Goal: Task Accomplishment & Management: Use online tool/utility

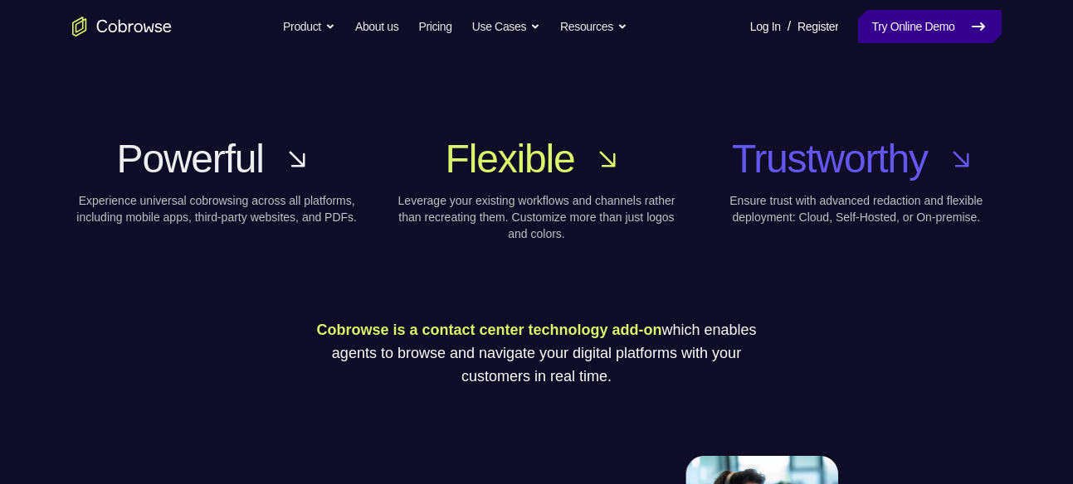
click at [900, 22] on link "Try Online Demo" at bounding box center [929, 26] width 143 height 33
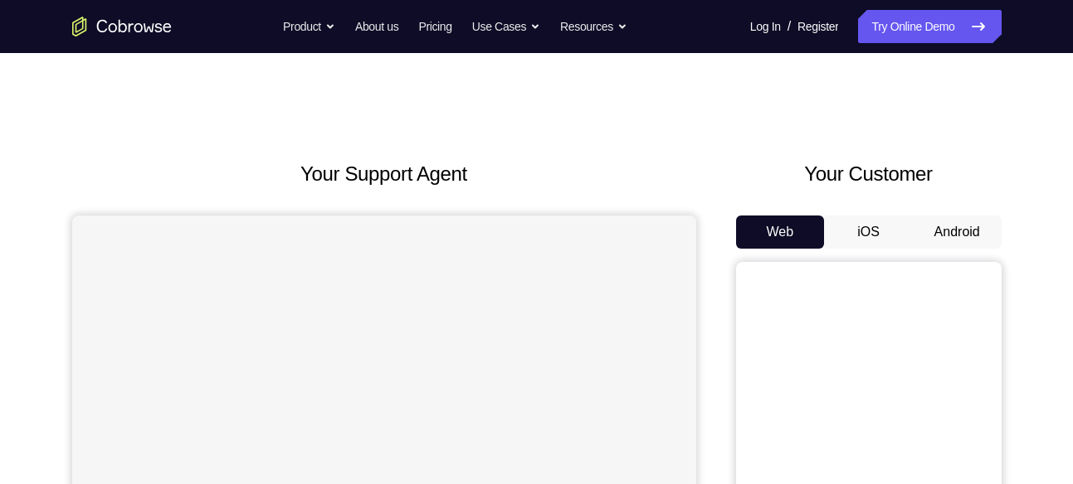
click at [945, 240] on button "Android" at bounding box center [957, 232] width 89 height 33
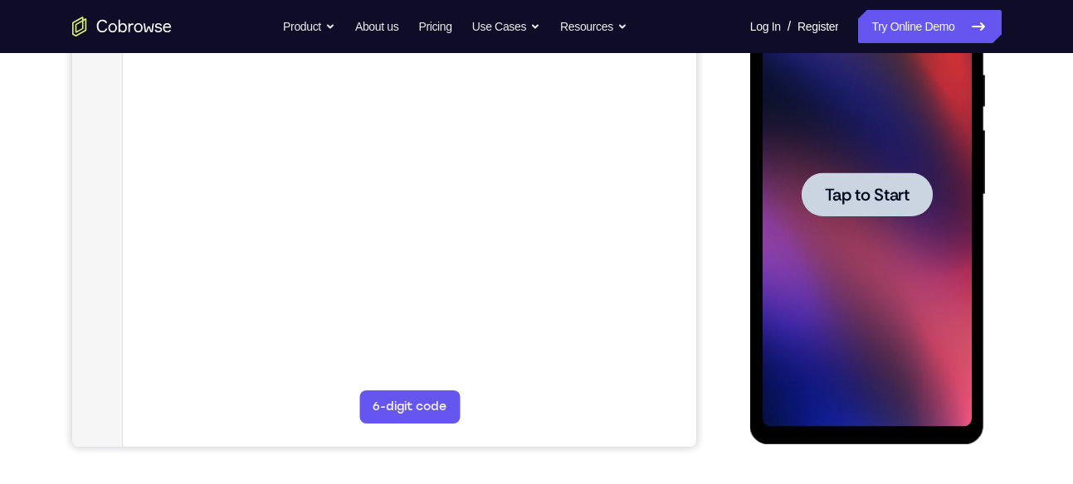
click at [884, 193] on span "Tap to Start" at bounding box center [867, 195] width 85 height 17
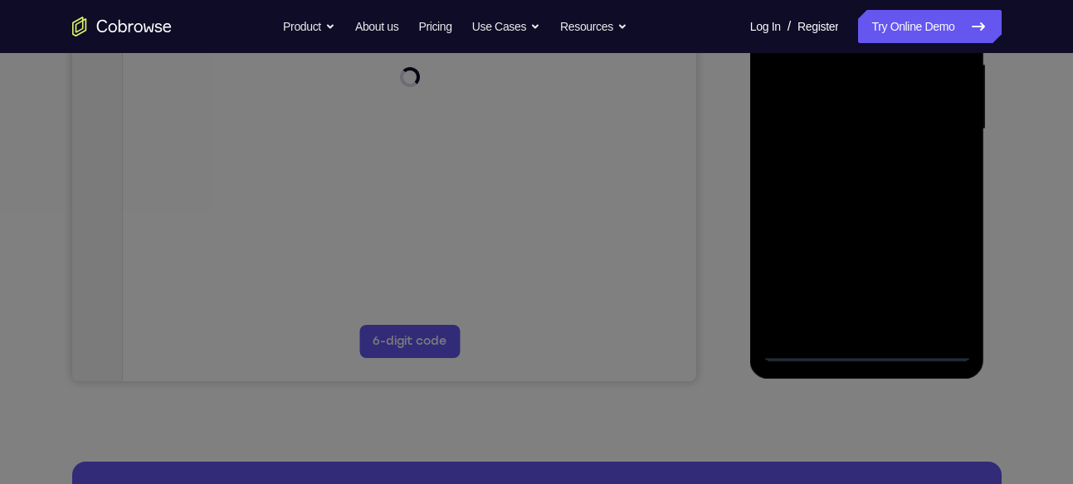
scroll to position [402, 0]
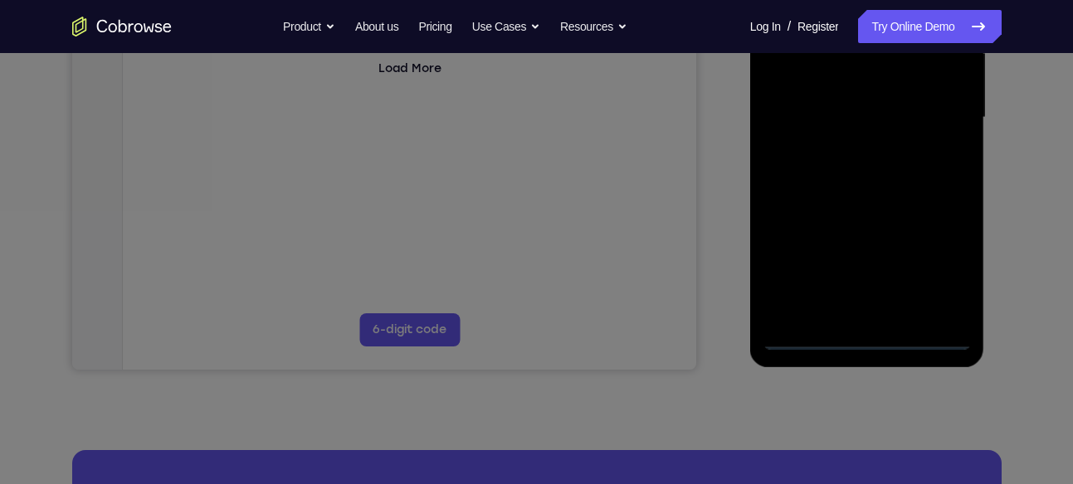
click at [867, 338] on icon at bounding box center [542, 146] width 1085 height 677
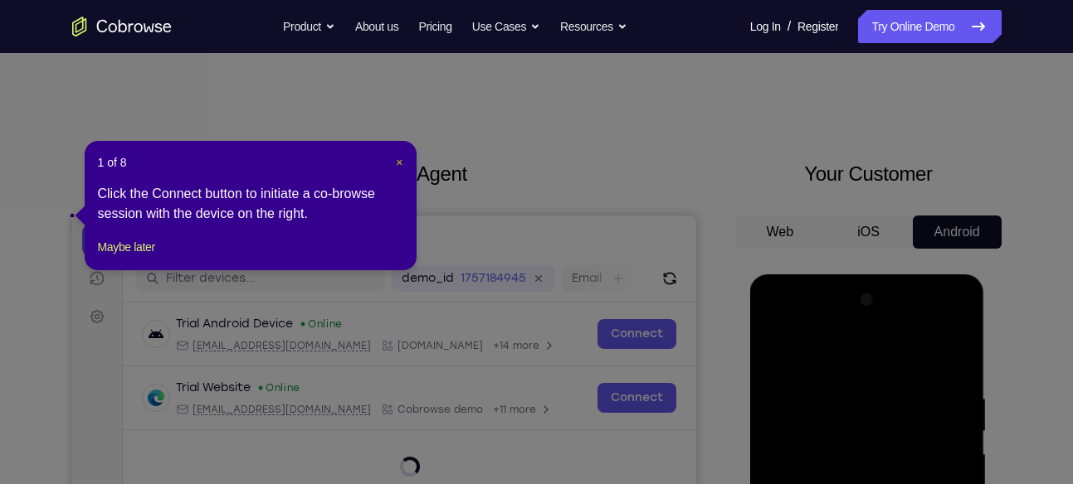
click at [399, 160] on span "×" at bounding box center [399, 162] width 7 height 13
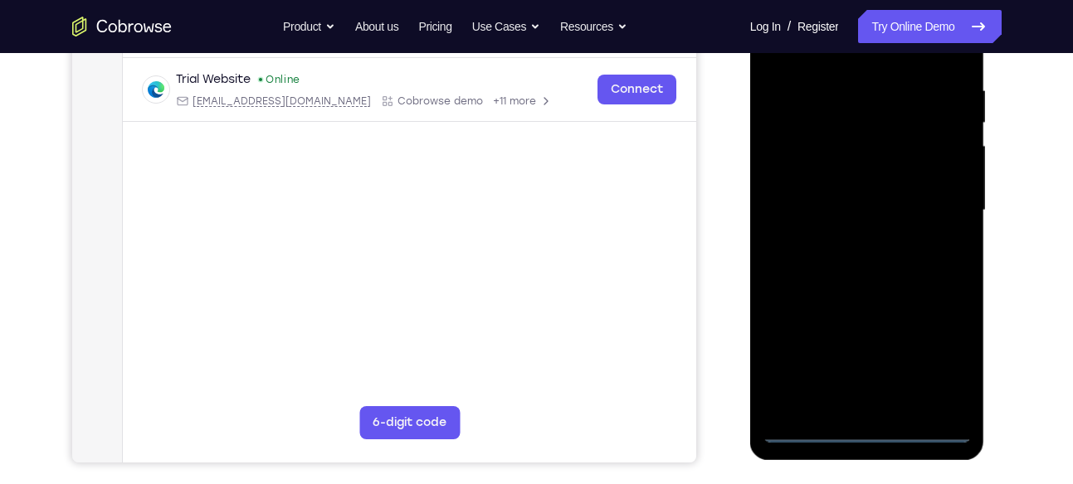
scroll to position [309, 0]
click at [869, 434] on div at bounding box center [866, 210] width 209 height 465
click at [936, 367] on div at bounding box center [866, 210] width 209 height 465
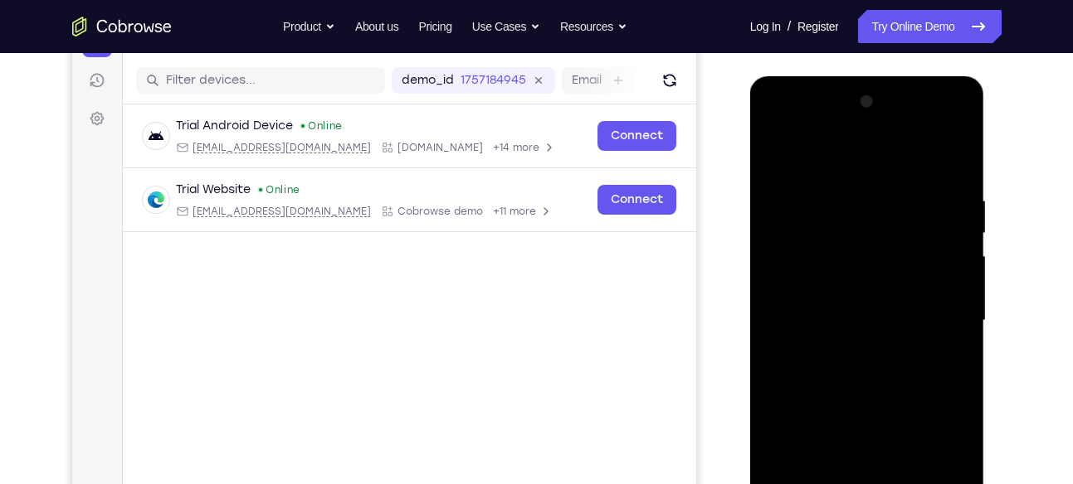
scroll to position [199, 0]
click at [771, 128] on div at bounding box center [866, 320] width 209 height 465
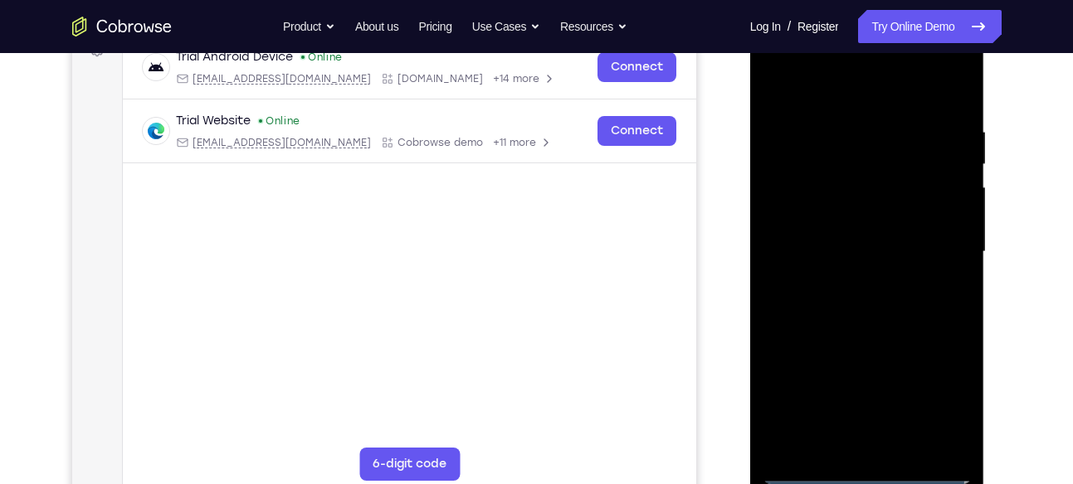
scroll to position [267, 0]
click at [773, 54] on div at bounding box center [866, 252] width 209 height 465
drag, startPoint x: 773, startPoint y: 54, endPoint x: 937, endPoint y: 241, distance: 248.1
click at [937, 241] on div at bounding box center [866, 252] width 209 height 465
click at [938, 251] on div at bounding box center [866, 252] width 209 height 465
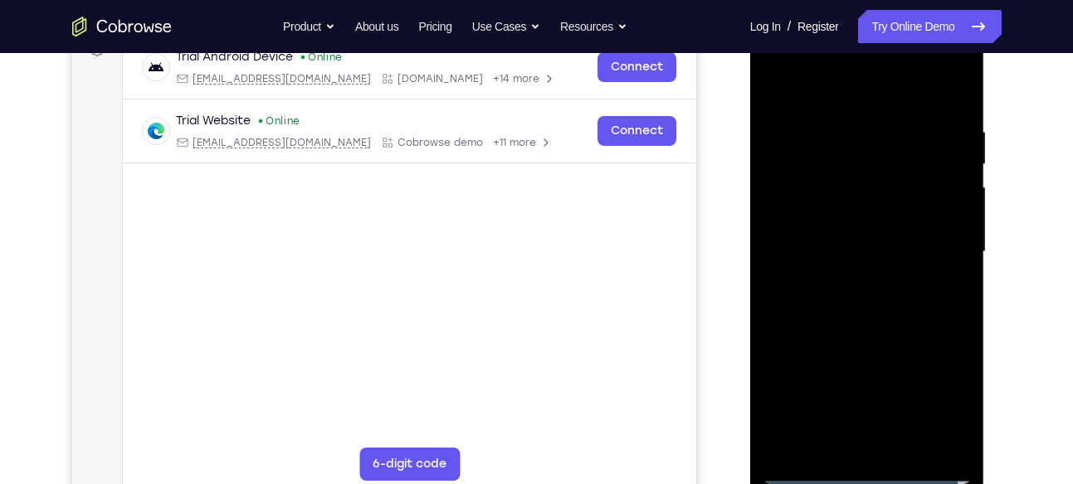
click at [847, 286] on div at bounding box center [866, 252] width 209 height 465
click at [861, 229] on div at bounding box center [866, 252] width 209 height 465
click at [887, 218] on div at bounding box center [866, 252] width 209 height 465
click at [870, 246] on div at bounding box center [866, 252] width 209 height 465
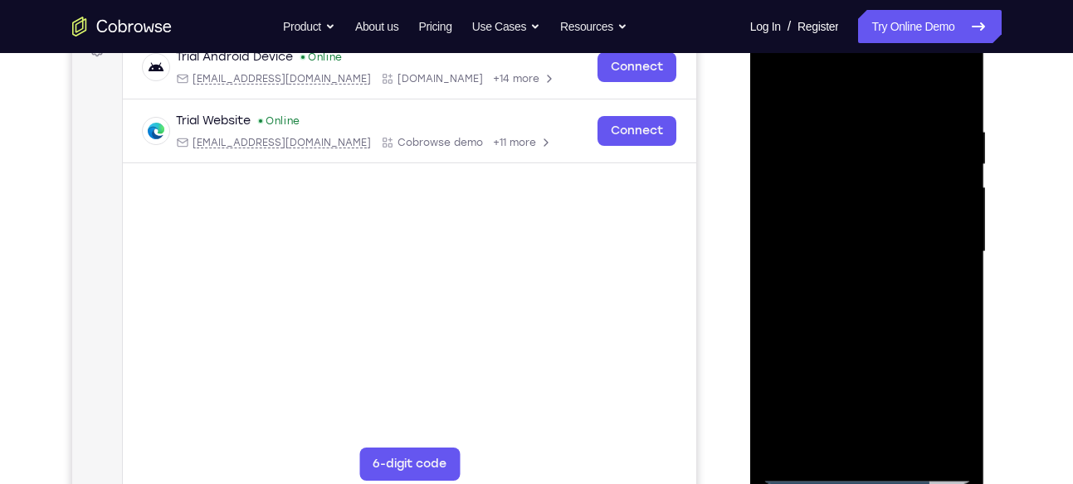
click at [941, 80] on div at bounding box center [866, 252] width 209 height 465
click at [951, 100] on div at bounding box center [866, 252] width 209 height 465
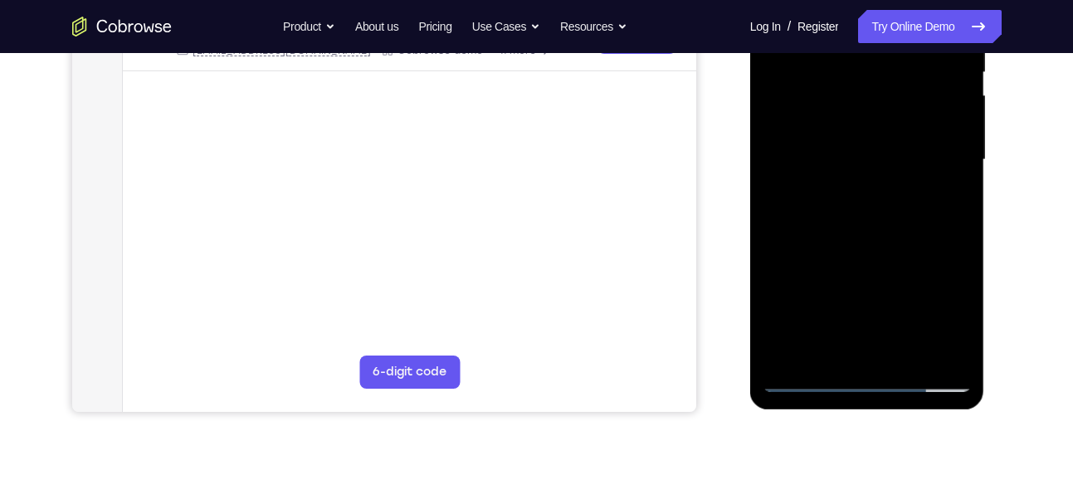
scroll to position [361, 0]
click at [956, 229] on div at bounding box center [866, 158] width 209 height 465
drag, startPoint x: 913, startPoint y: 256, endPoint x: 925, endPoint y: 152, distance: 104.4
click at [925, 152] on div at bounding box center [866, 158] width 209 height 465
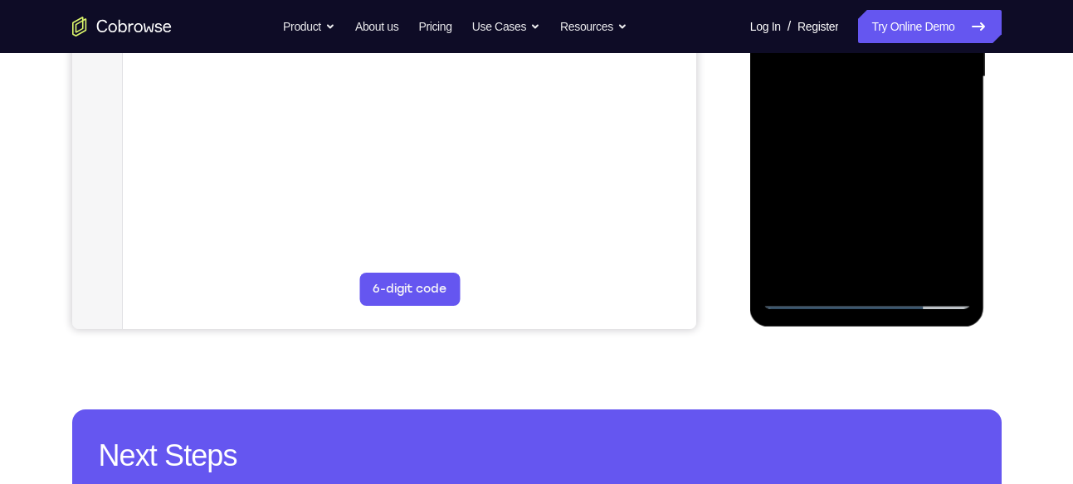
scroll to position [431, 0]
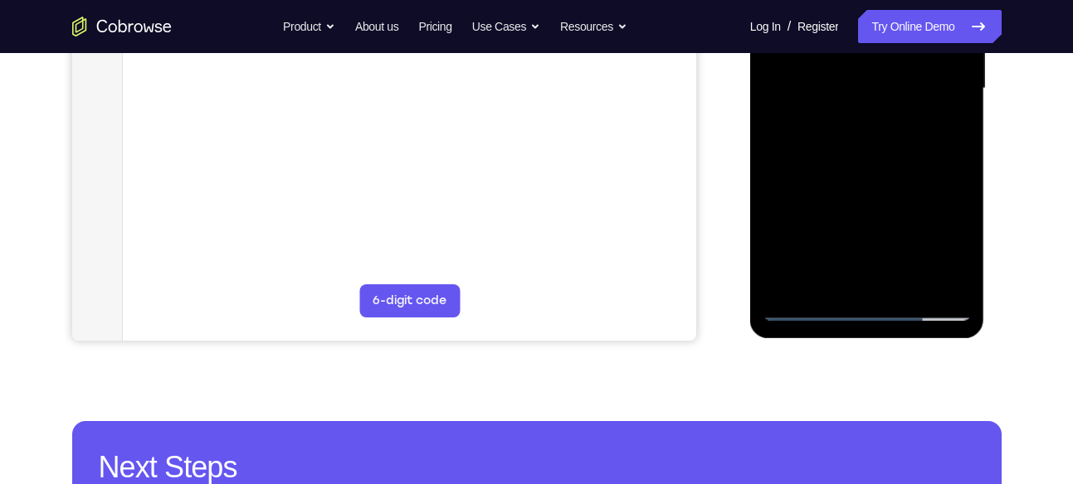
click at [947, 282] on div at bounding box center [866, 88] width 209 height 465
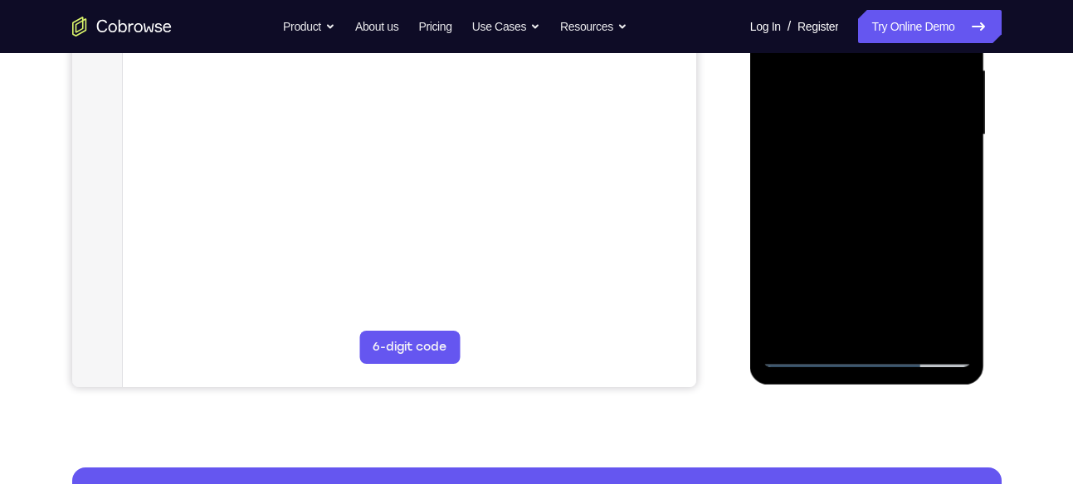
scroll to position [393, 0]
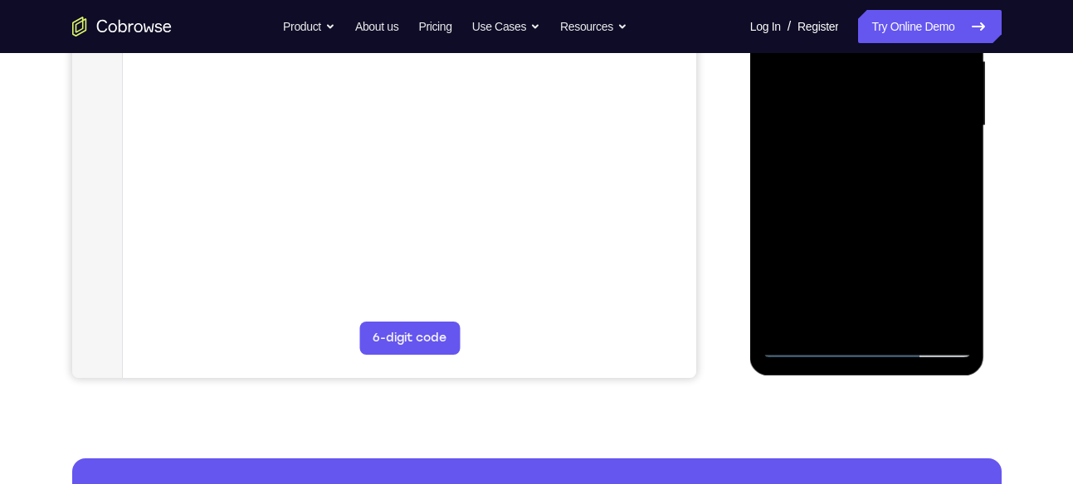
drag, startPoint x: 913, startPoint y: 250, endPoint x: 927, endPoint y: 152, distance: 98.8
click at [927, 152] on div at bounding box center [866, 126] width 209 height 465
click at [917, 319] on div at bounding box center [866, 126] width 209 height 465
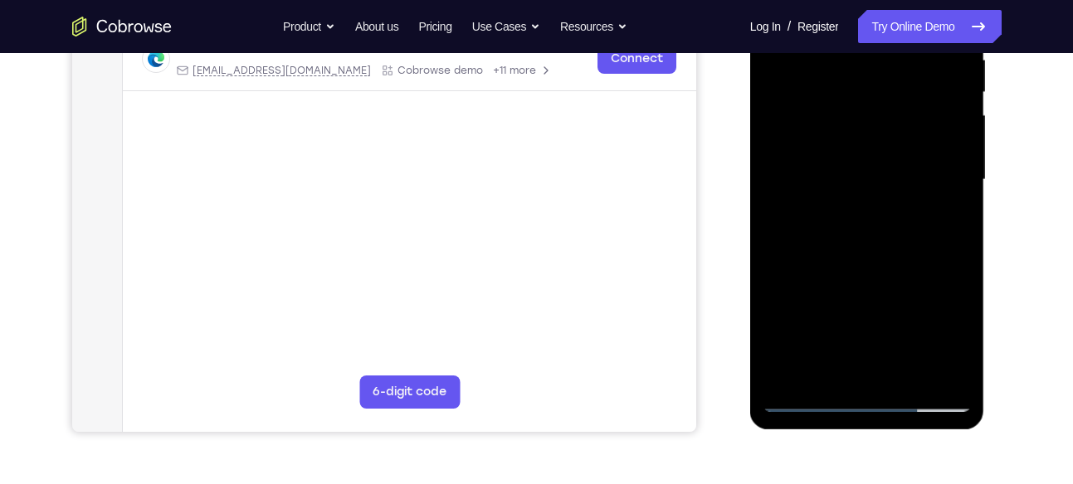
scroll to position [315, 0]
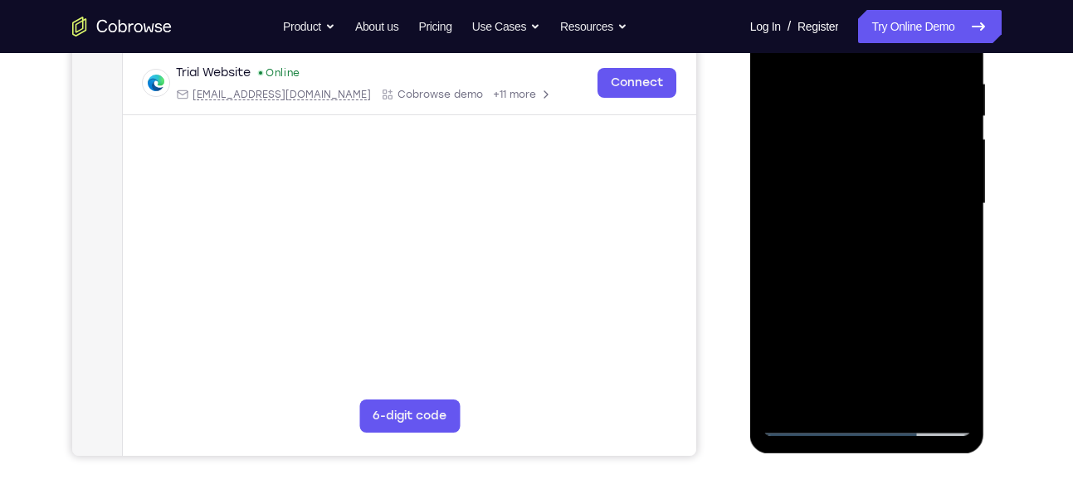
click at [868, 287] on div at bounding box center [866, 204] width 209 height 465
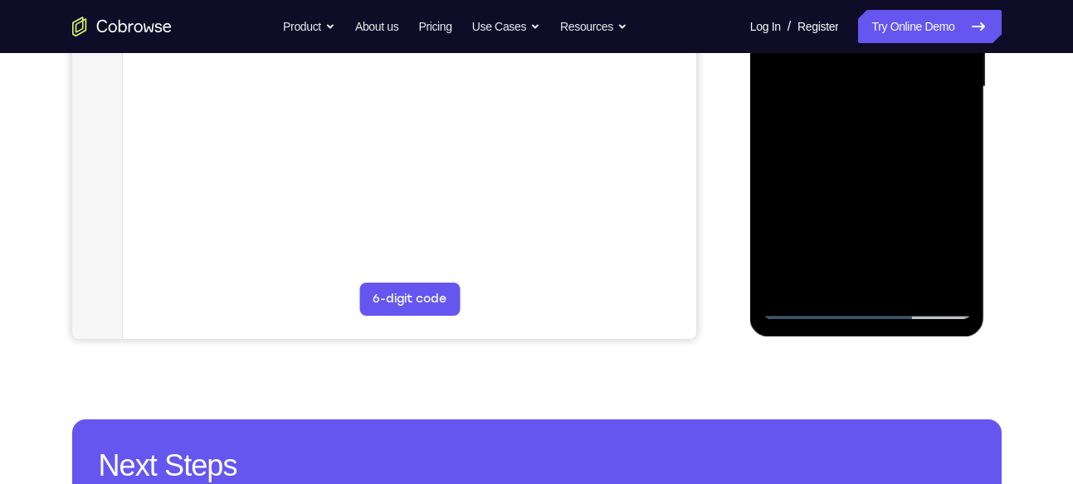
scroll to position [431, 0]
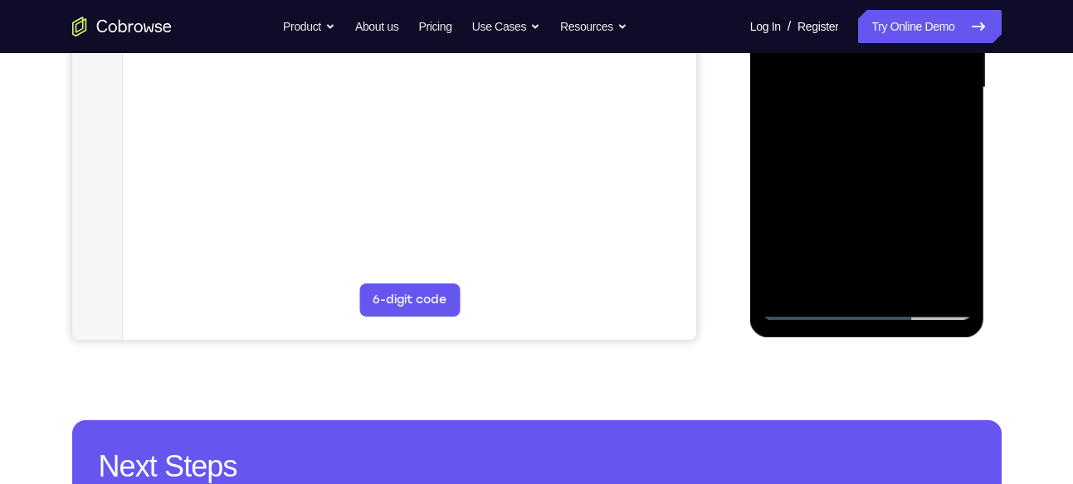
click at [809, 306] on div at bounding box center [866, 88] width 209 height 465
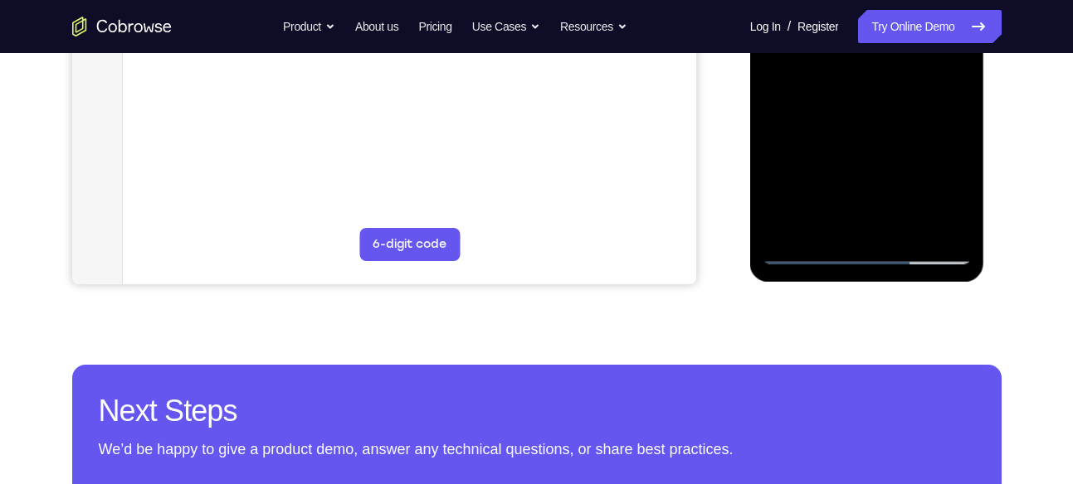
scroll to position [498, 0]
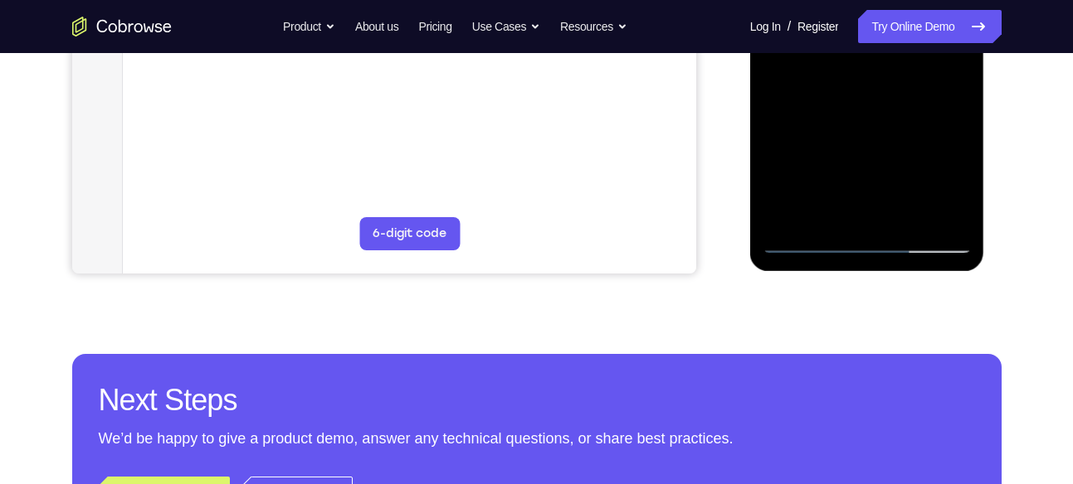
click at [789, 222] on div at bounding box center [866, 21] width 209 height 465
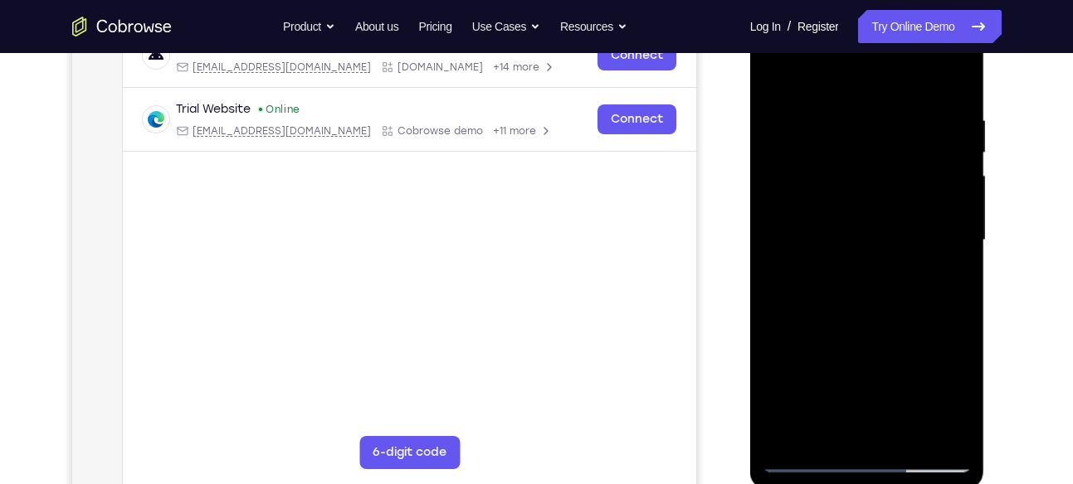
scroll to position [278, 0]
click at [962, 64] on div at bounding box center [866, 241] width 209 height 465
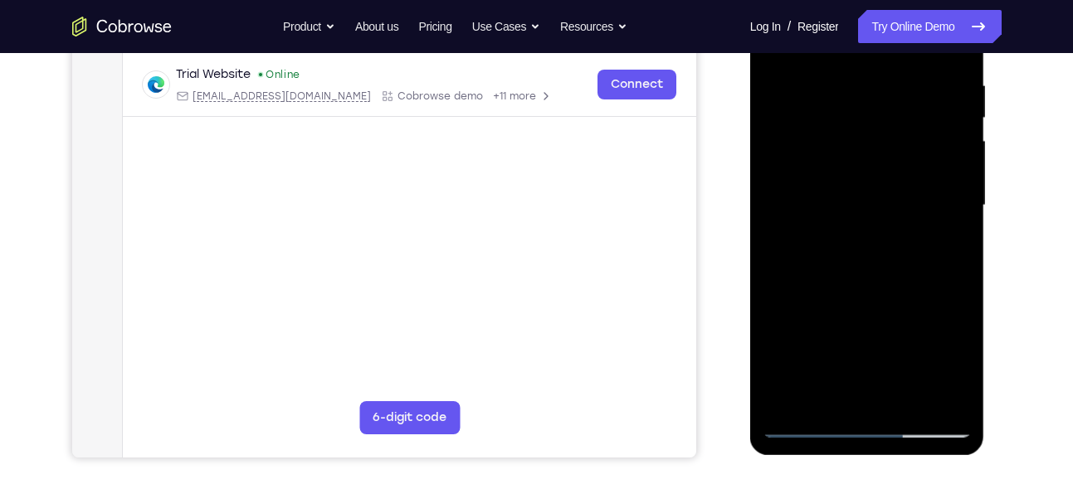
scroll to position [314, 0]
click at [916, 221] on div at bounding box center [866, 205] width 209 height 465
click at [916, 229] on div at bounding box center [866, 205] width 209 height 465
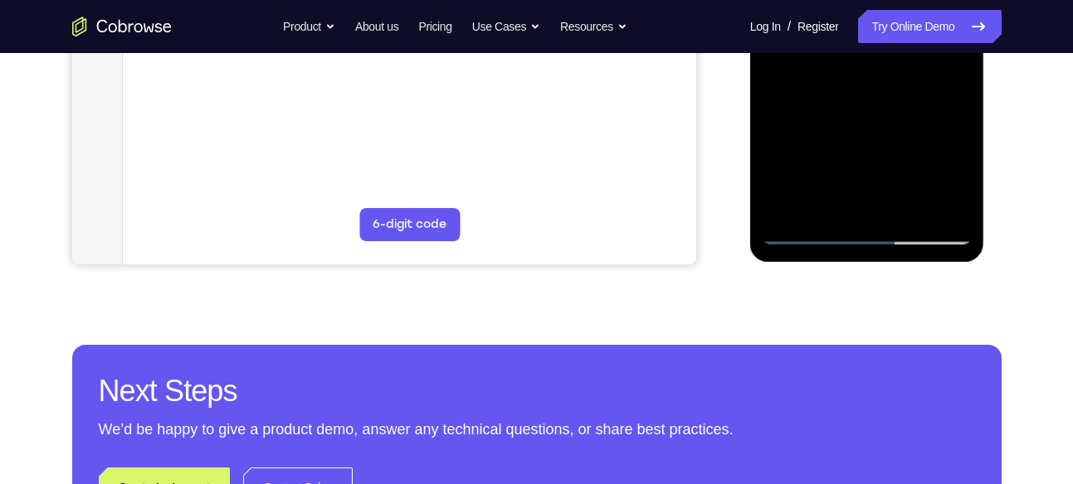
scroll to position [509, 0]
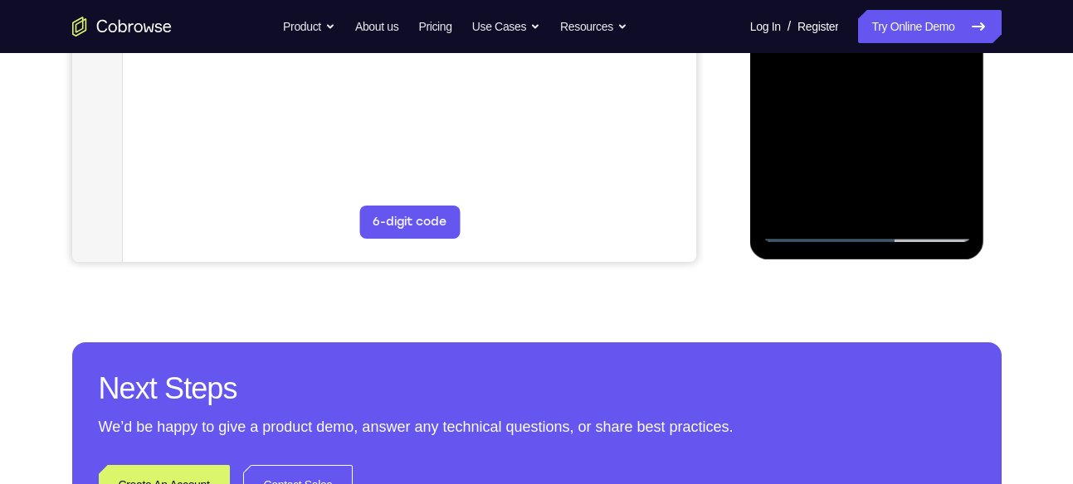
click at [951, 211] on div at bounding box center [866, 10] width 209 height 465
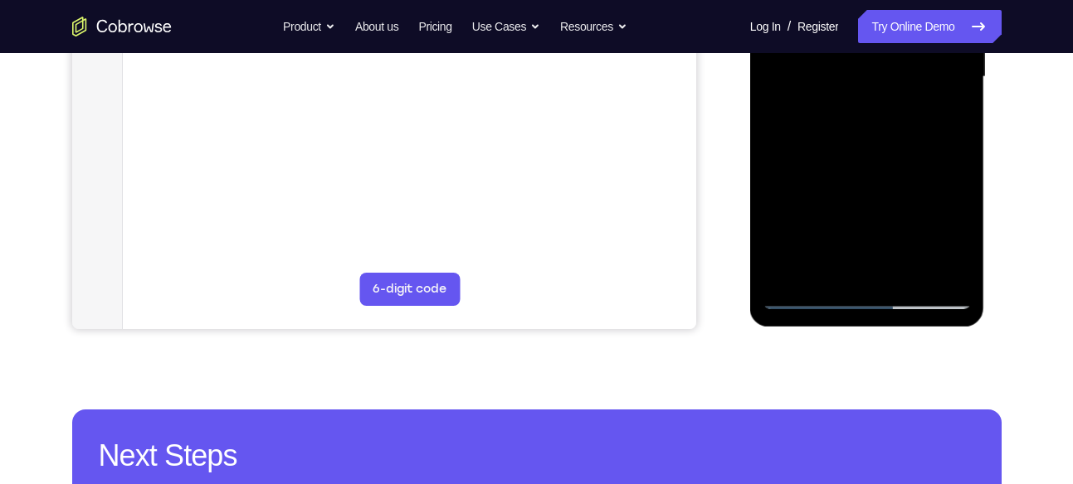
scroll to position [440, 0]
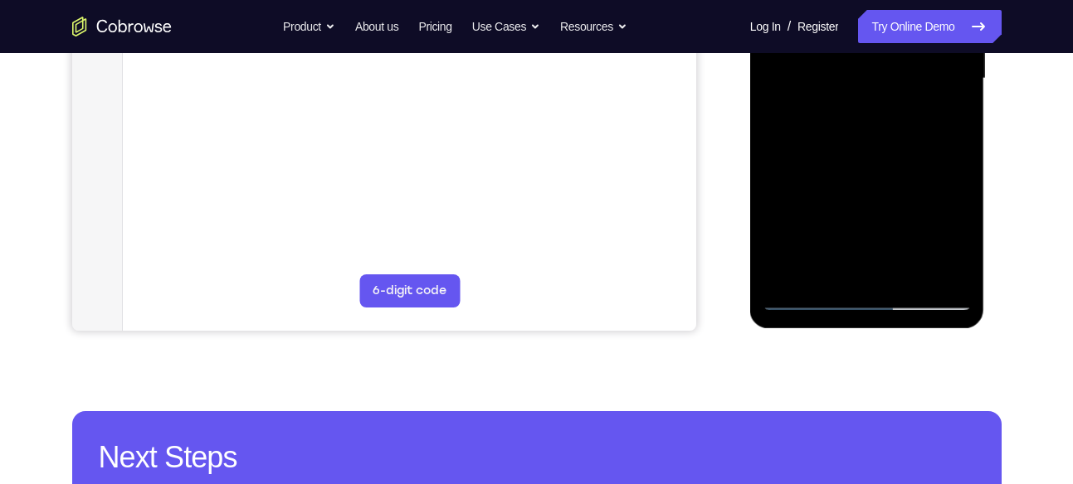
drag, startPoint x: 878, startPoint y: 201, endPoint x: 893, endPoint y: 88, distance: 113.7
click at [893, 88] on div at bounding box center [866, 79] width 209 height 465
click at [797, 179] on div at bounding box center [866, 79] width 209 height 465
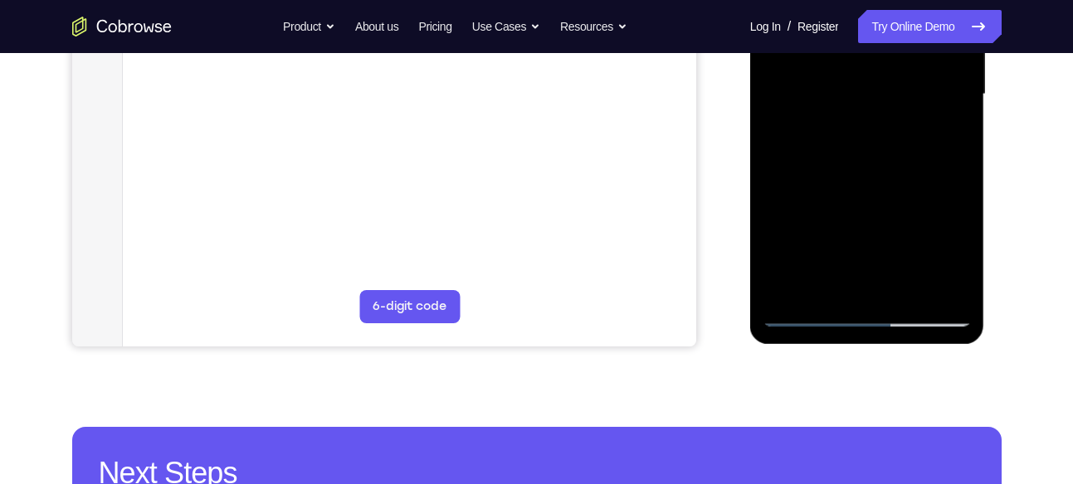
scroll to position [424, 0]
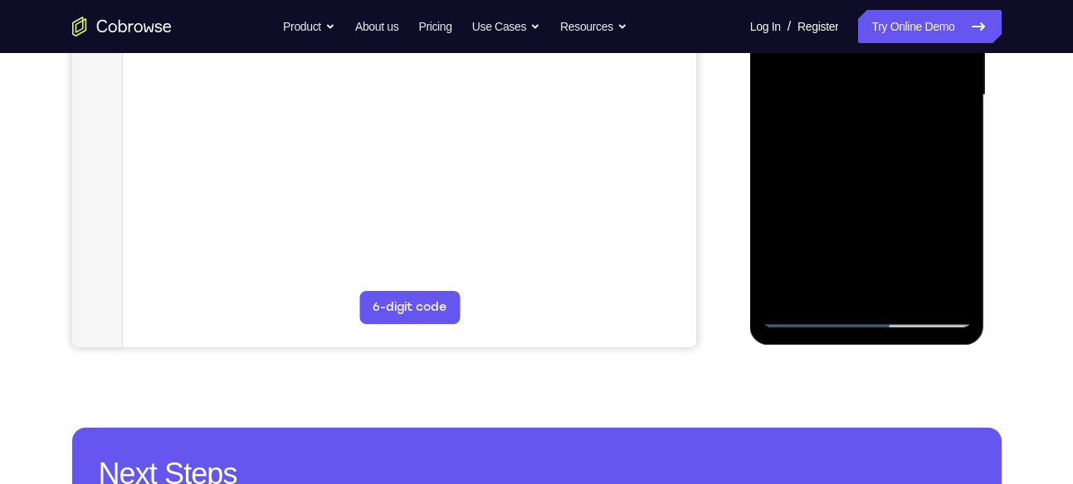
drag, startPoint x: 887, startPoint y: 118, endPoint x: 864, endPoint y: 196, distance: 81.1
click at [864, 196] on div at bounding box center [866, 95] width 209 height 465
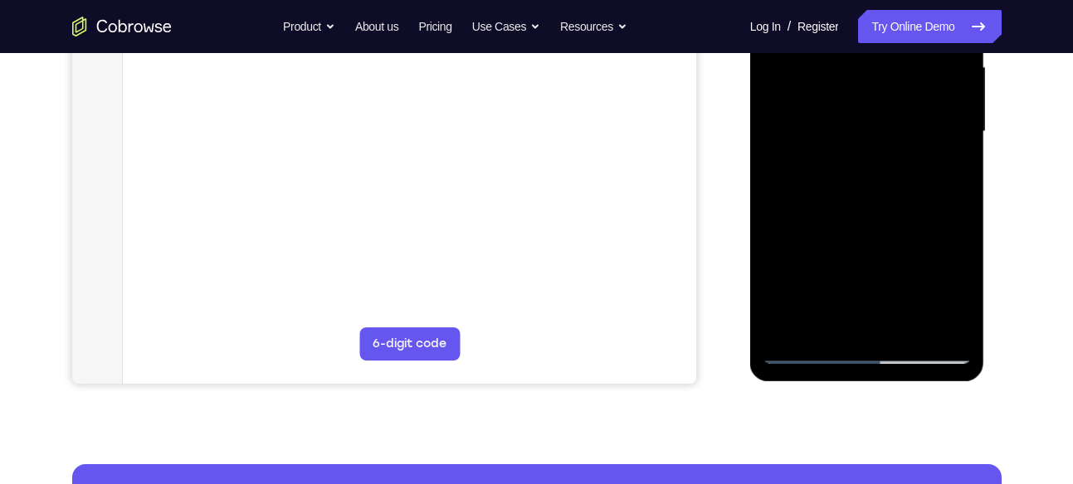
scroll to position [392, 0]
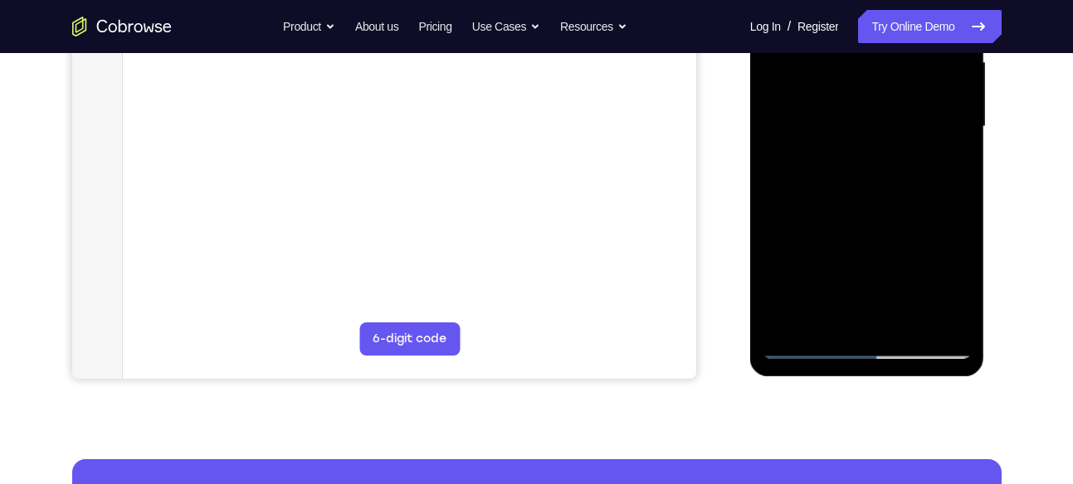
click at [959, 109] on div at bounding box center [866, 127] width 209 height 465
click at [956, 110] on div at bounding box center [866, 127] width 209 height 465
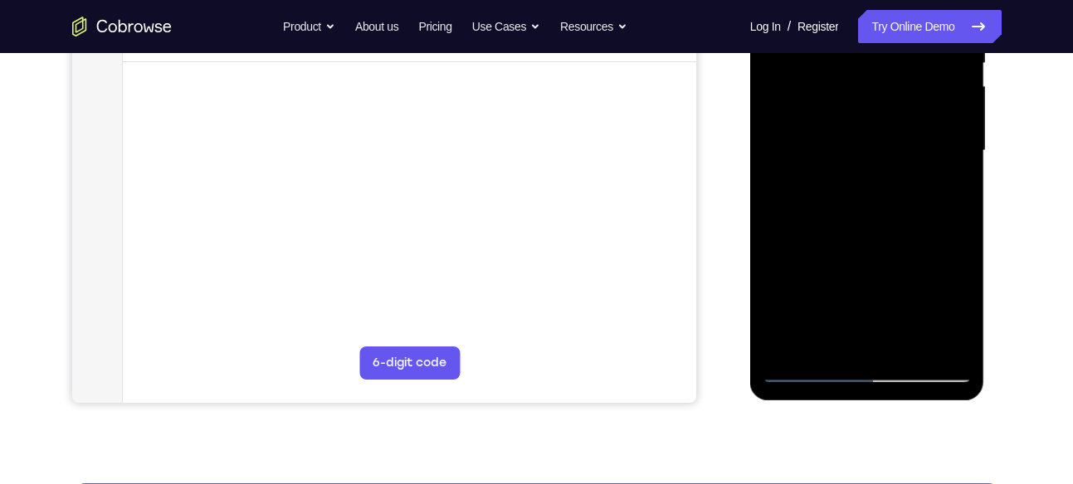
scroll to position [367, 0]
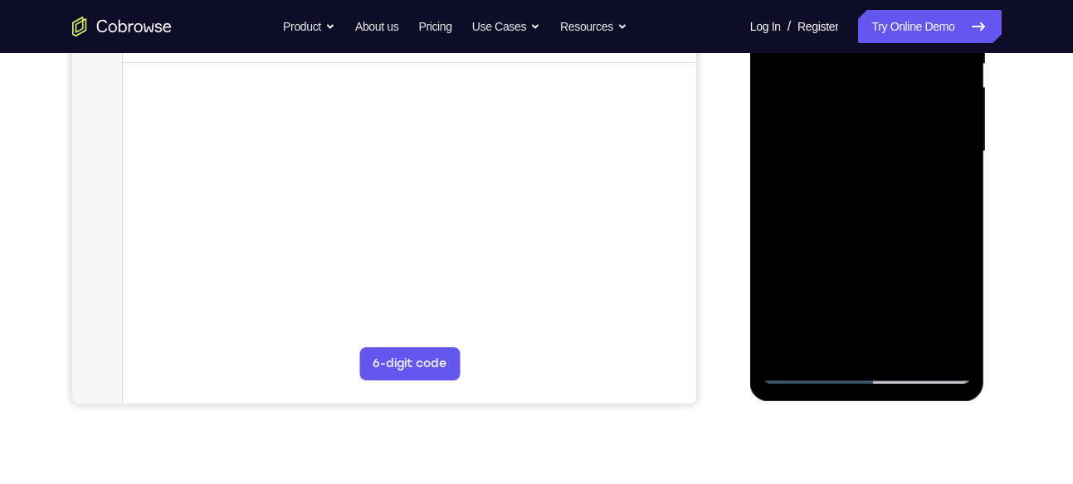
click at [957, 137] on div at bounding box center [866, 152] width 209 height 465
click at [772, 134] on div at bounding box center [866, 152] width 209 height 465
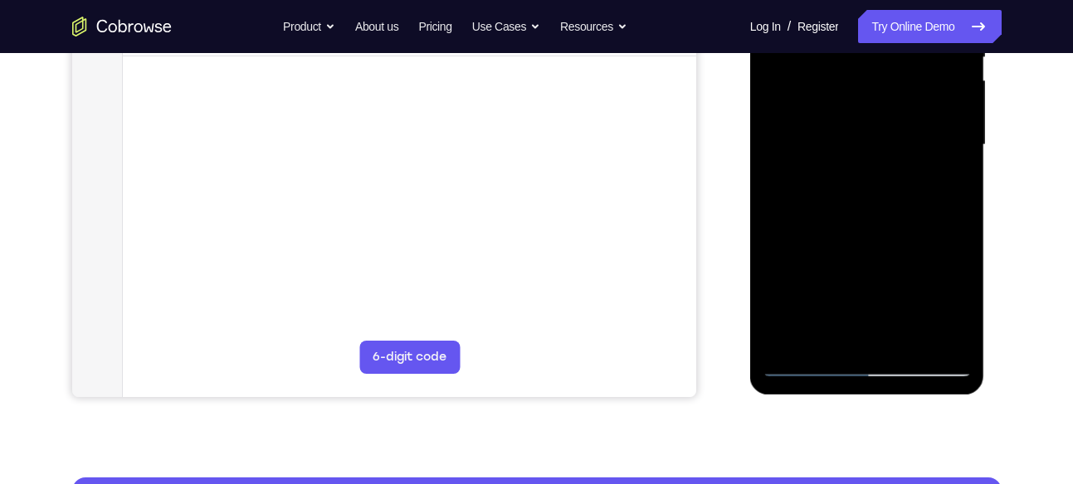
scroll to position [375, 0]
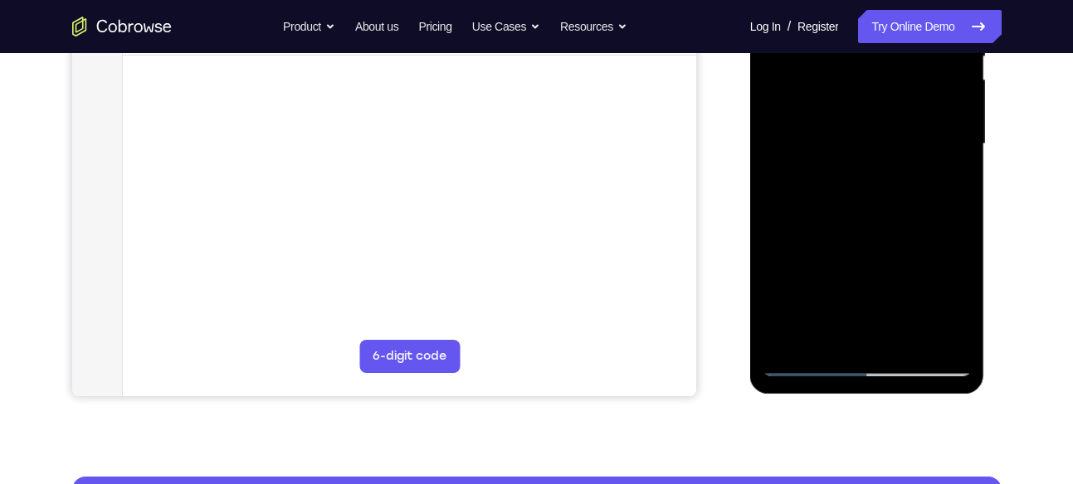
click at [958, 124] on div at bounding box center [866, 144] width 209 height 465
click at [772, 126] on div at bounding box center [866, 144] width 209 height 465
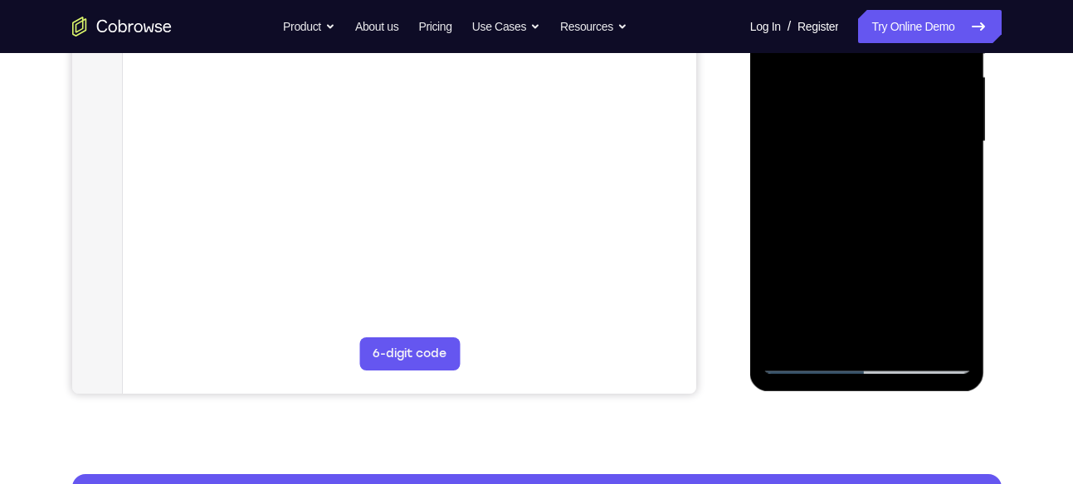
scroll to position [366, 0]
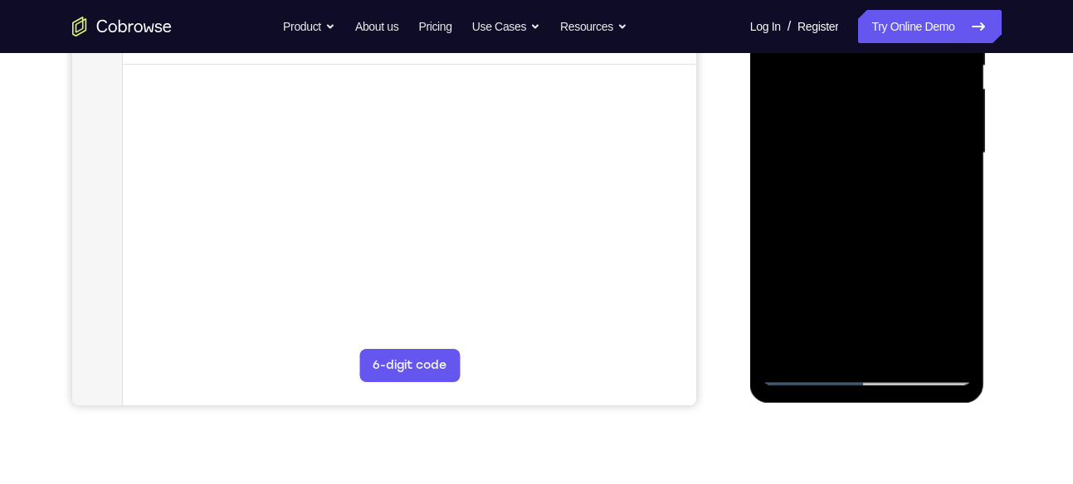
click at [957, 139] on div at bounding box center [866, 153] width 209 height 465
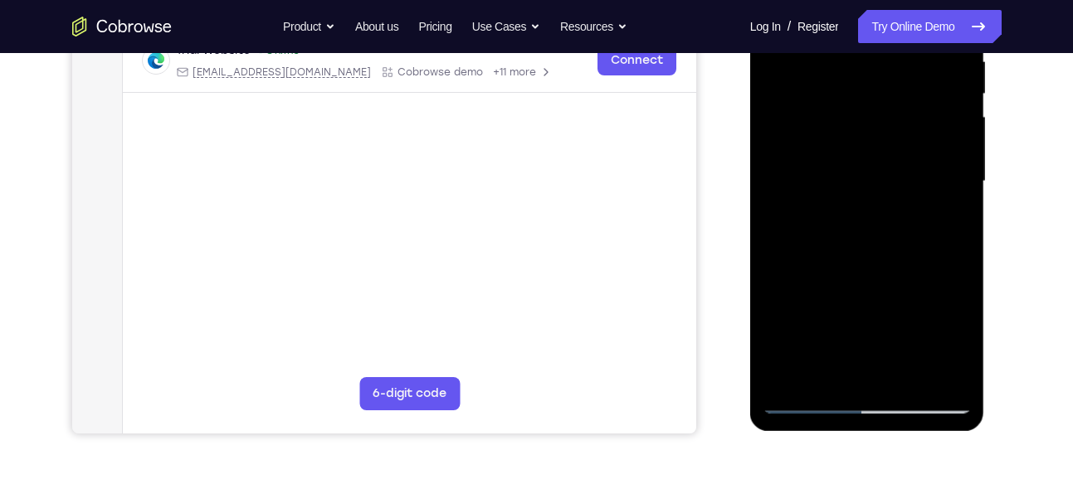
scroll to position [333, 0]
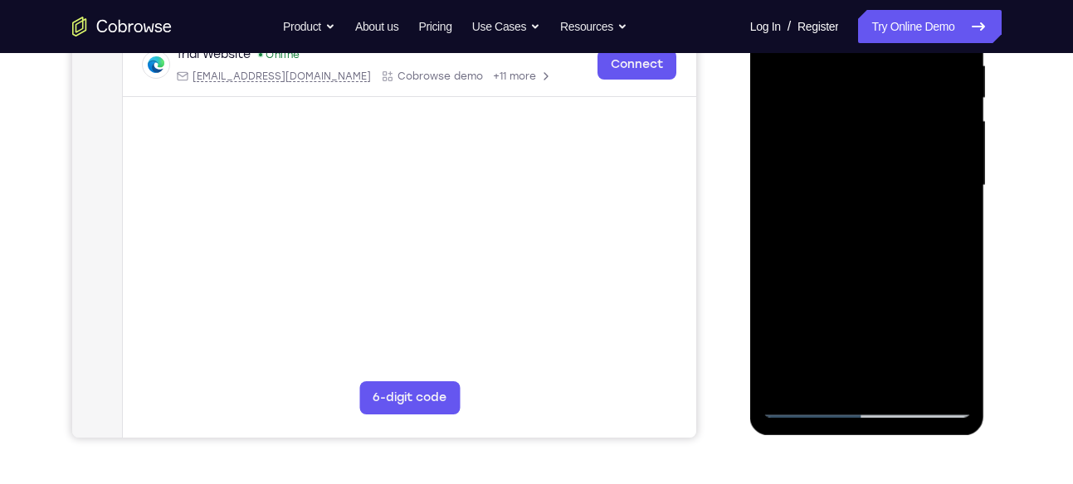
click at [958, 166] on div at bounding box center [866, 186] width 209 height 465
click at [959, 168] on div at bounding box center [866, 186] width 209 height 465
click at [964, 169] on div at bounding box center [866, 186] width 209 height 465
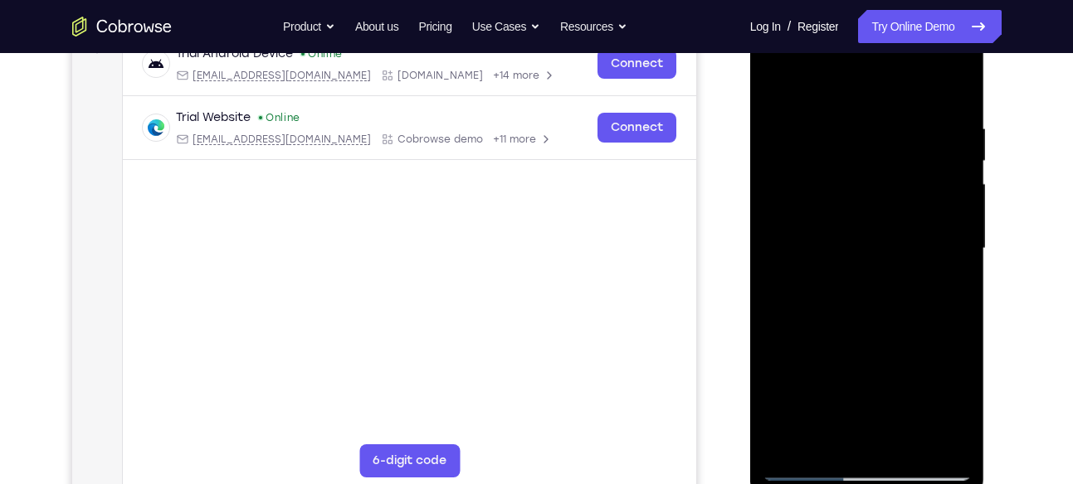
scroll to position [269, 0]
click at [773, 85] on div at bounding box center [866, 250] width 209 height 465
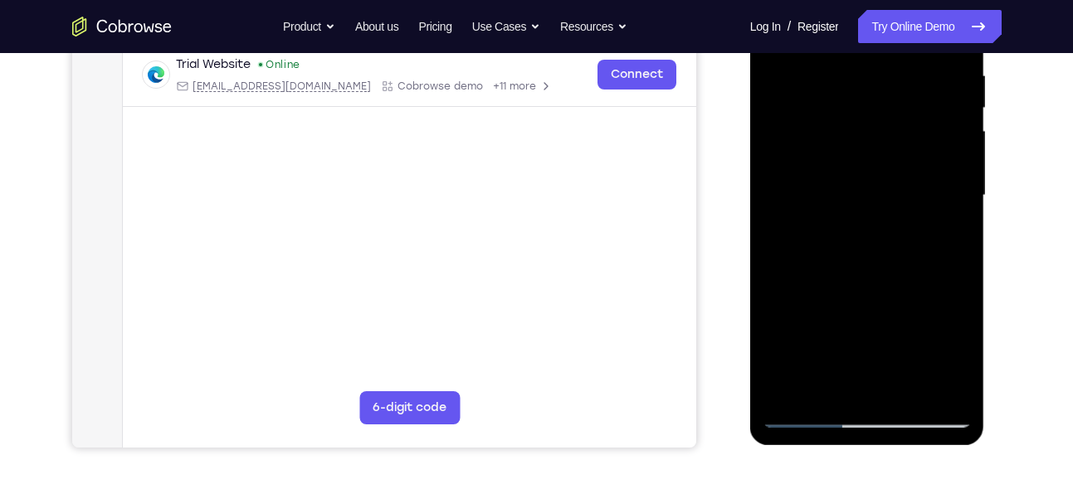
scroll to position [329, 0]
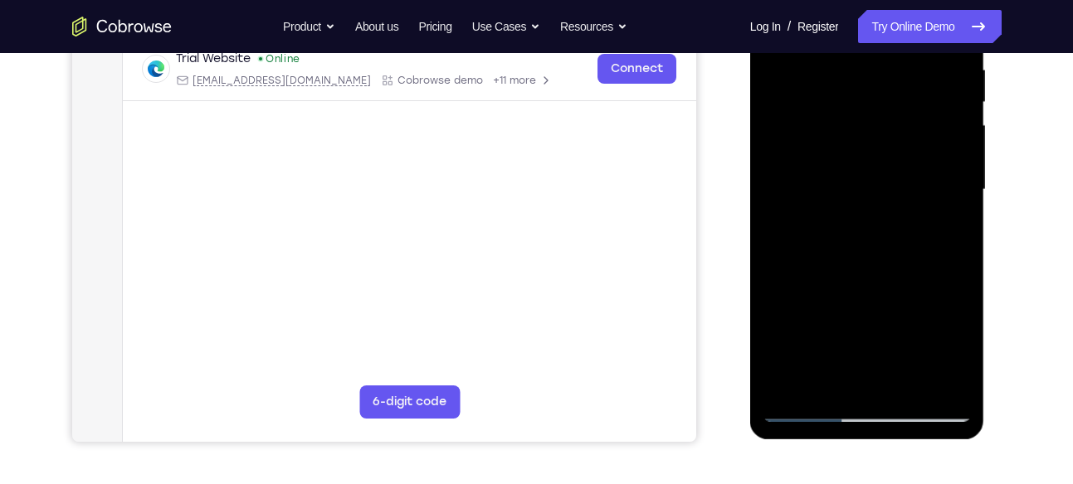
drag, startPoint x: 838, startPoint y: 246, endPoint x: 877, endPoint y: 131, distance: 121.7
click at [877, 131] on div at bounding box center [866, 190] width 209 height 465
drag, startPoint x: 886, startPoint y: 260, endPoint x: 917, endPoint y: 152, distance: 113.2
click at [917, 152] on div at bounding box center [866, 190] width 209 height 465
click at [924, 100] on div at bounding box center [866, 190] width 209 height 465
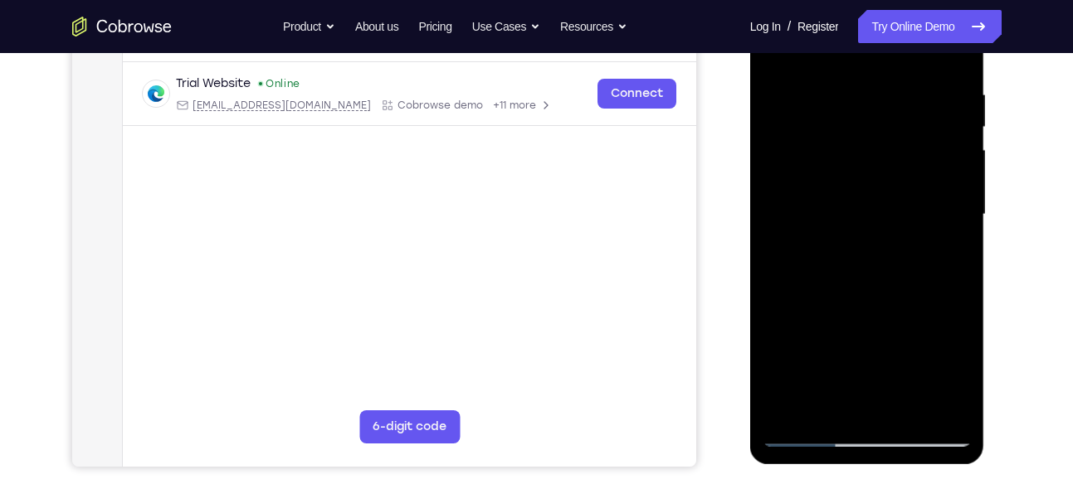
scroll to position [296, 0]
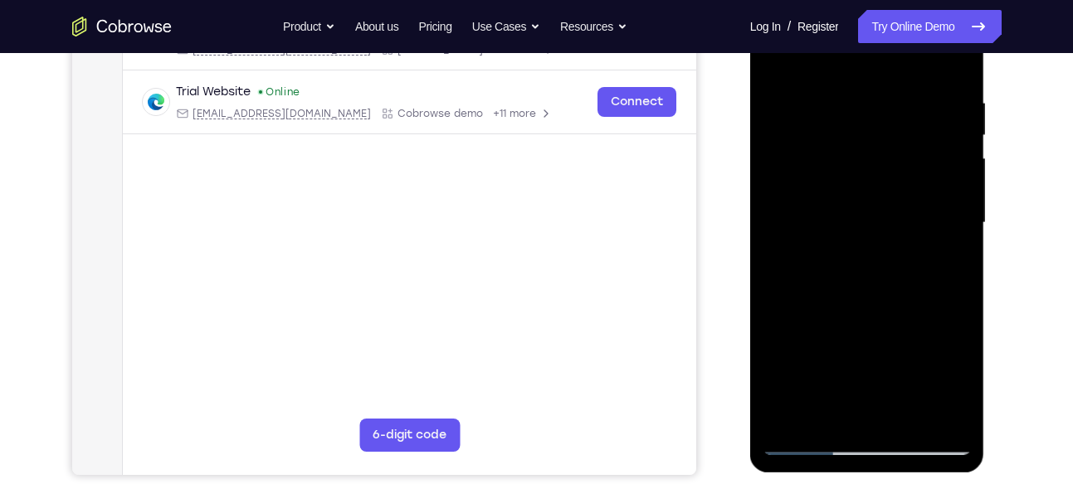
click at [956, 131] on div at bounding box center [866, 223] width 209 height 465
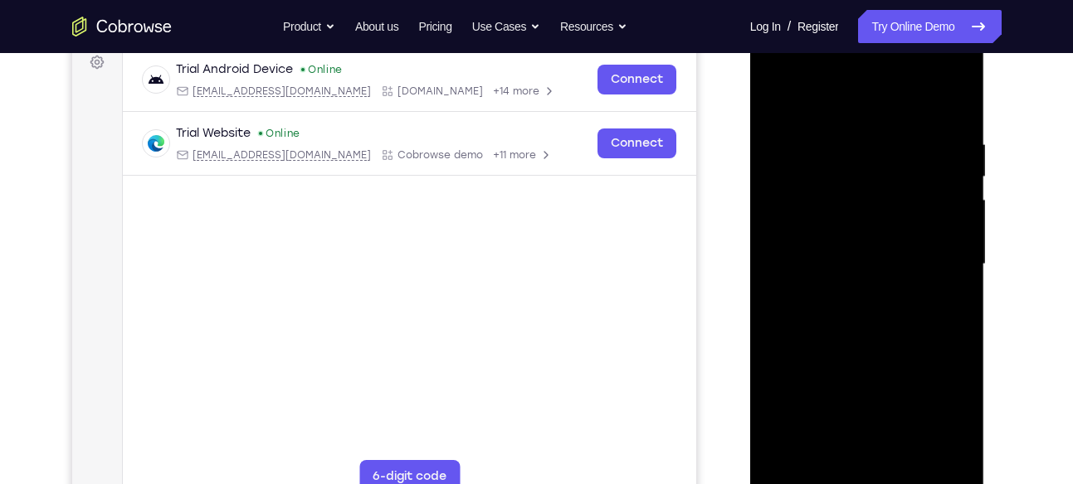
drag, startPoint x: 917, startPoint y: 130, endPoint x: 875, endPoint y: 224, distance: 102.8
click at [875, 224] on div at bounding box center [866, 264] width 209 height 465
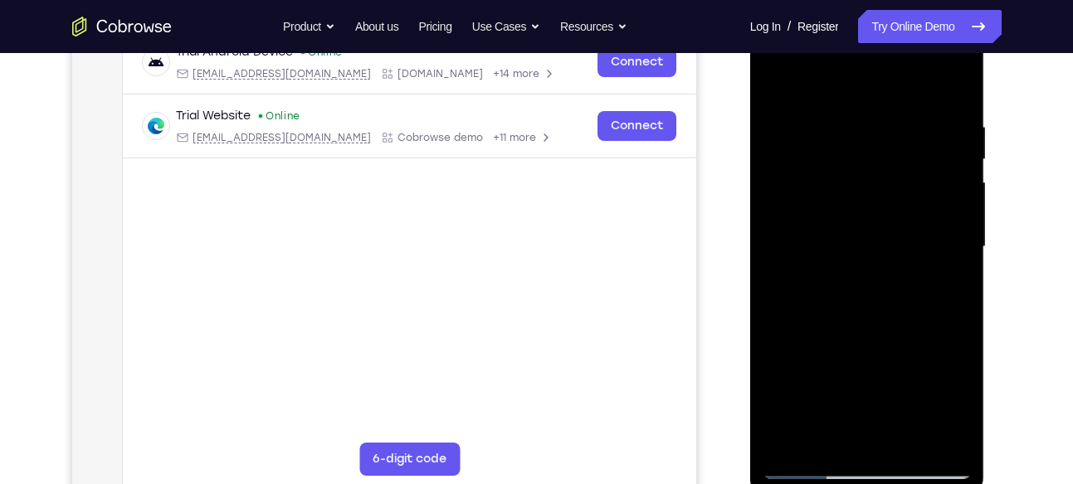
click at [777, 76] on div at bounding box center [866, 247] width 209 height 465
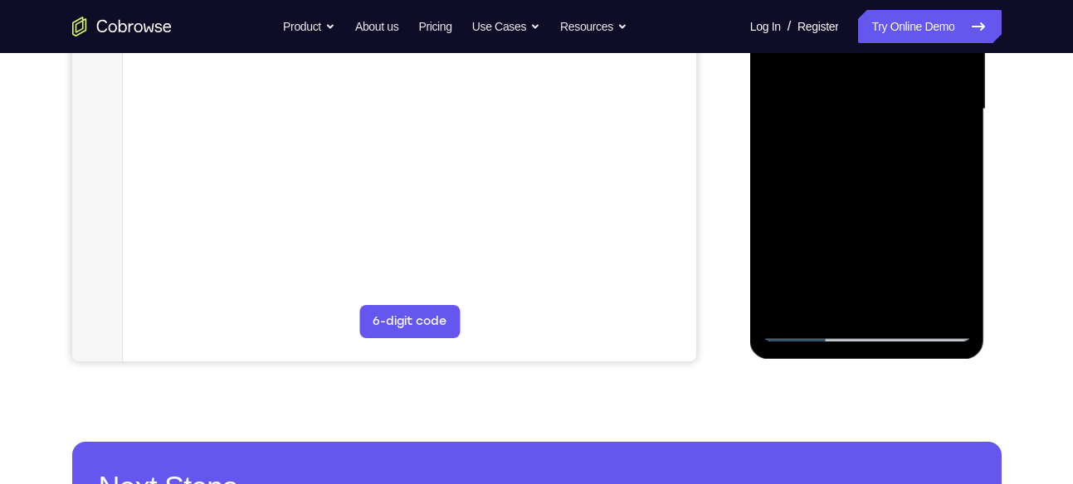
scroll to position [411, 0]
drag, startPoint x: 894, startPoint y: 235, endPoint x: 925, endPoint y: 139, distance: 101.0
click at [925, 139] on div at bounding box center [866, 108] width 209 height 465
click at [874, 164] on div at bounding box center [866, 108] width 209 height 465
click at [871, 130] on div at bounding box center [866, 108] width 209 height 465
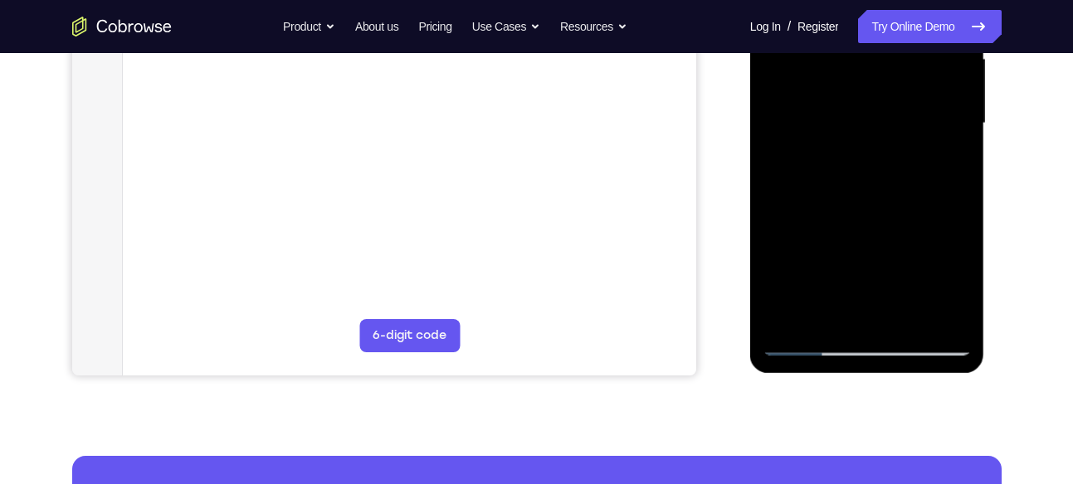
scroll to position [395, 0]
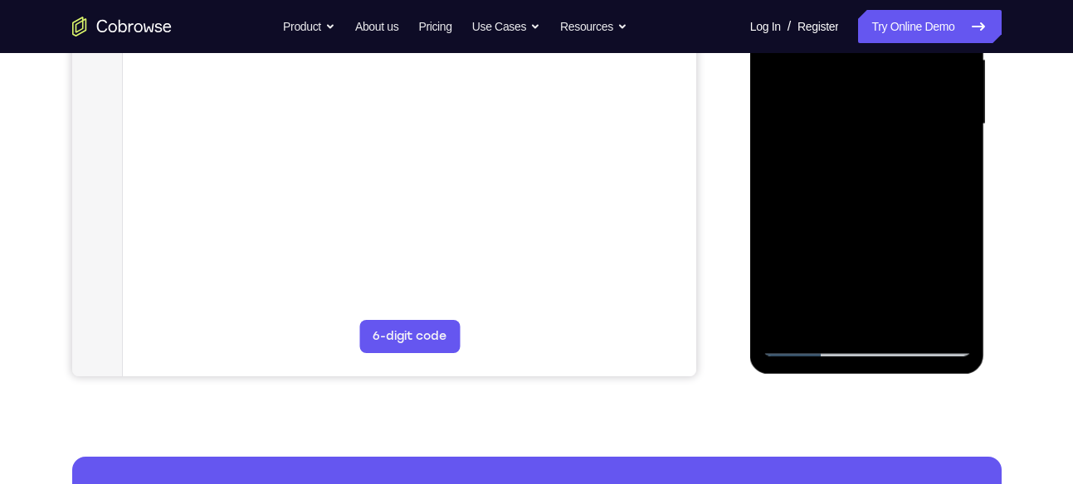
click at [876, 149] on div at bounding box center [866, 124] width 209 height 465
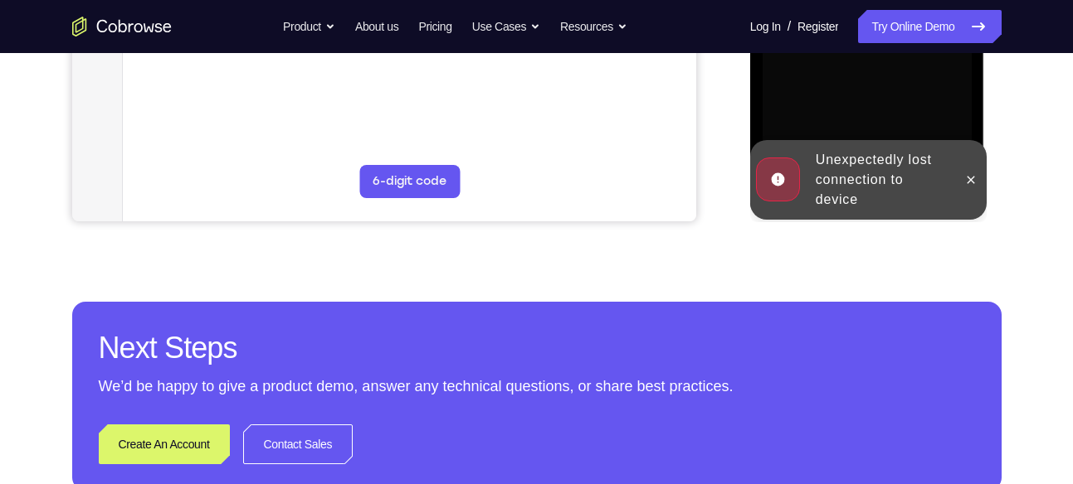
scroll to position [551, 0]
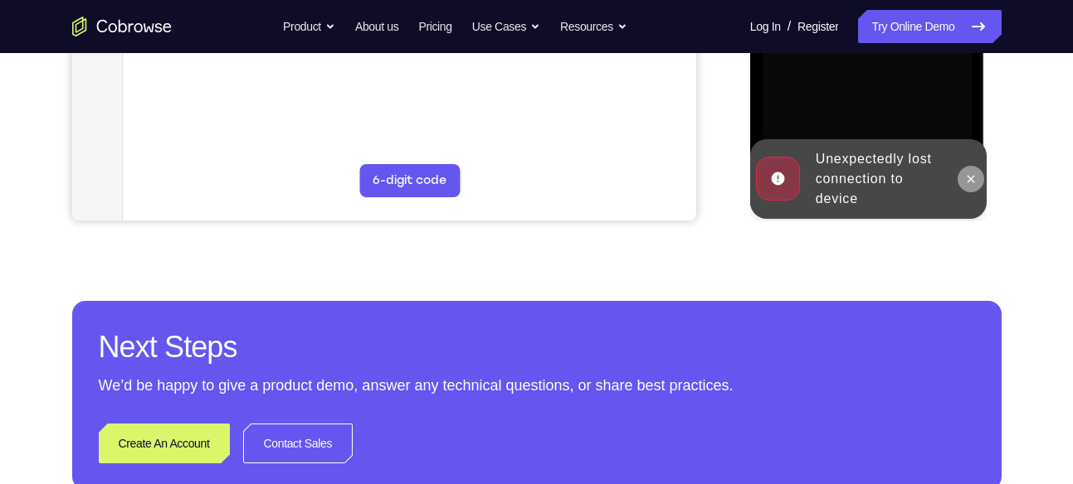
click at [971, 173] on icon at bounding box center [970, 179] width 13 height 13
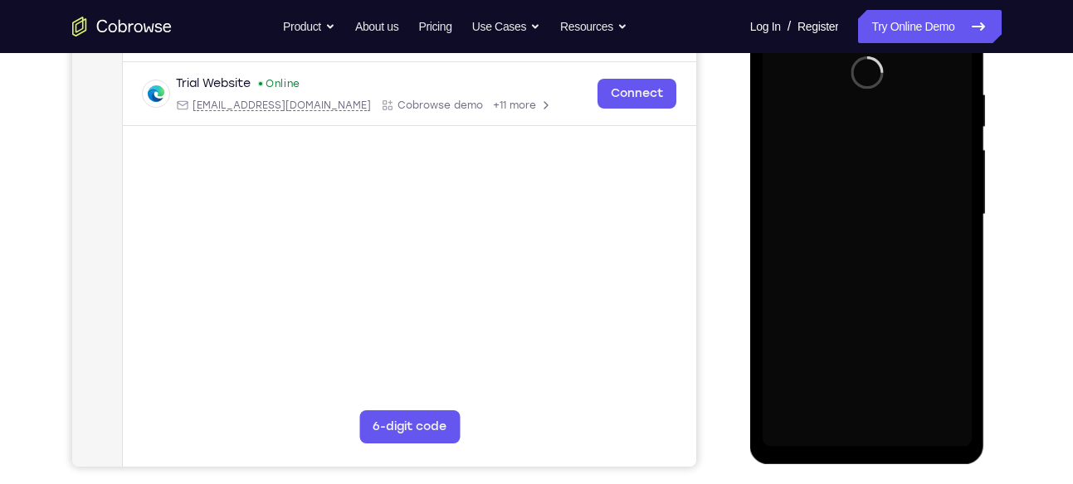
scroll to position [296, 0]
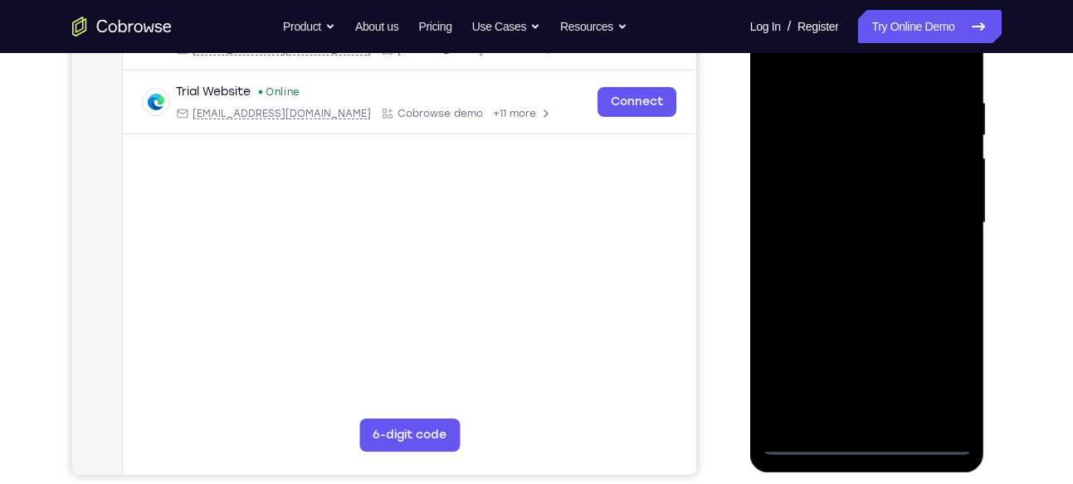
click at [864, 434] on div at bounding box center [866, 223] width 209 height 465
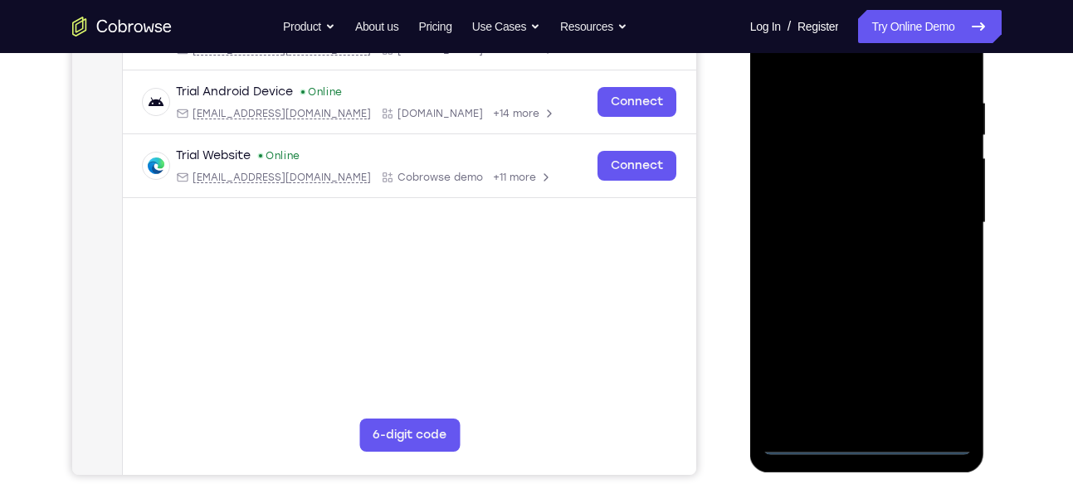
click at [868, 441] on div at bounding box center [866, 223] width 209 height 465
click at [948, 375] on div at bounding box center [866, 223] width 209 height 465
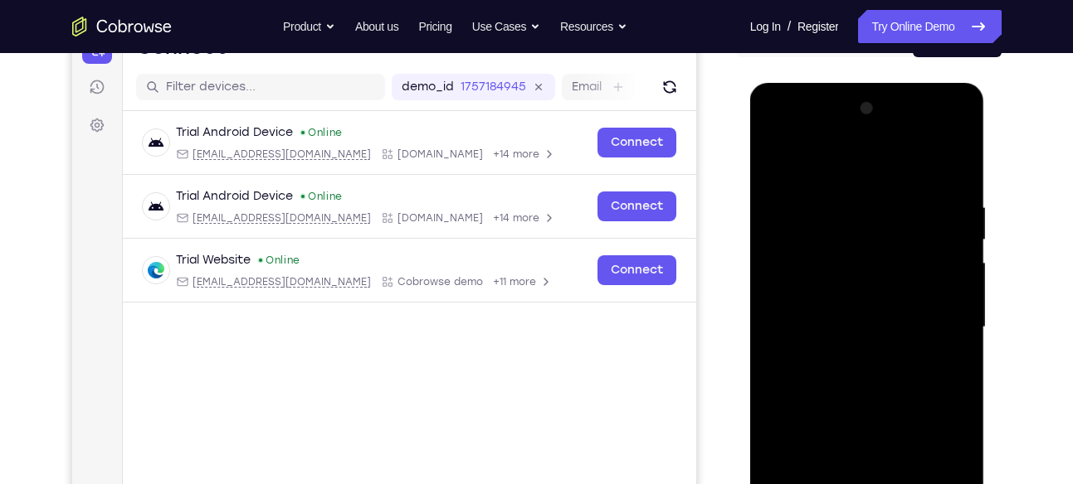
scroll to position [171, 0]
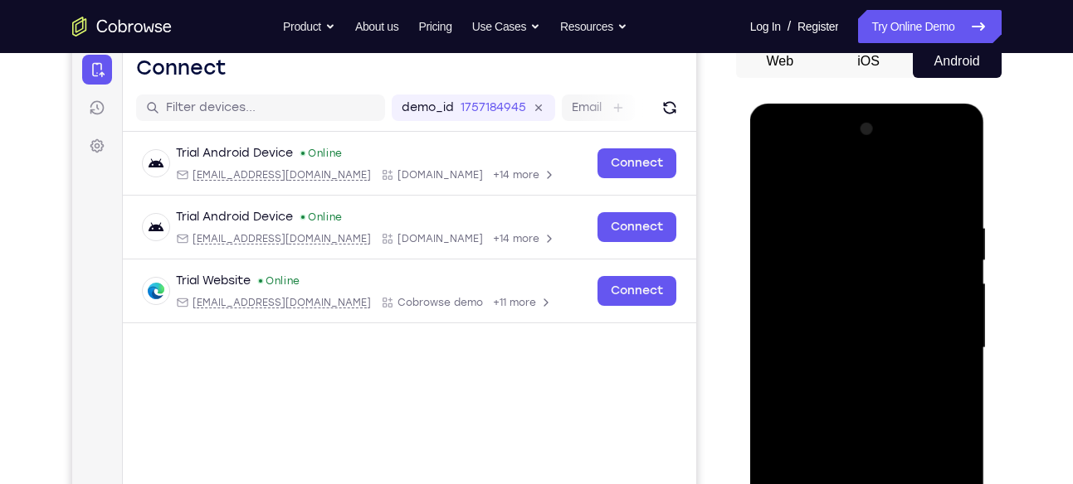
click at [780, 155] on div at bounding box center [866, 348] width 209 height 465
click at [941, 334] on div at bounding box center [866, 348] width 209 height 465
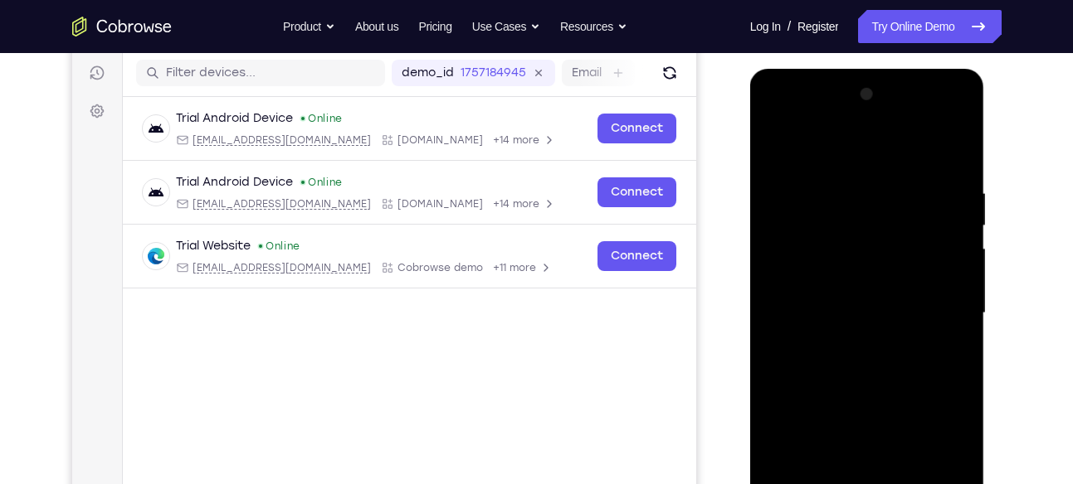
scroll to position [209, 0]
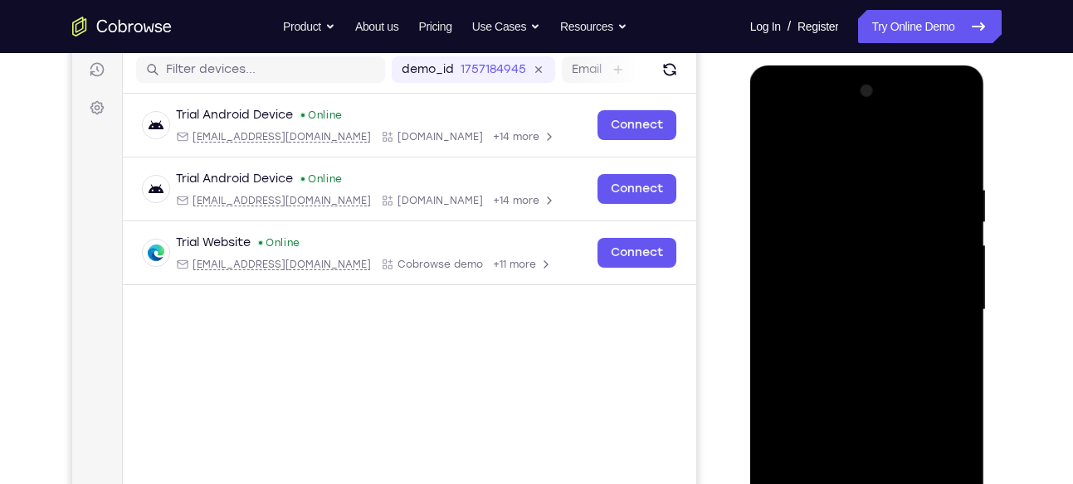
click at [849, 338] on div at bounding box center [866, 310] width 209 height 465
click at [869, 294] on div at bounding box center [866, 310] width 209 height 465
click at [857, 275] on div at bounding box center [866, 310] width 209 height 465
click at [839, 305] on div at bounding box center [866, 310] width 209 height 465
click at [857, 360] on div at bounding box center [866, 310] width 209 height 465
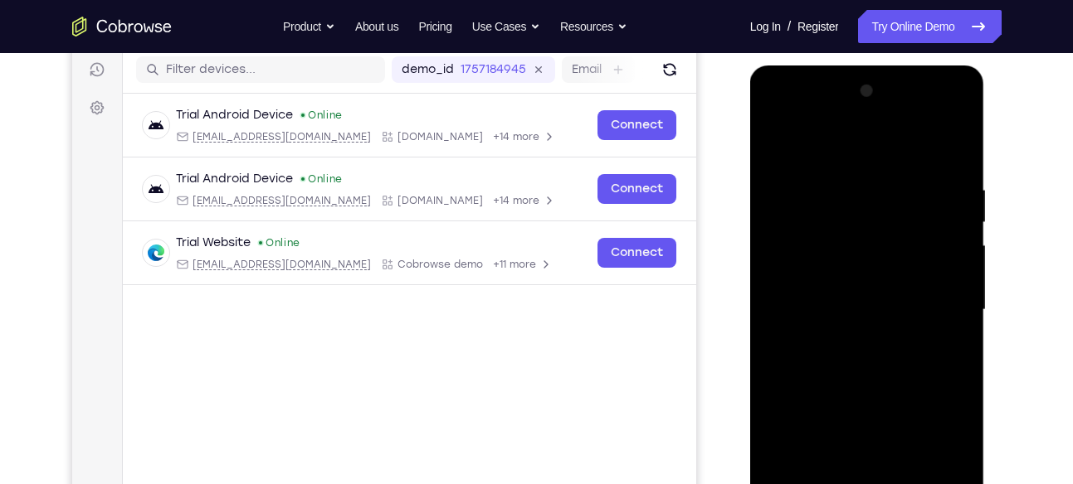
click at [857, 360] on div at bounding box center [866, 310] width 209 height 465
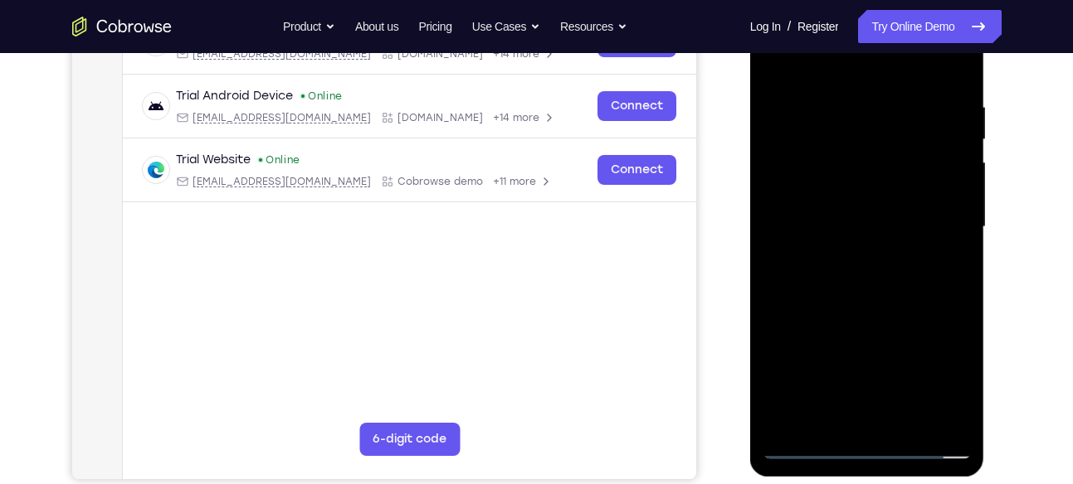
click at [904, 282] on div at bounding box center [866, 227] width 209 height 465
click at [868, 276] on div at bounding box center [866, 227] width 209 height 465
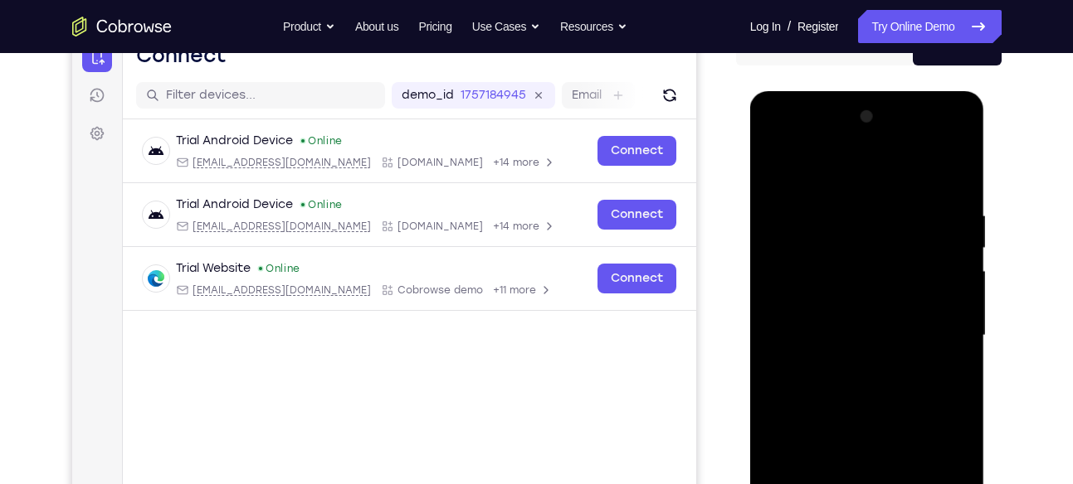
scroll to position [155, 0]
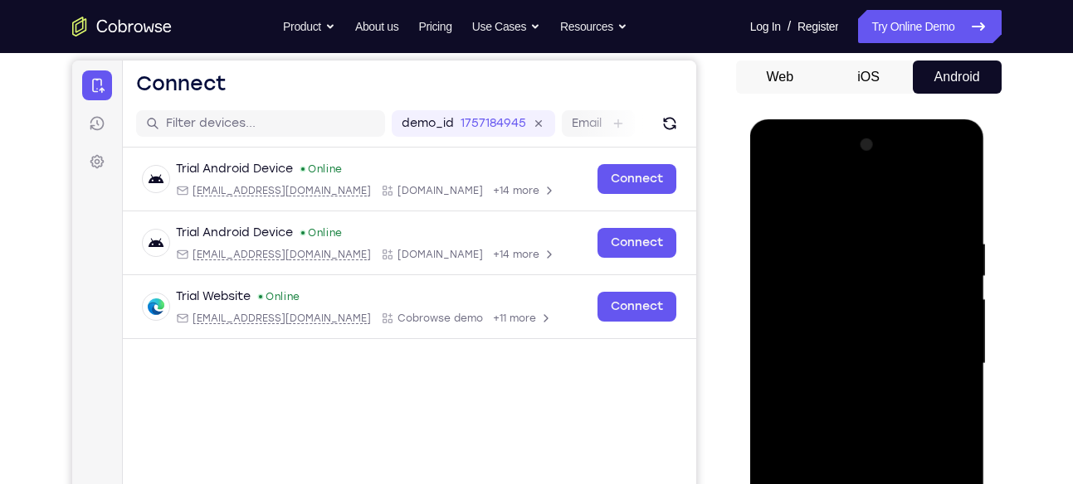
click at [939, 192] on div at bounding box center [866, 364] width 209 height 465
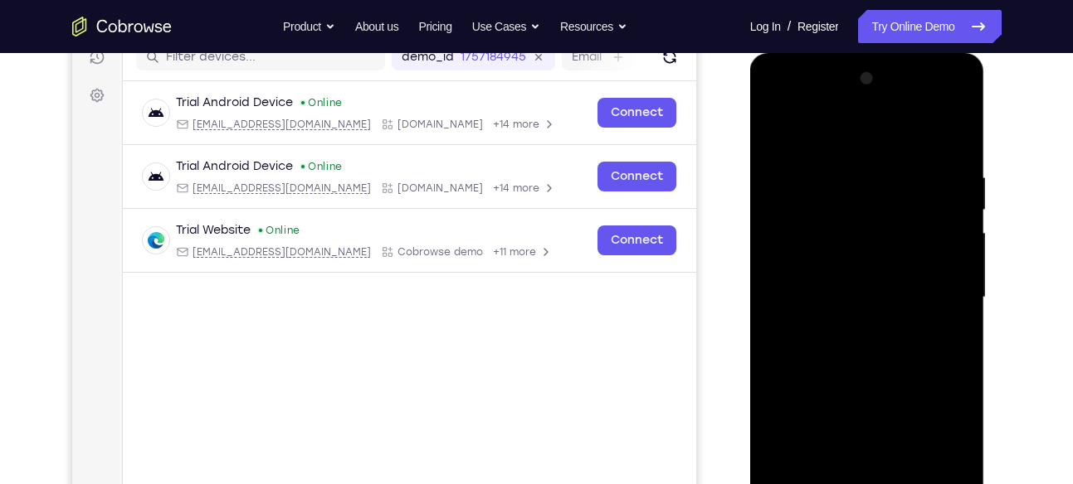
scroll to position [222, 0]
click at [956, 148] on div at bounding box center [866, 297] width 209 height 465
drag, startPoint x: 947, startPoint y: 173, endPoint x: 857, endPoint y: 168, distance: 89.7
click at [857, 168] on div at bounding box center [866, 297] width 209 height 465
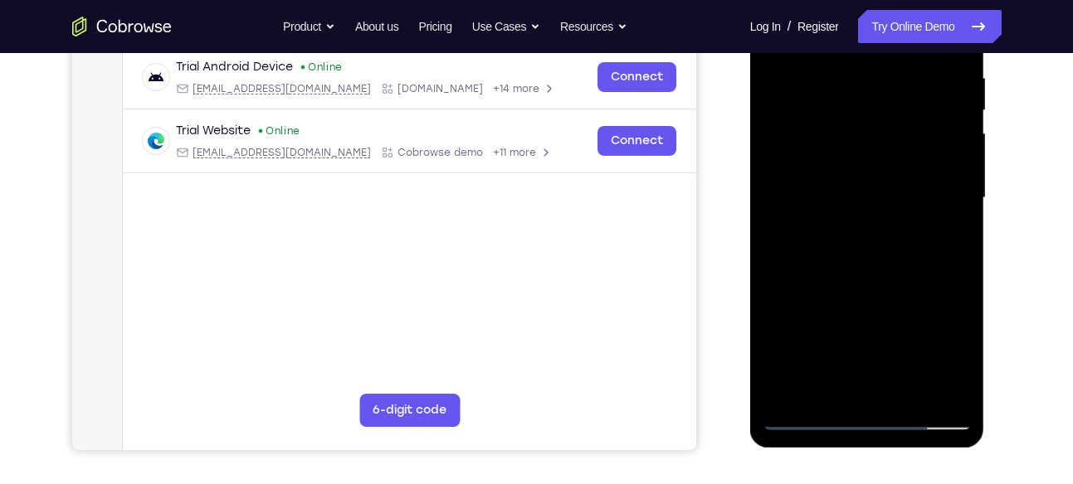
scroll to position [322, 0]
click at [773, 270] on div at bounding box center [866, 197] width 209 height 465
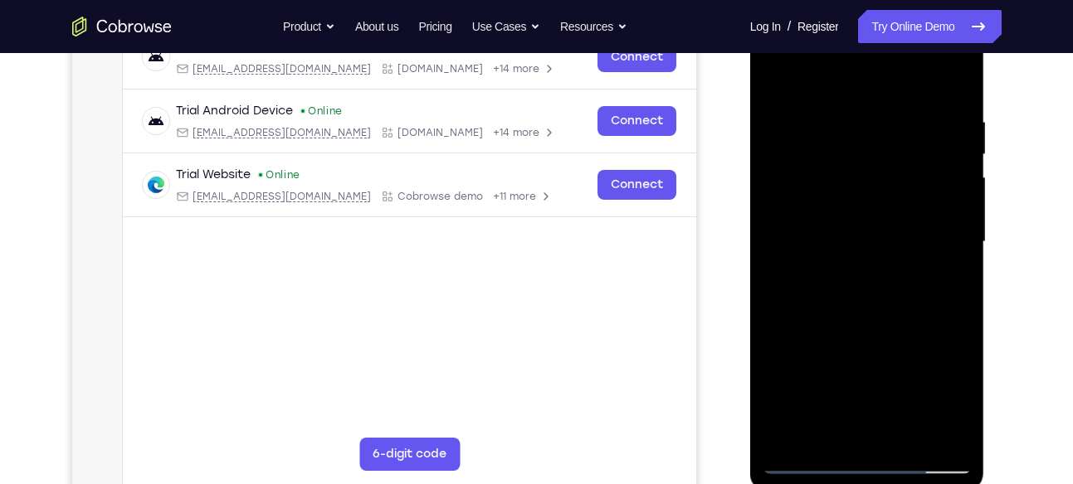
scroll to position [264, 0]
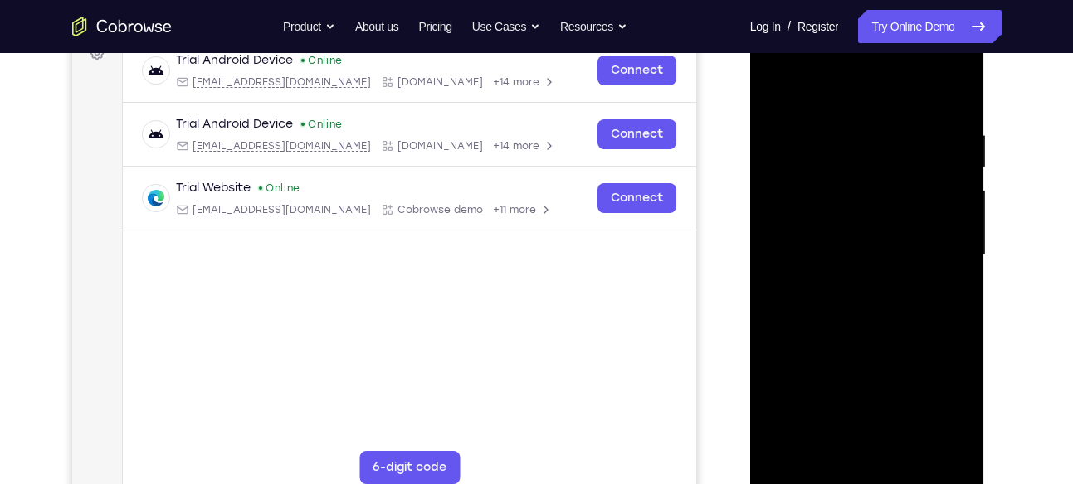
drag, startPoint x: 903, startPoint y: 194, endPoint x: 912, endPoint y: 136, distance: 58.8
click at [912, 136] on div at bounding box center [866, 255] width 209 height 465
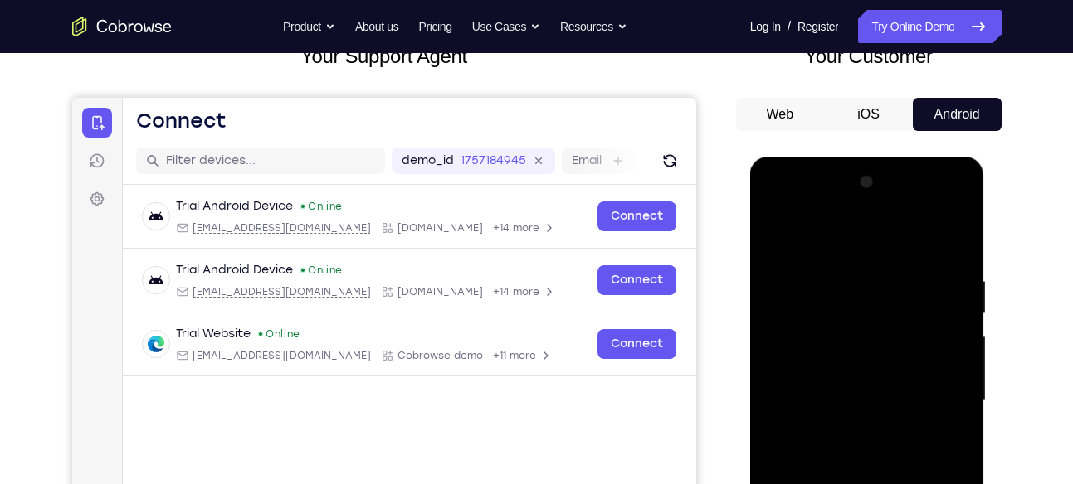
scroll to position [113, 0]
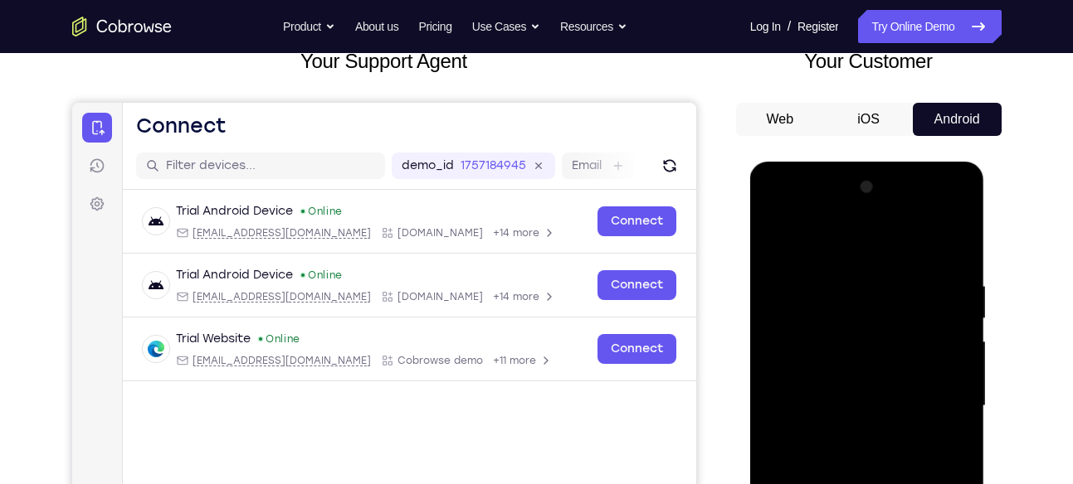
drag, startPoint x: 853, startPoint y: 283, endPoint x: 821, endPoint y: 370, distance: 92.6
click at [821, 370] on div at bounding box center [866, 406] width 209 height 465
click at [819, 279] on div at bounding box center [866, 406] width 209 height 465
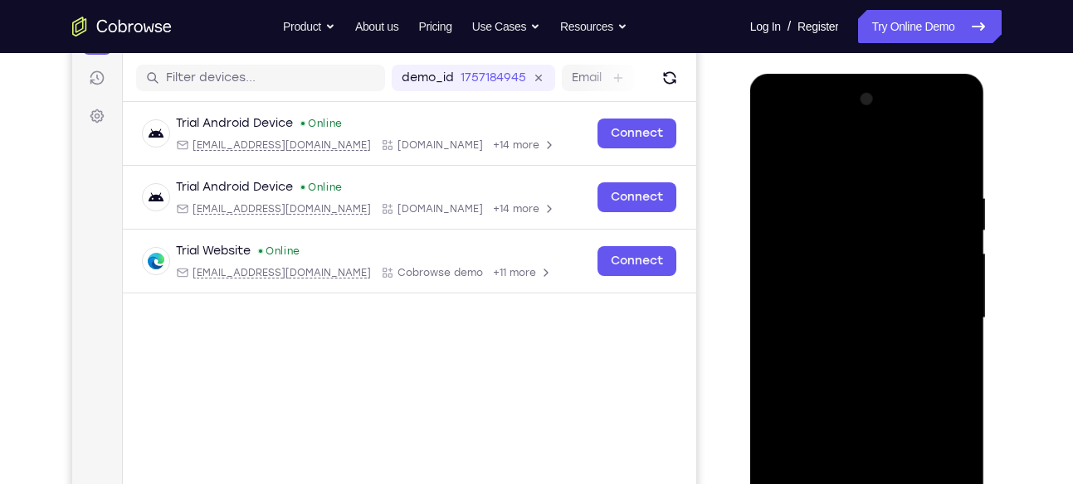
scroll to position [202, 0]
drag, startPoint x: 903, startPoint y: 382, endPoint x: 916, endPoint y: 303, distance: 79.8
click at [916, 303] on div at bounding box center [866, 317] width 209 height 465
click at [883, 336] on div at bounding box center [866, 317] width 209 height 465
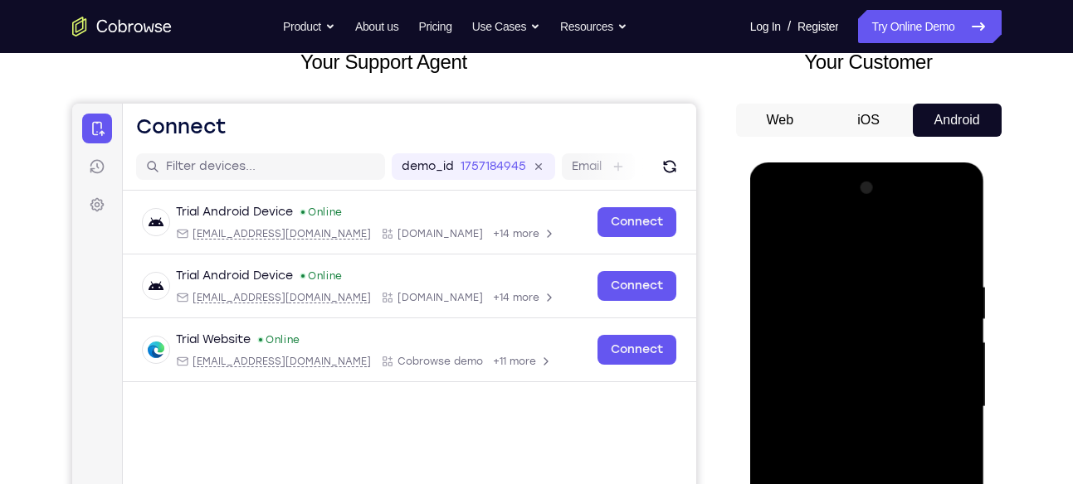
scroll to position [111, 0]
click at [784, 238] on div at bounding box center [866, 408] width 209 height 465
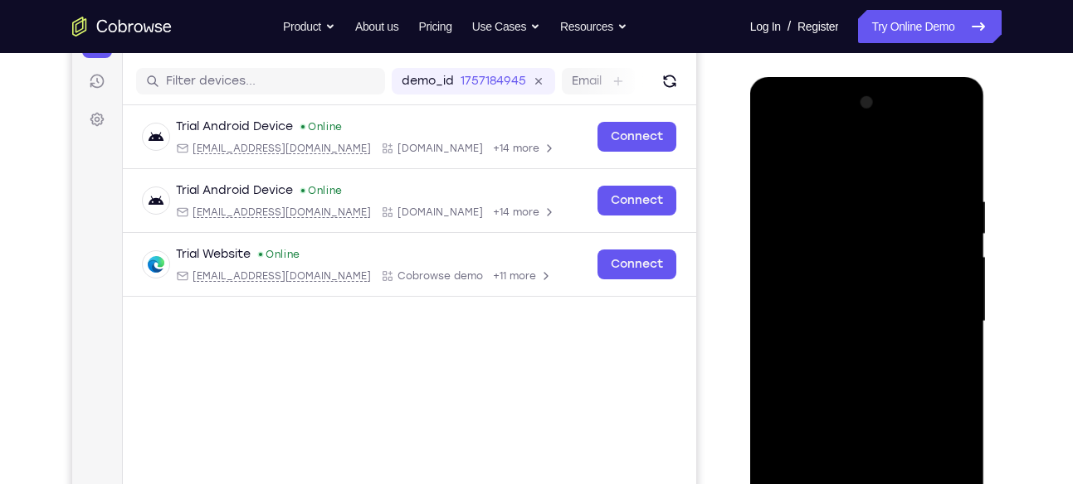
scroll to position [199, 0]
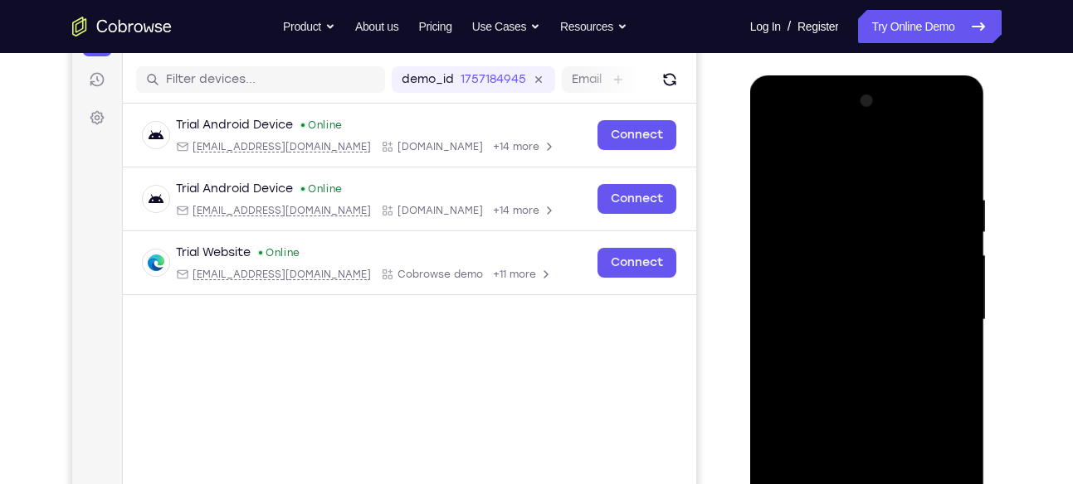
click at [786, 362] on div at bounding box center [866, 320] width 209 height 465
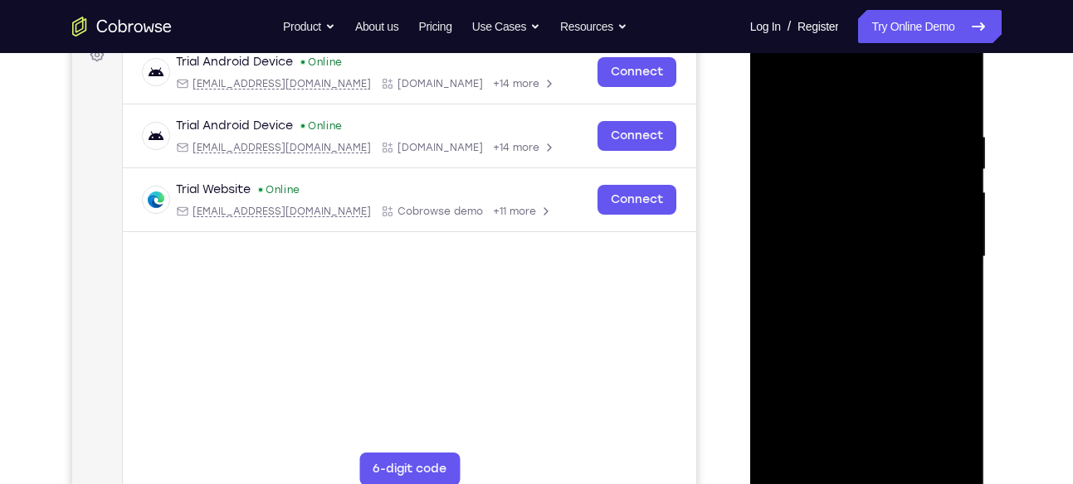
scroll to position [266, 0]
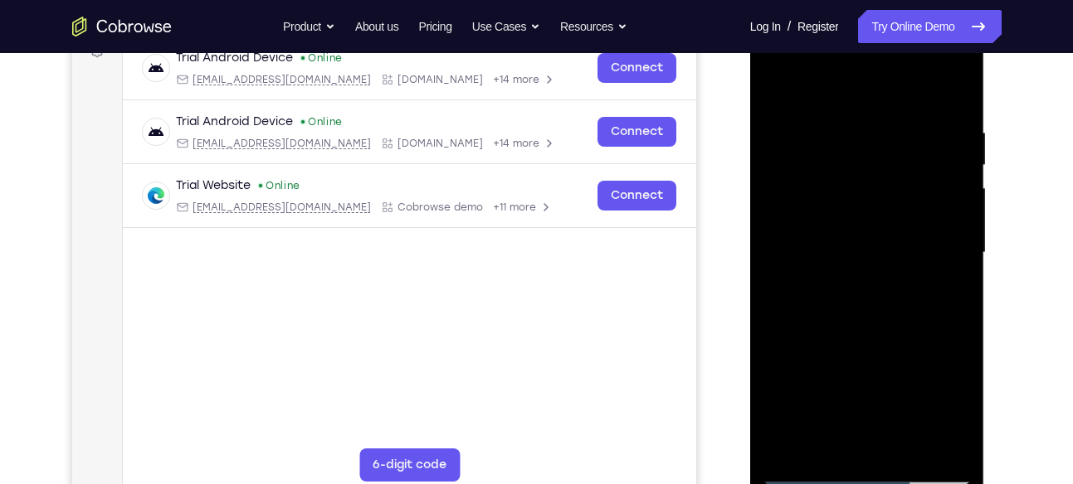
drag, startPoint x: 917, startPoint y: 262, endPoint x: 896, endPoint y: 373, distance: 113.1
click at [896, 373] on div at bounding box center [866, 253] width 209 height 465
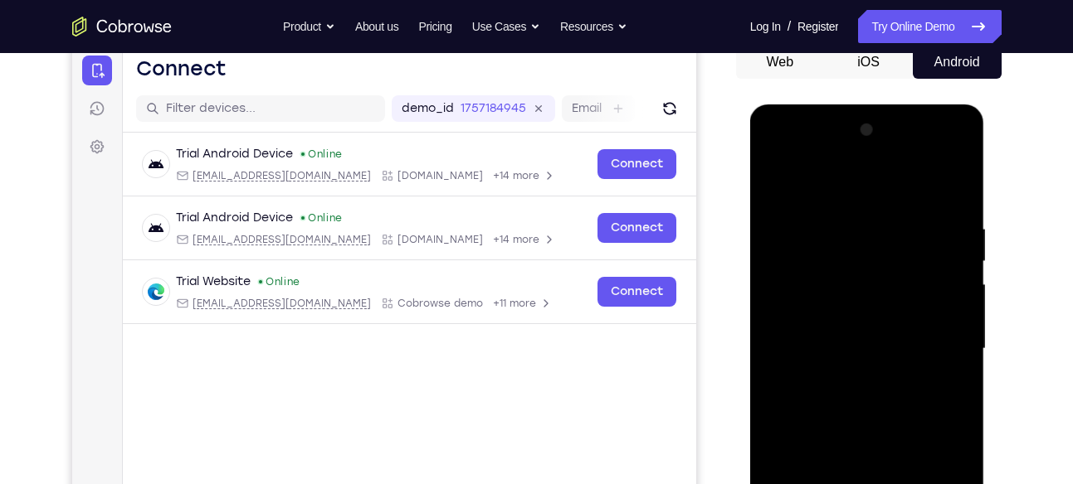
scroll to position [169, 0]
click at [774, 178] on div at bounding box center [866, 350] width 209 height 465
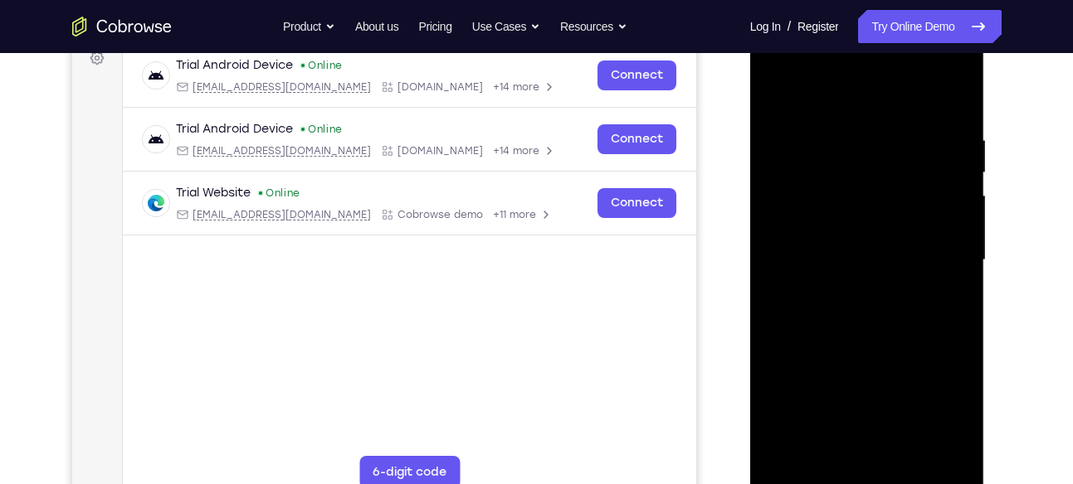
scroll to position [261, 0]
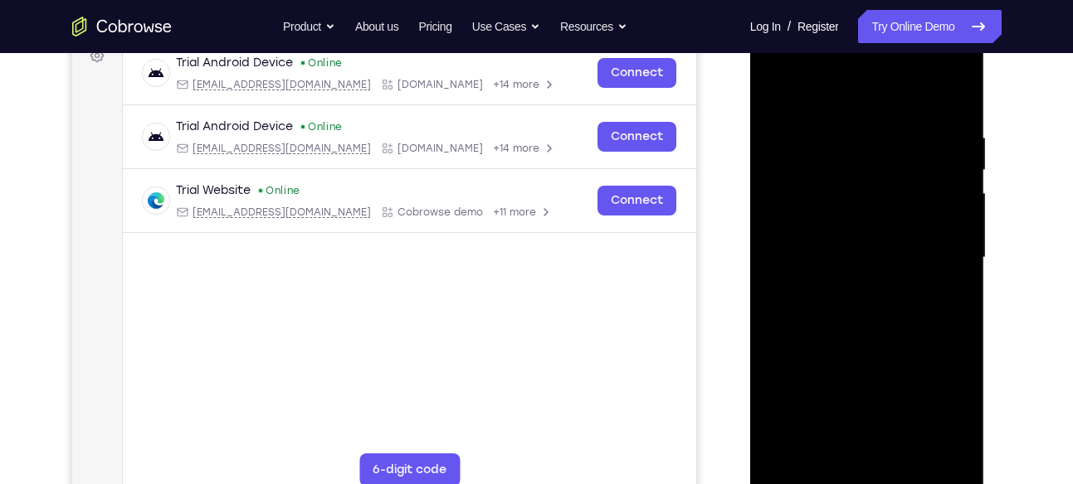
drag, startPoint x: 870, startPoint y: 398, endPoint x: 924, endPoint y: 179, distance: 225.5
click at [924, 182] on div at bounding box center [866, 258] width 209 height 465
drag, startPoint x: 893, startPoint y: 239, endPoint x: 886, endPoint y: 276, distance: 38.1
click at [886, 276] on div at bounding box center [866, 258] width 209 height 465
click at [802, 253] on div at bounding box center [866, 258] width 209 height 465
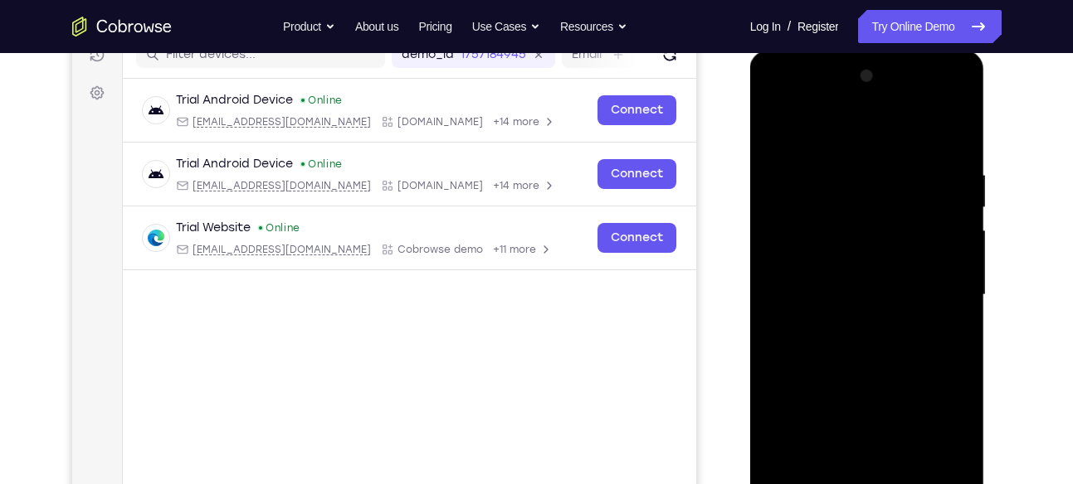
scroll to position [223, 0]
drag, startPoint x: 911, startPoint y: 225, endPoint x: 876, endPoint y: 328, distance: 108.6
click at [876, 328] on div at bounding box center [866, 296] width 209 height 465
click at [961, 256] on div at bounding box center [866, 296] width 209 height 465
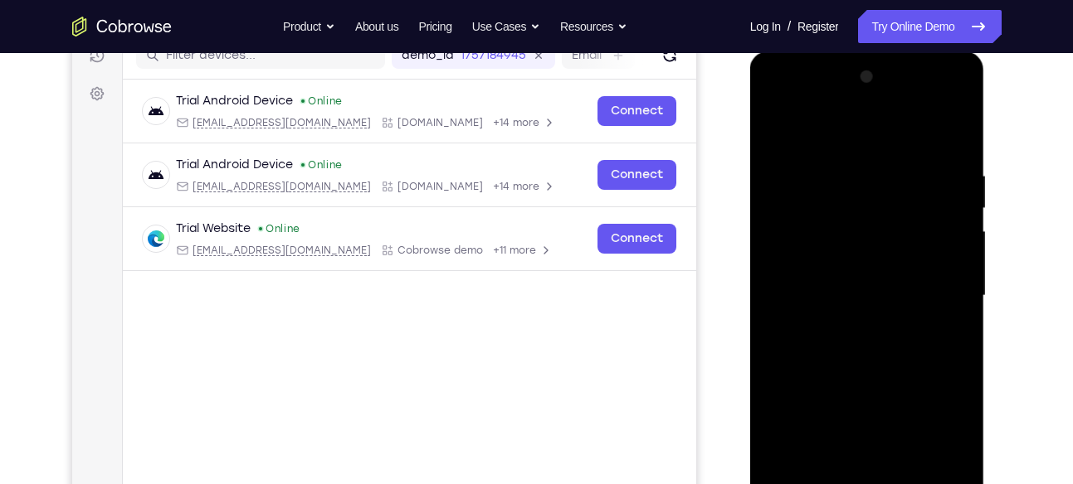
click at [961, 256] on div at bounding box center [866, 296] width 209 height 465
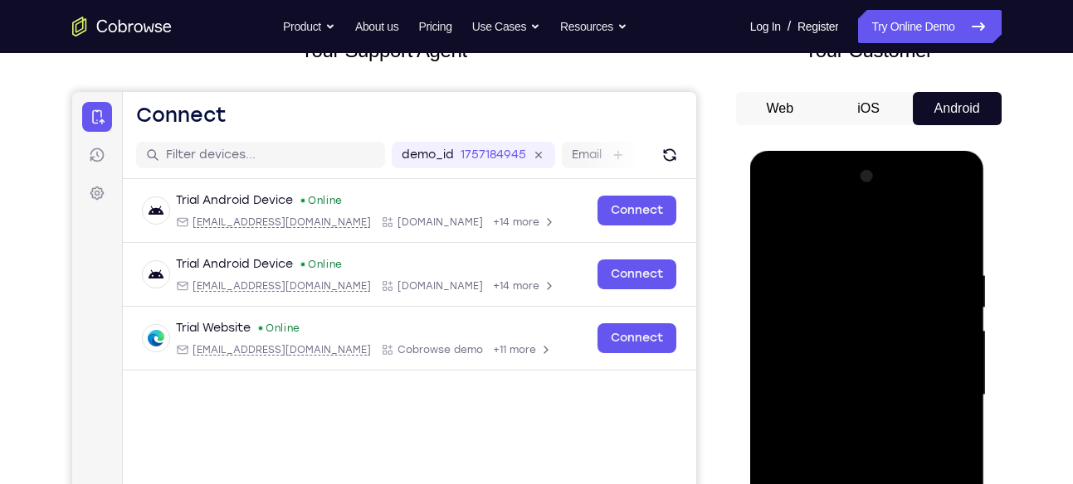
scroll to position [123, 0]
click at [776, 226] on div at bounding box center [866, 396] width 209 height 465
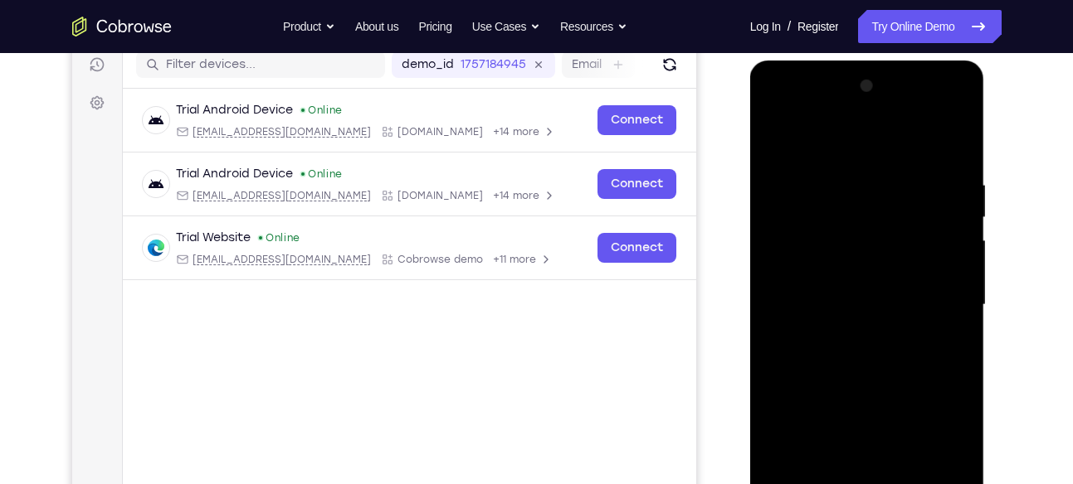
scroll to position [229, 0]
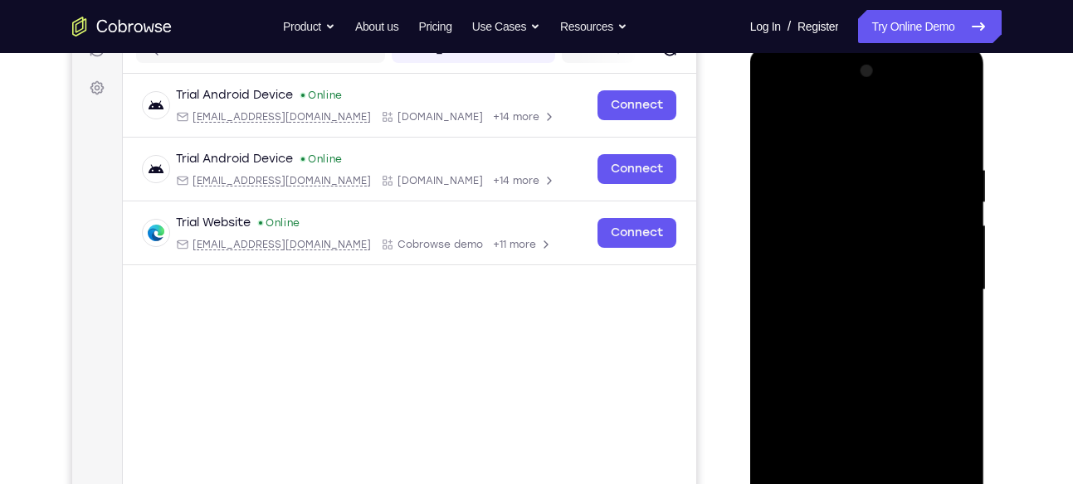
drag, startPoint x: 882, startPoint y: 362, endPoint x: 907, endPoint y: 240, distance: 124.5
click at [907, 240] on div at bounding box center [866, 290] width 209 height 465
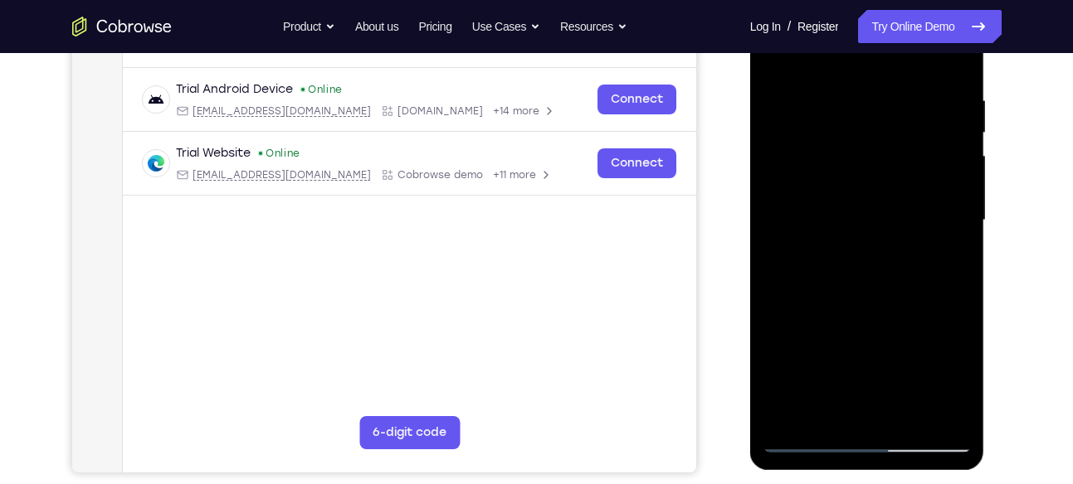
scroll to position [347, 0]
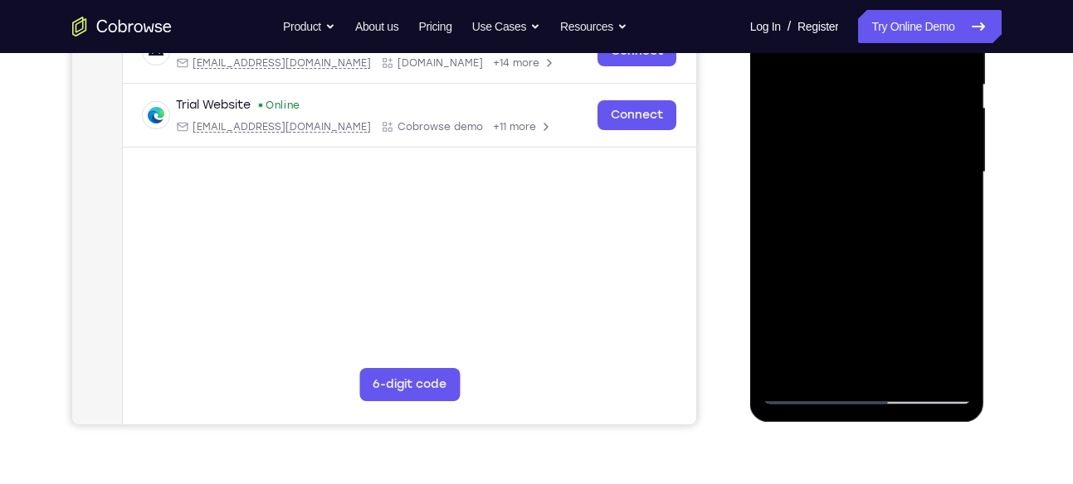
click at [947, 367] on div at bounding box center [866, 172] width 209 height 465
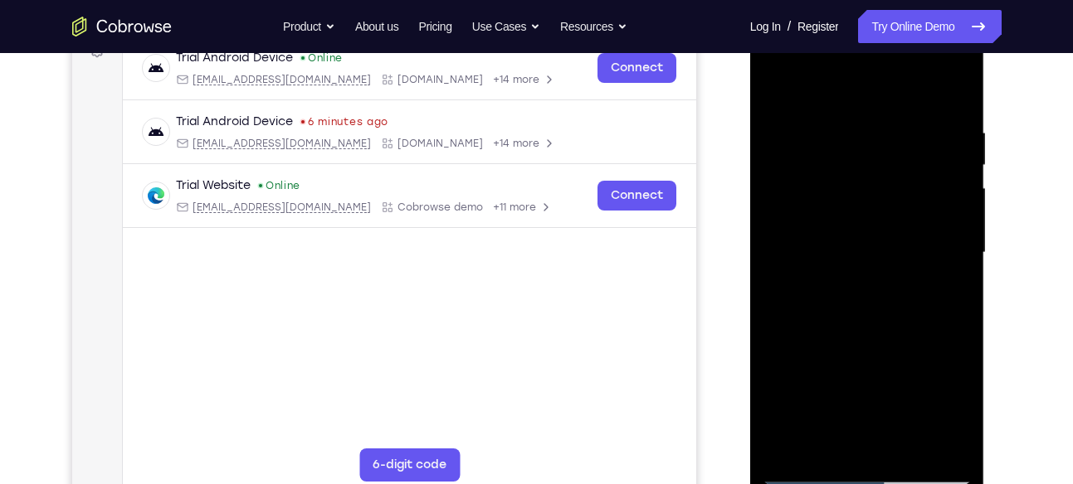
scroll to position [239, 0]
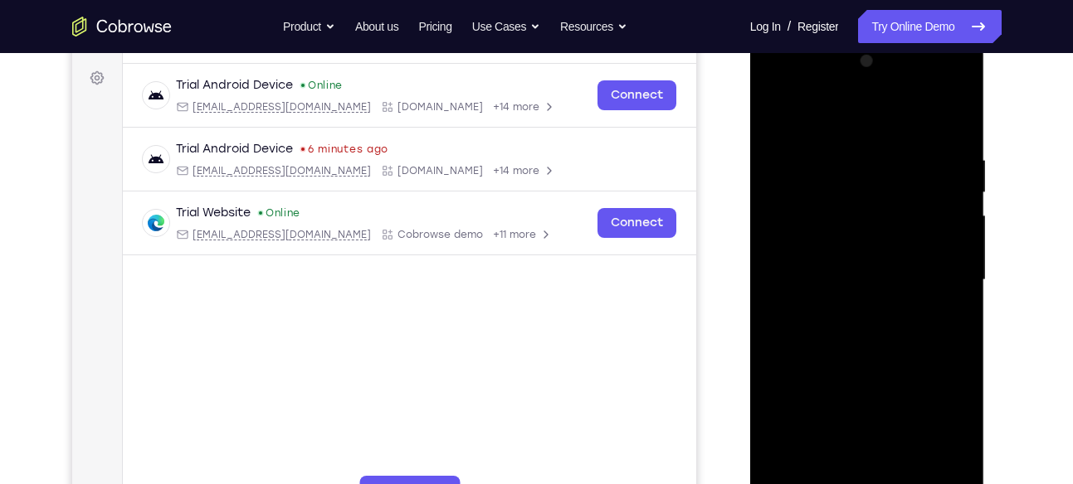
click at [859, 250] on div at bounding box center [866, 280] width 209 height 465
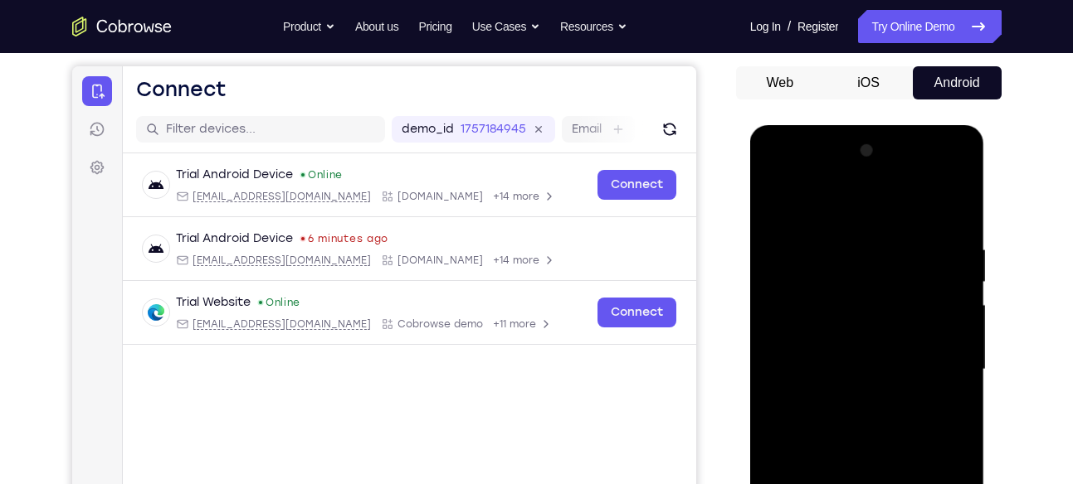
scroll to position [147, 0]
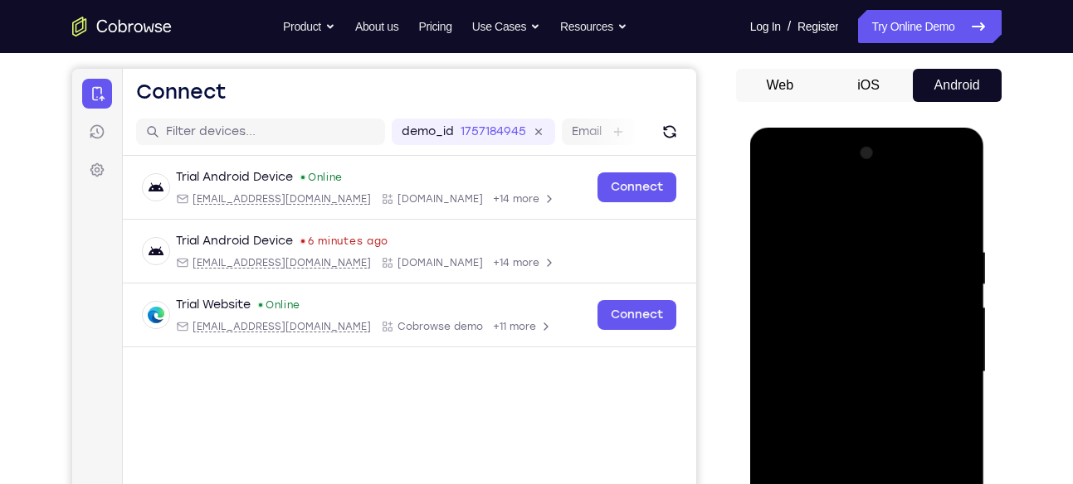
click at [963, 282] on div at bounding box center [866, 372] width 209 height 465
click at [957, 282] on div at bounding box center [866, 372] width 209 height 465
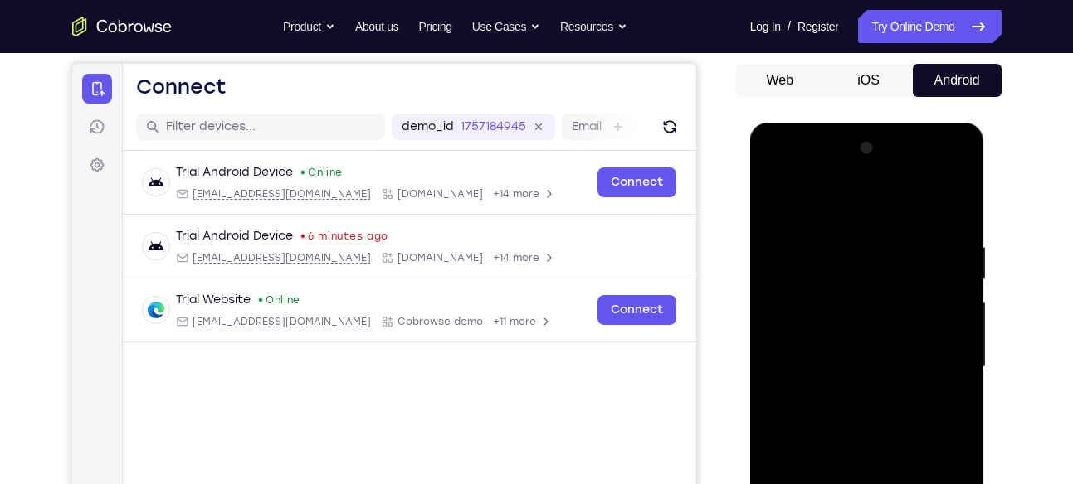
scroll to position [150, 0]
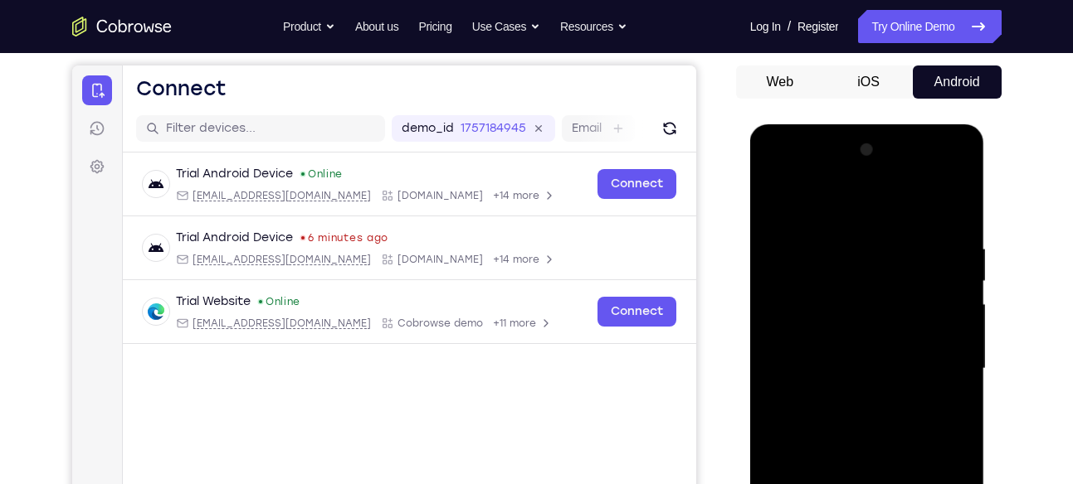
click at [773, 198] on div at bounding box center [866, 369] width 209 height 465
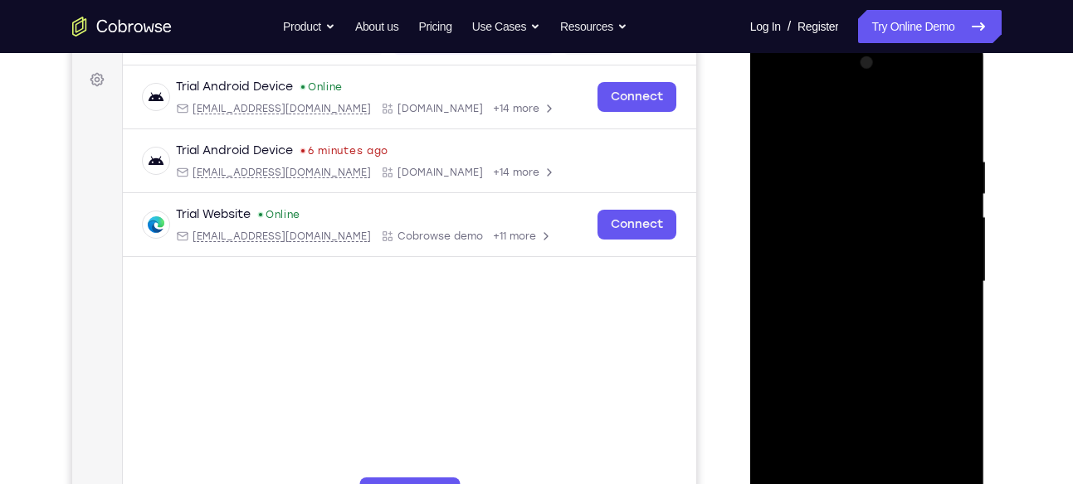
scroll to position [265, 0]
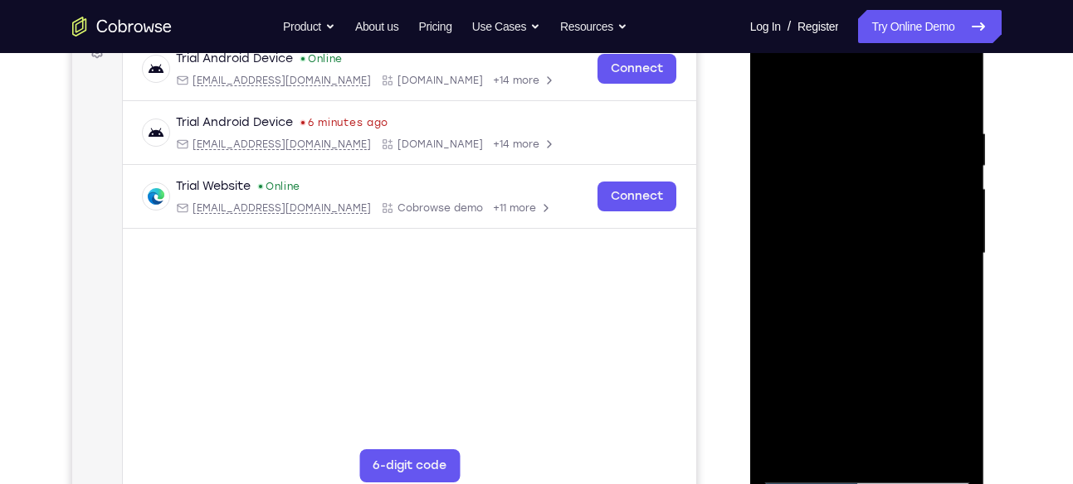
drag, startPoint x: 873, startPoint y: 304, endPoint x: 914, endPoint y: 153, distance: 156.6
click at [914, 153] on div at bounding box center [866, 254] width 209 height 465
drag, startPoint x: 872, startPoint y: 282, endPoint x: 859, endPoint y: 354, distance: 73.4
click at [859, 354] on div at bounding box center [866, 254] width 209 height 465
drag, startPoint x: 890, startPoint y: 210, endPoint x: 857, endPoint y: 354, distance: 148.1
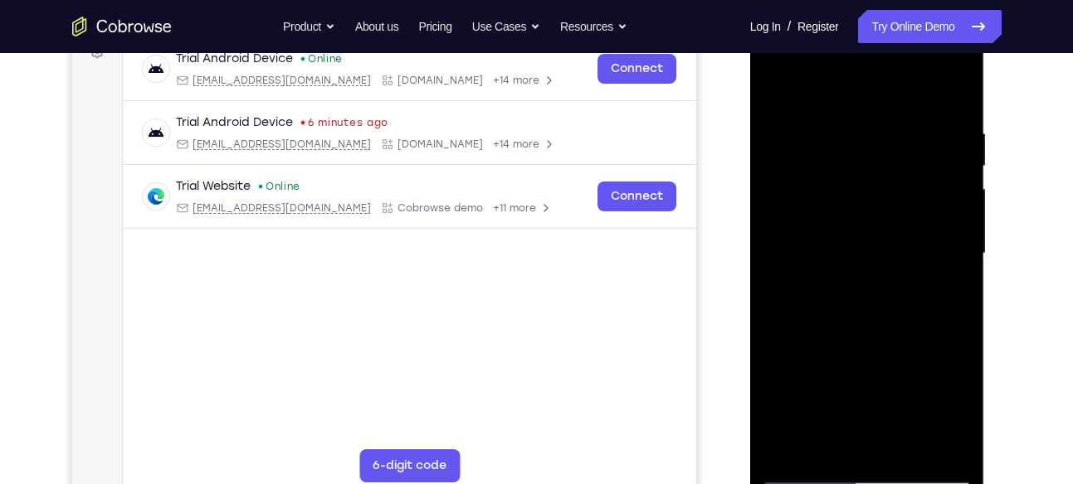
click at [857, 354] on div at bounding box center [866, 254] width 209 height 465
drag, startPoint x: 867, startPoint y: 197, endPoint x: 823, endPoint y: 353, distance: 162.0
click at [823, 353] on div at bounding box center [866, 254] width 209 height 465
drag, startPoint x: 861, startPoint y: 250, endPoint x: 832, endPoint y: 383, distance: 136.7
click at [832, 383] on div at bounding box center [866, 254] width 209 height 465
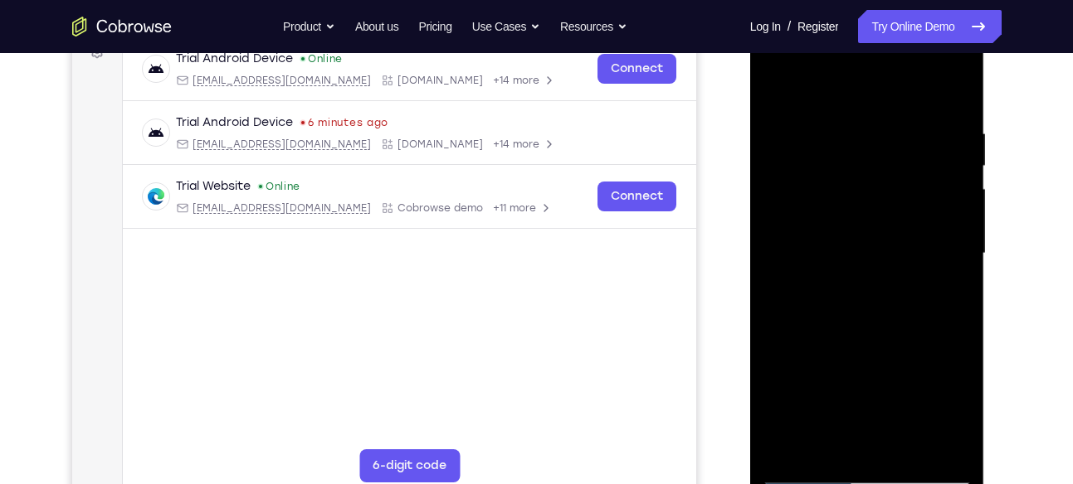
click at [861, 357] on div at bounding box center [866, 254] width 209 height 465
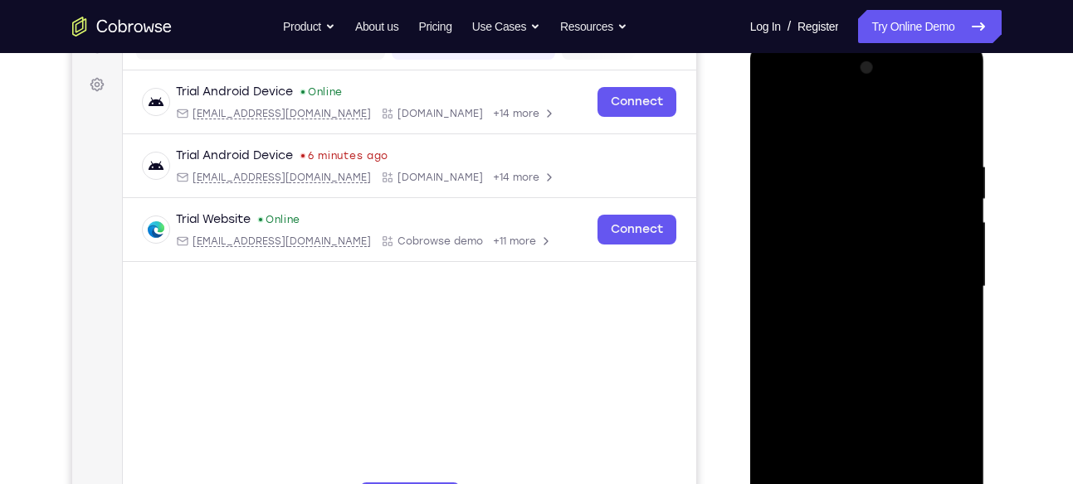
scroll to position [229, 0]
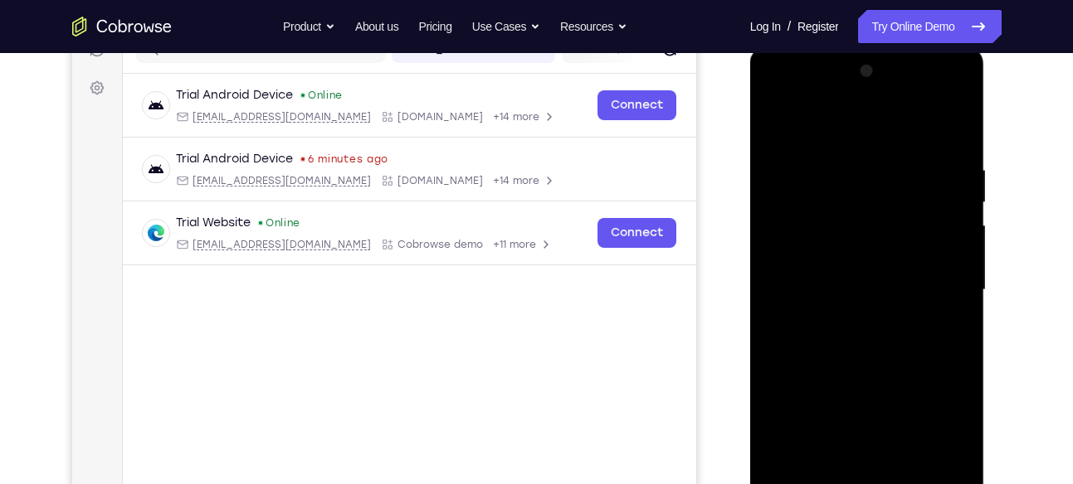
click at [961, 272] on div at bounding box center [866, 290] width 209 height 465
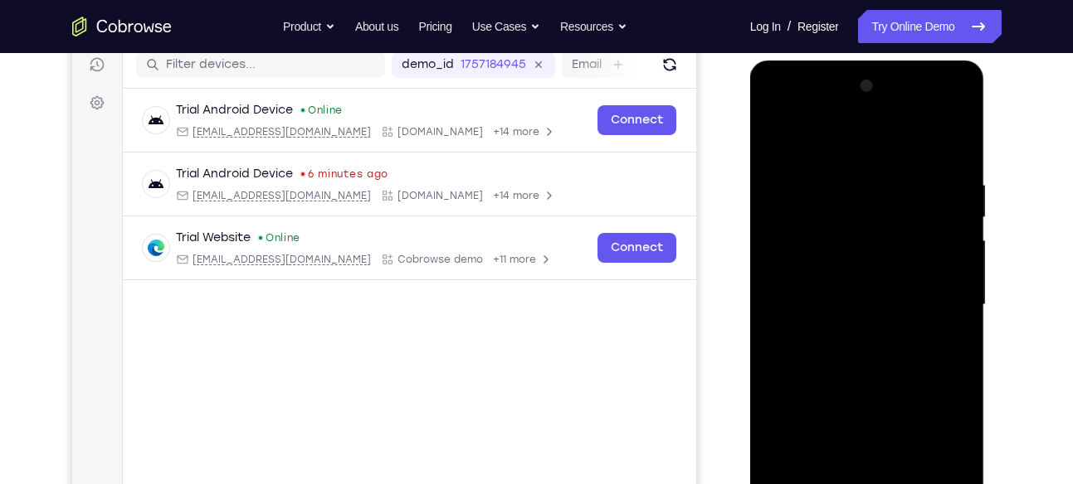
click at [958, 293] on div at bounding box center [866, 305] width 209 height 465
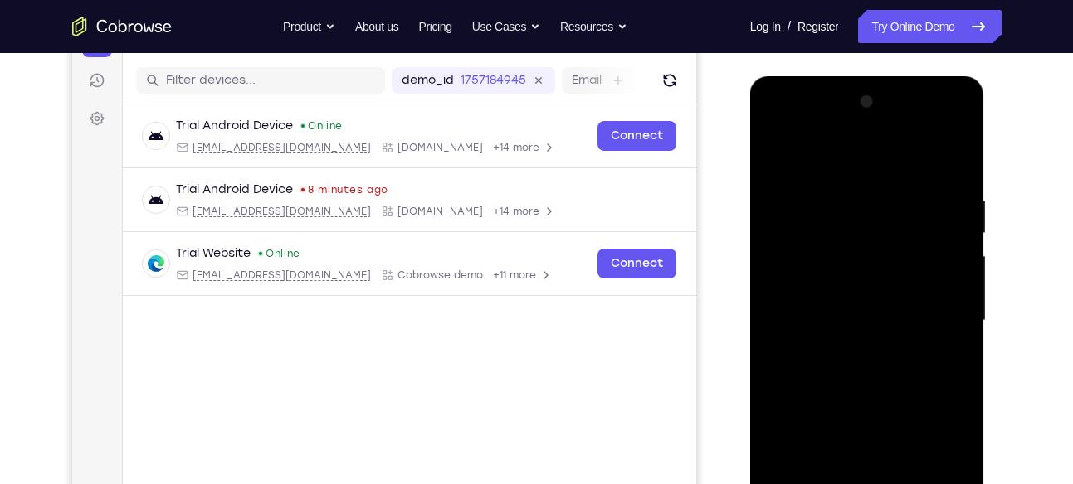
scroll to position [197, 0]
click at [961, 308] on div at bounding box center [866, 322] width 209 height 465
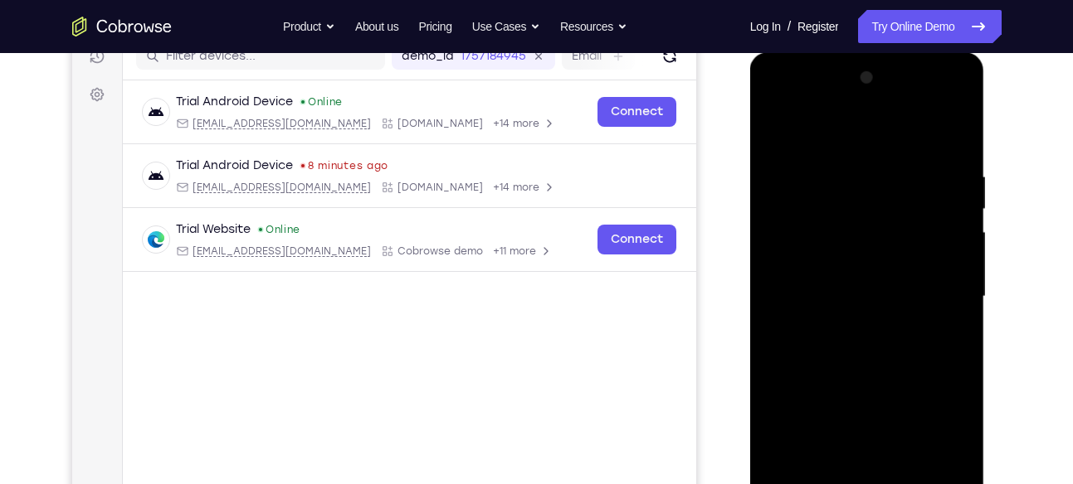
scroll to position [226, 0]
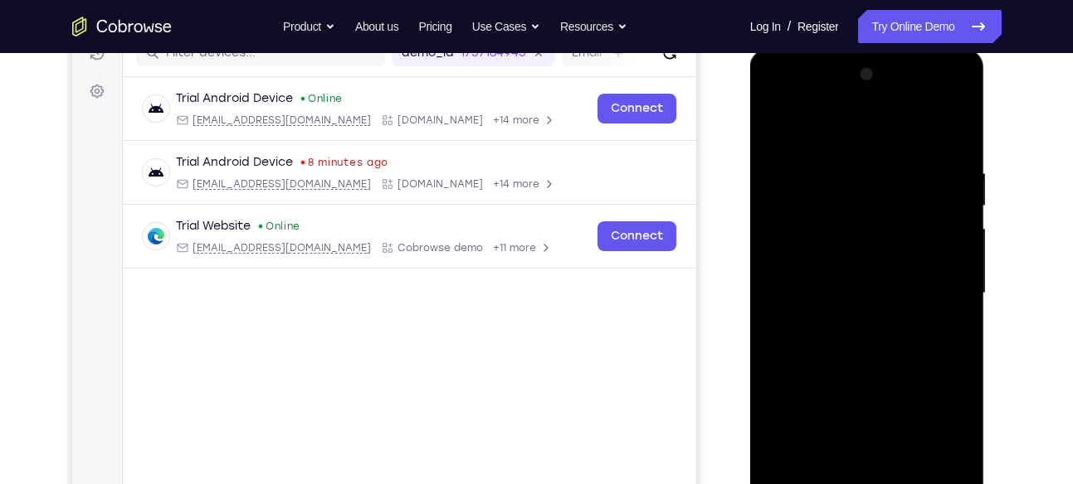
click at [959, 275] on div at bounding box center [866, 293] width 209 height 465
click at [776, 275] on div at bounding box center [866, 293] width 209 height 465
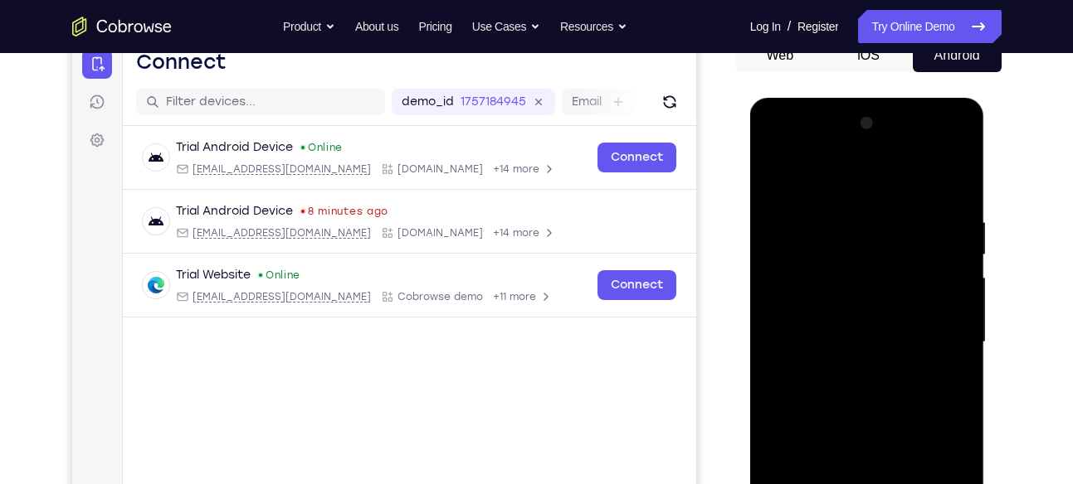
scroll to position [175, 0]
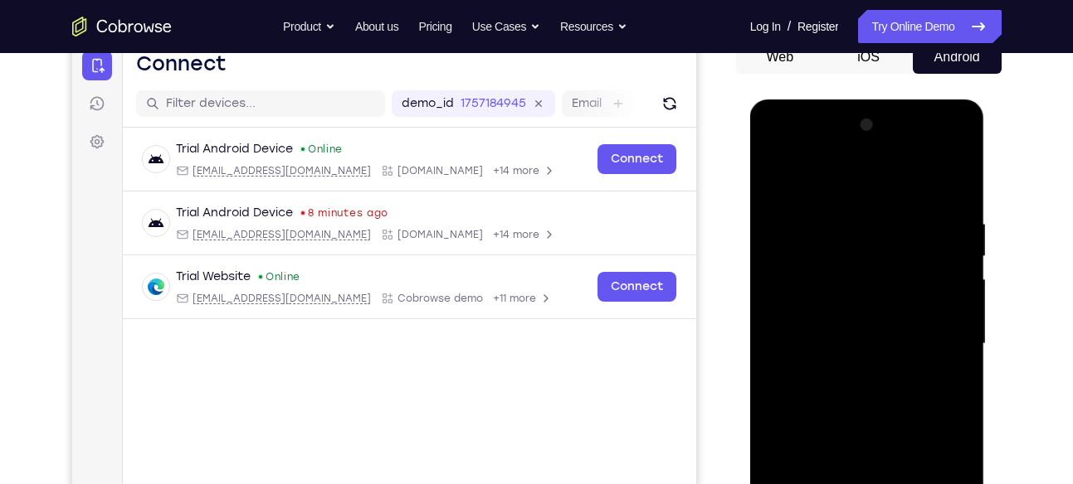
click at [775, 177] on div at bounding box center [866, 344] width 209 height 465
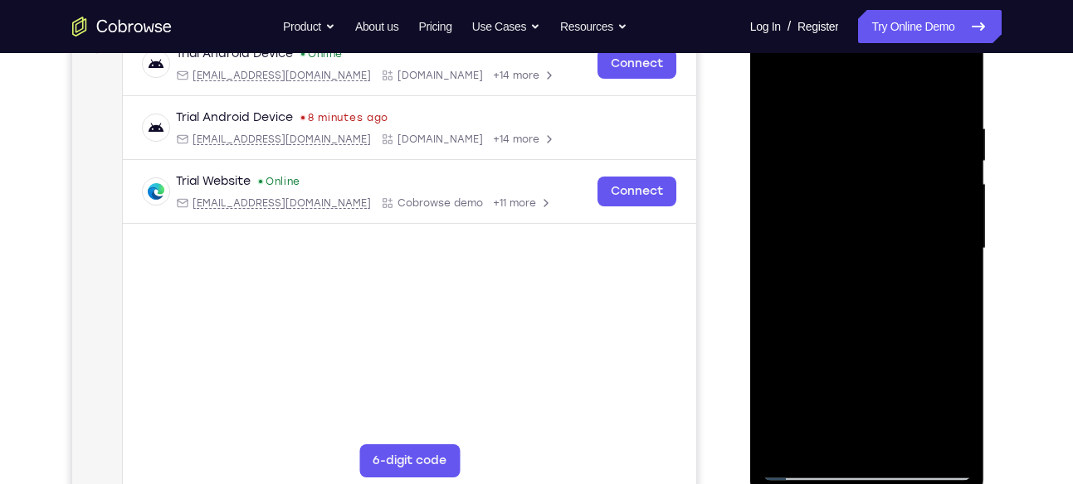
scroll to position [270, 0]
click at [815, 231] on div at bounding box center [866, 249] width 209 height 465
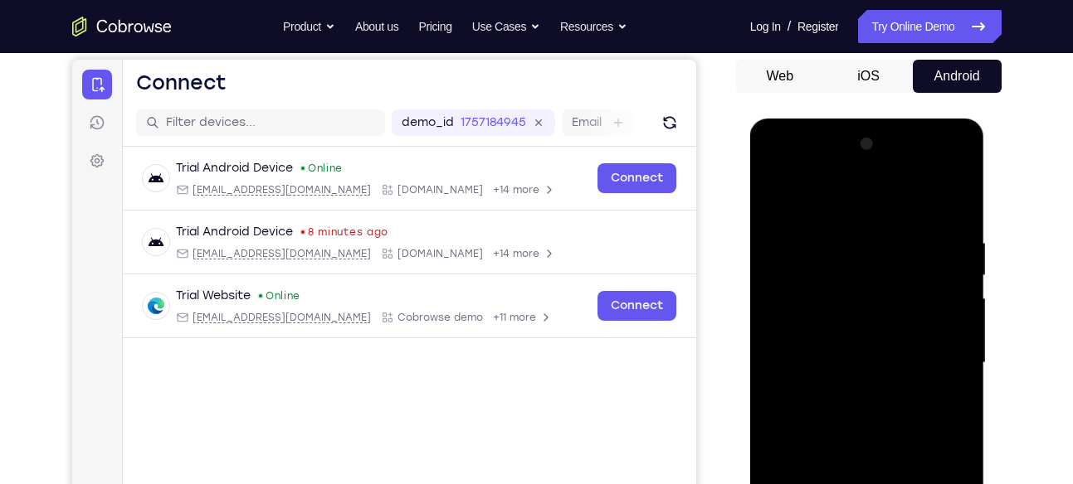
scroll to position [131, 0]
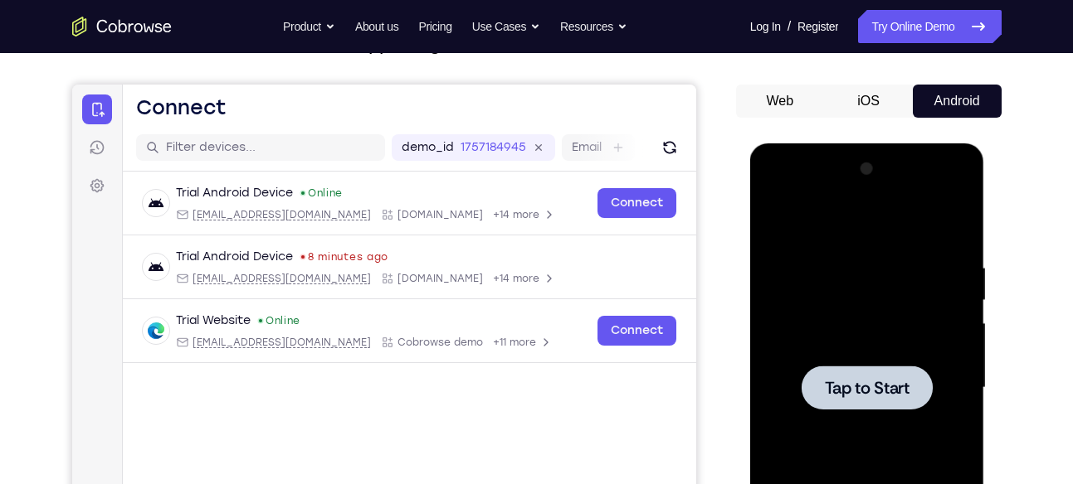
click at [897, 276] on div at bounding box center [866, 388] width 209 height 465
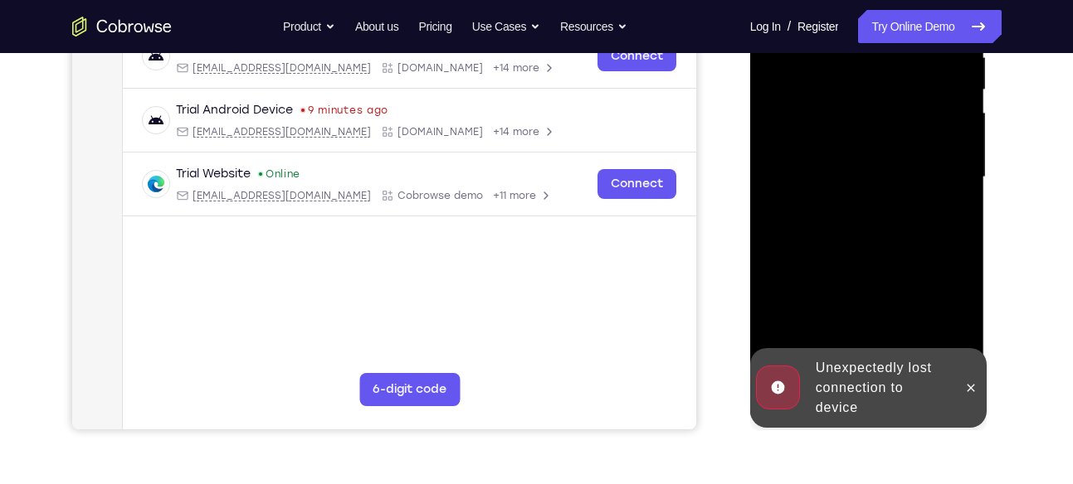
scroll to position [365, 0]
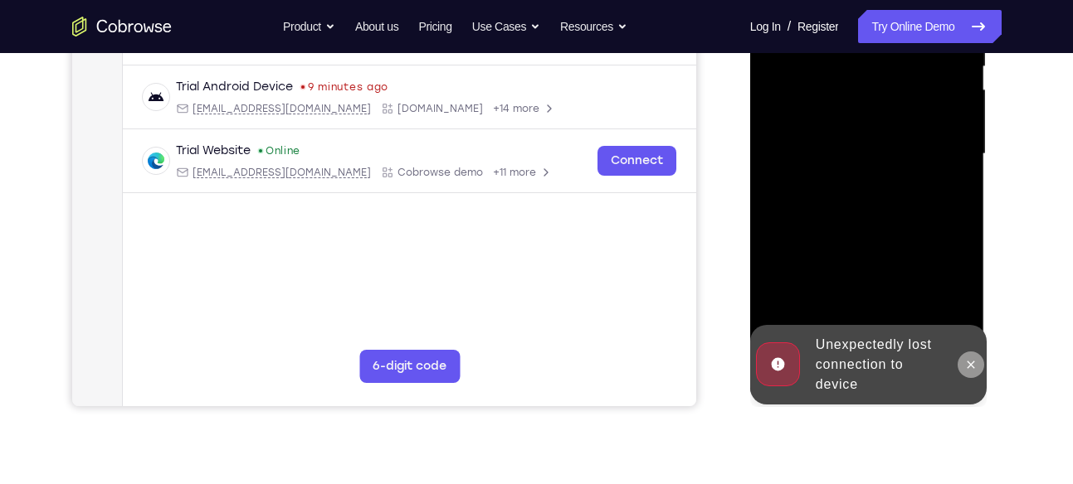
click at [967, 367] on icon at bounding box center [970, 364] width 7 height 7
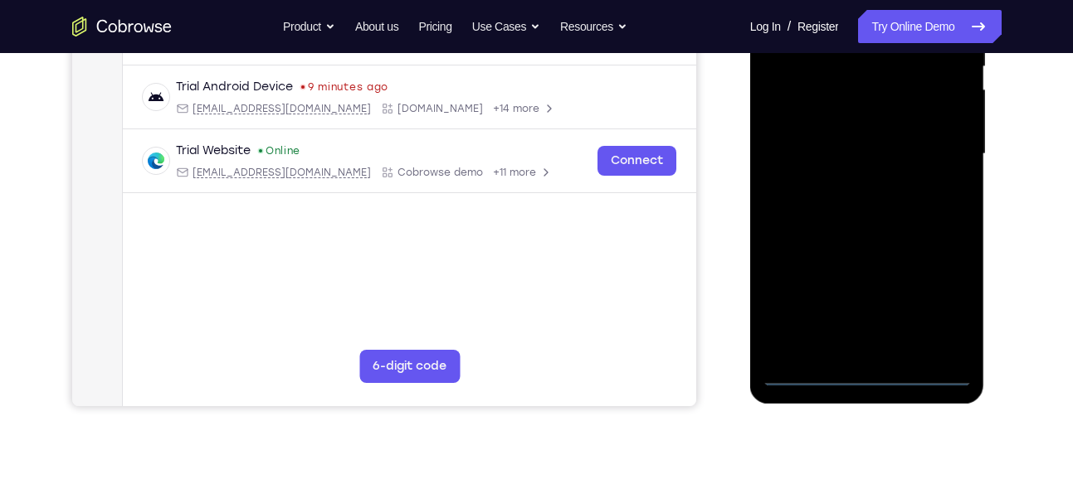
click at [861, 364] on div at bounding box center [866, 154] width 209 height 465
click at [864, 372] on div at bounding box center [866, 154] width 209 height 465
click at [944, 303] on div at bounding box center [866, 154] width 209 height 465
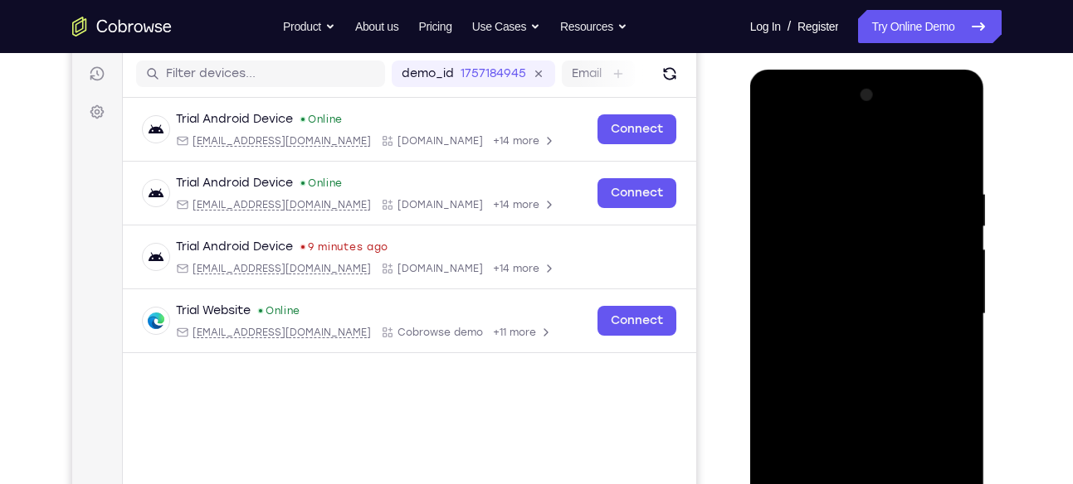
scroll to position [206, 0]
click at [776, 121] on div at bounding box center [866, 313] width 209 height 465
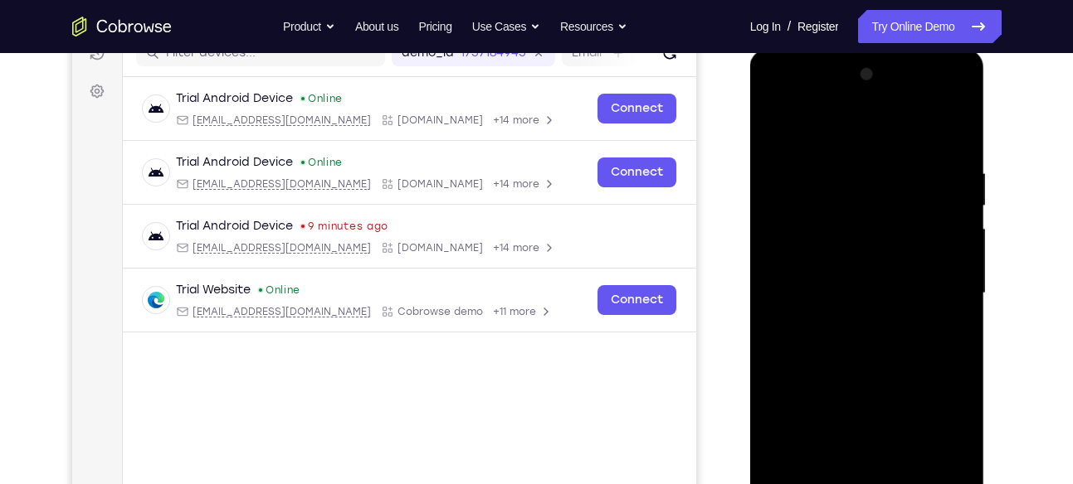
scroll to position [226, 0]
click at [933, 285] on div at bounding box center [866, 293] width 209 height 465
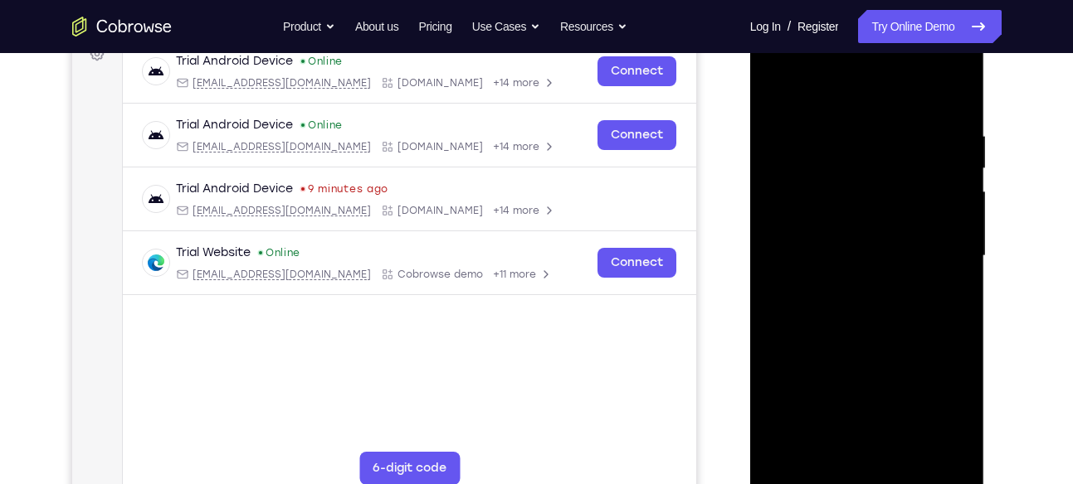
click at [851, 285] on div at bounding box center [866, 256] width 209 height 465
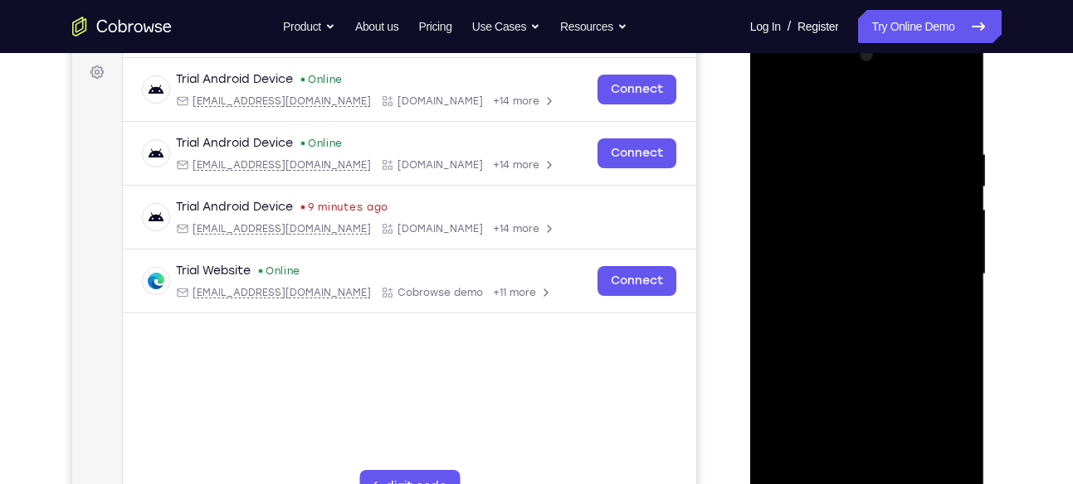
click at [893, 251] on div at bounding box center [866, 274] width 209 height 465
click at [898, 239] on div at bounding box center [866, 274] width 209 height 465
click at [875, 259] on div at bounding box center [866, 274] width 209 height 465
click at [856, 280] on div at bounding box center [866, 274] width 209 height 465
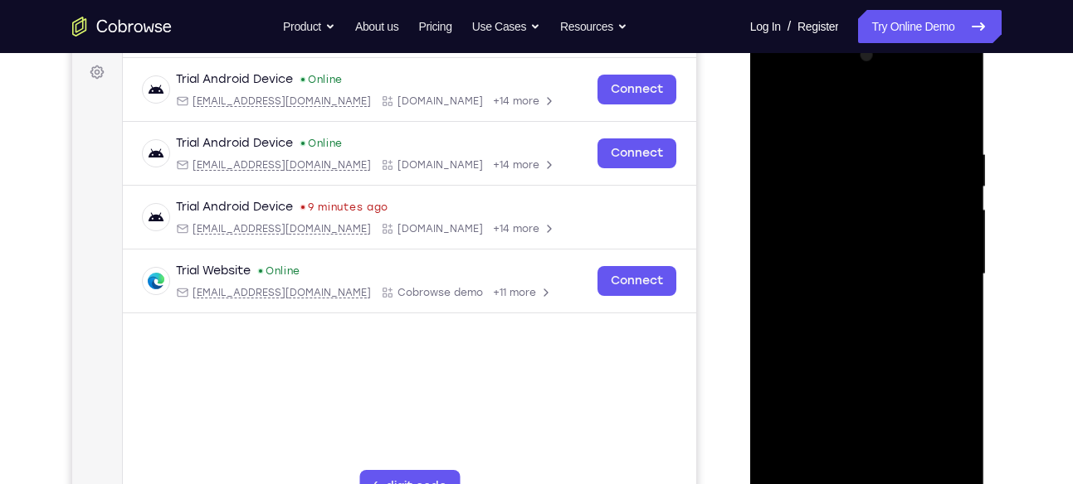
click at [856, 280] on div at bounding box center [866, 274] width 209 height 465
click at [891, 305] on div at bounding box center [866, 274] width 209 height 465
click at [878, 317] on div at bounding box center [866, 274] width 209 height 465
click at [859, 332] on div at bounding box center [866, 274] width 209 height 465
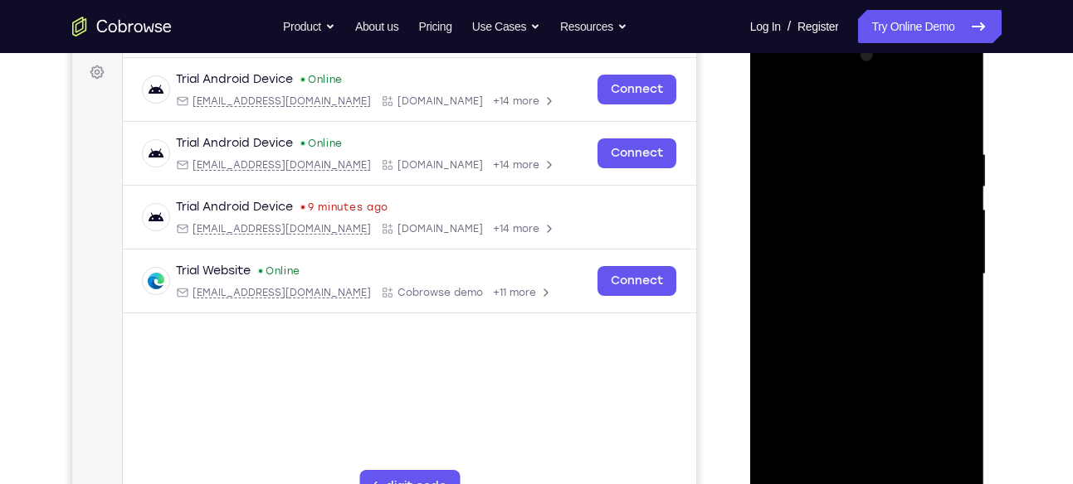
click at [850, 324] on div at bounding box center [866, 274] width 209 height 465
click at [937, 105] on div at bounding box center [866, 274] width 209 height 465
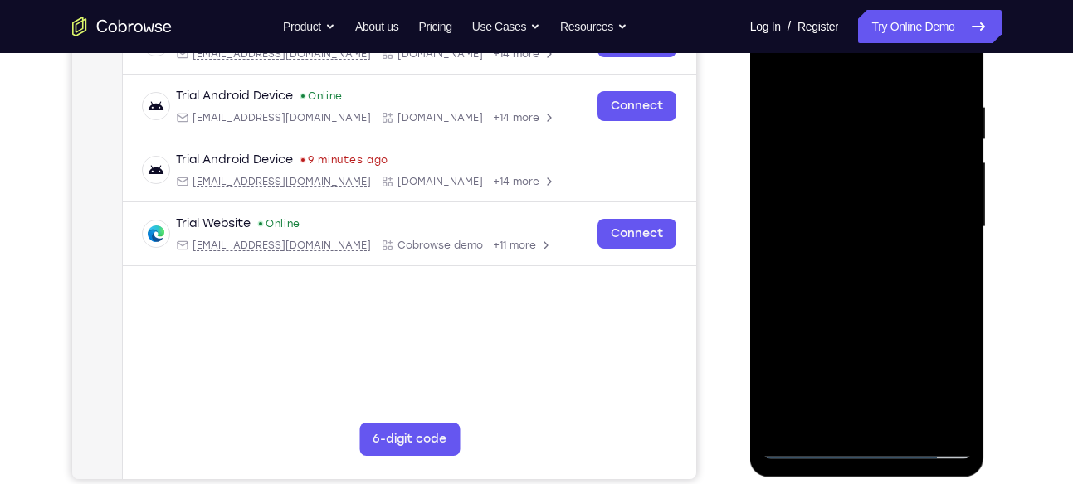
scroll to position [290, 0]
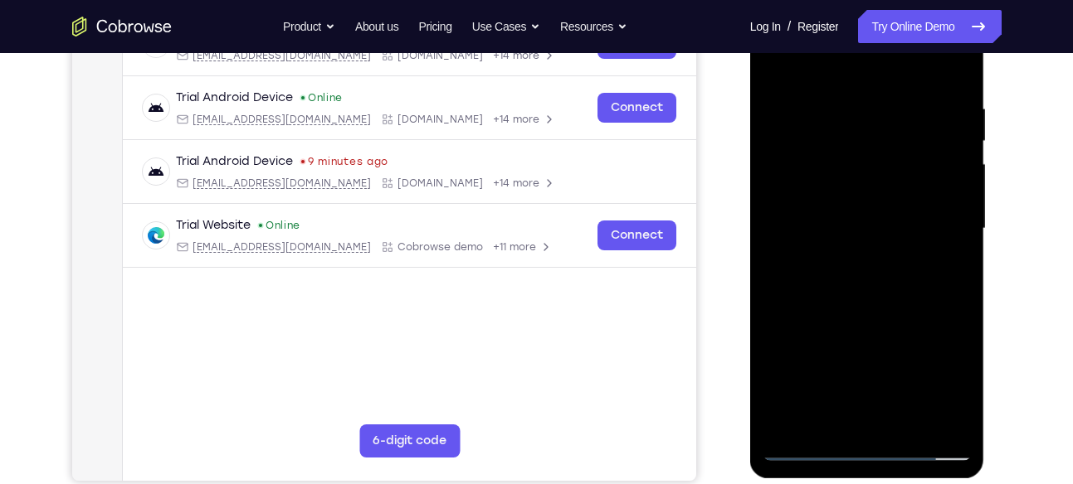
click at [951, 85] on div at bounding box center [866, 229] width 209 height 465
drag, startPoint x: 955, startPoint y: 102, endPoint x: 821, endPoint y: 100, distance: 133.6
click at [821, 100] on div at bounding box center [866, 229] width 209 height 465
click at [915, 95] on div at bounding box center [866, 229] width 209 height 465
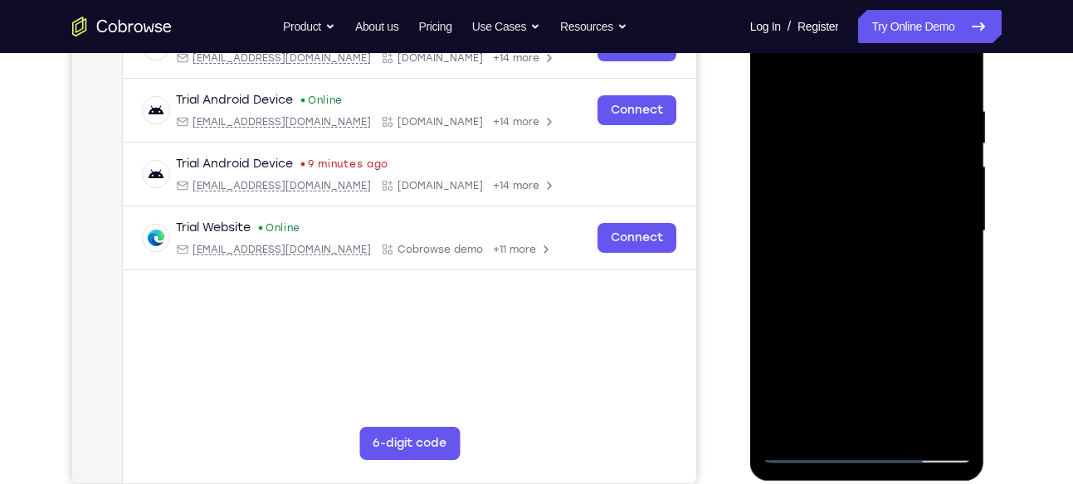
scroll to position [289, 0]
drag, startPoint x: 959, startPoint y: 191, endPoint x: 708, endPoint y: 202, distance: 250.8
click at [750, 202] on html "Online web based iOS Simulators and Android Emulators. Run iPhone, iPad, Mobile…" at bounding box center [868, 235] width 236 height 498
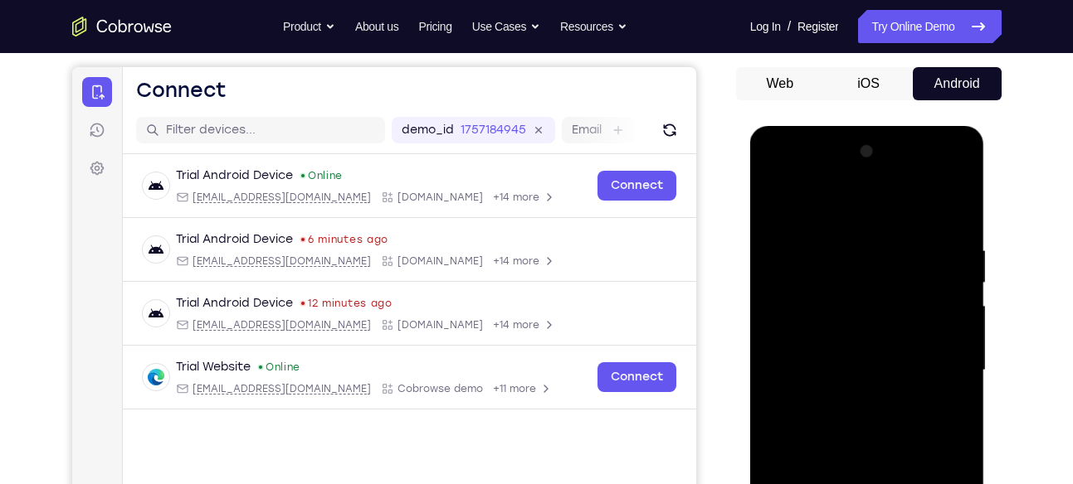
scroll to position [241, 0]
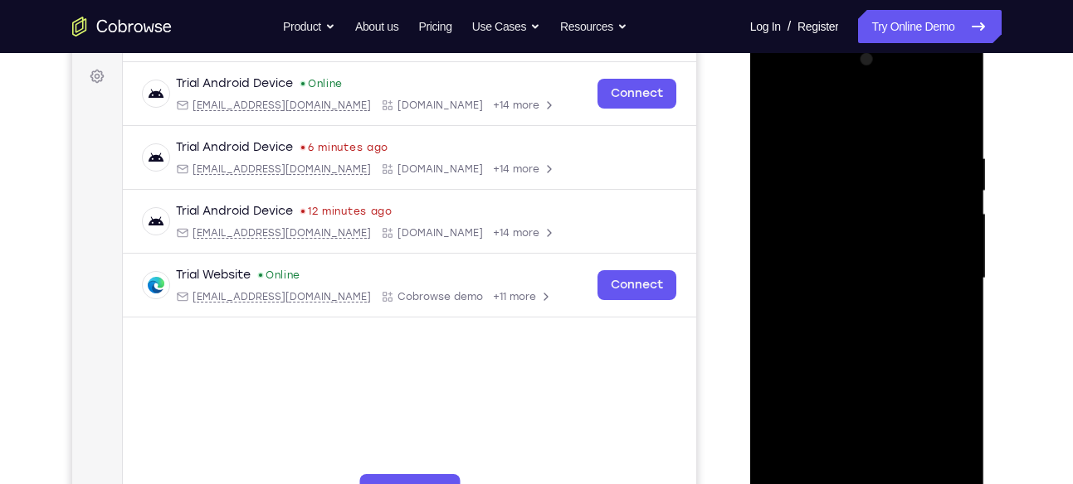
drag, startPoint x: 951, startPoint y: 263, endPoint x: 691, endPoint y: 265, distance: 259.7
click at [750, 265] on html "Online web based iOS Simulators and Android Emulators. Run iPhone, iPad, Mobile…" at bounding box center [868, 283] width 236 height 498
click at [951, 121] on div at bounding box center [866, 278] width 209 height 465
click at [951, 118] on div at bounding box center [866, 278] width 209 height 465
click at [950, 119] on div at bounding box center [866, 278] width 209 height 465
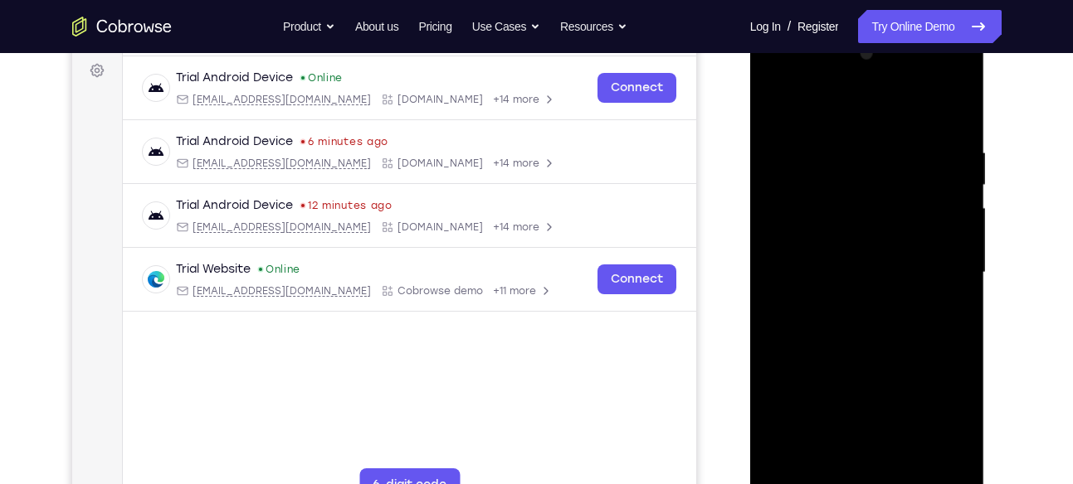
scroll to position [245, 0]
drag, startPoint x: 959, startPoint y: 242, endPoint x: 711, endPoint y: 177, distance: 256.5
click at [750, 177] on html "Online web based iOS Simulators and Android Emulators. Run iPhone, iPad, Mobile…" at bounding box center [868, 279] width 236 height 498
drag, startPoint x: 955, startPoint y: 240, endPoint x: 568, endPoint y: 173, distance: 392.4
click at [750, 173] on html "Online web based iOS Simulators and Android Emulators. Run iPhone, iPad, Mobile…" at bounding box center [868, 279] width 236 height 498
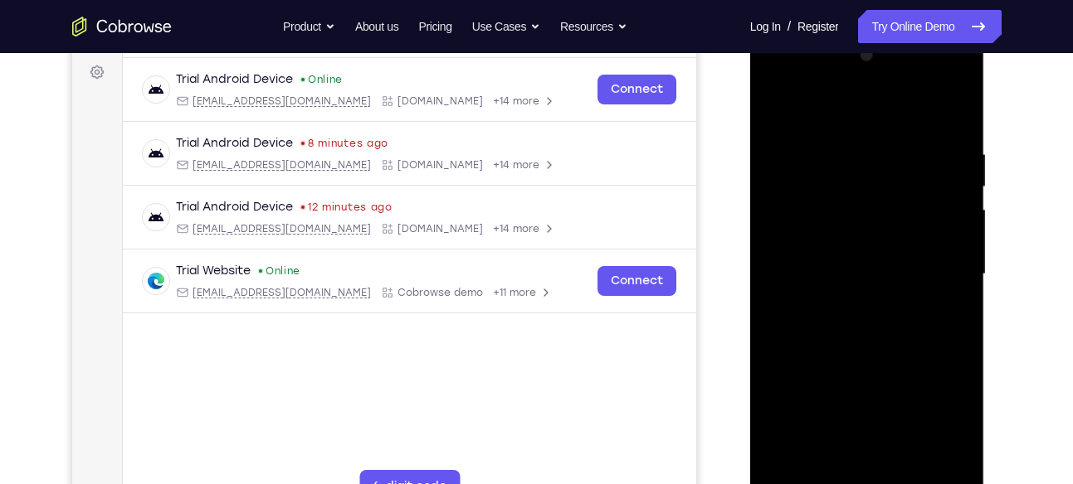
click at [953, 122] on div at bounding box center [866, 274] width 209 height 465
click at [951, 110] on div at bounding box center [866, 274] width 209 height 465
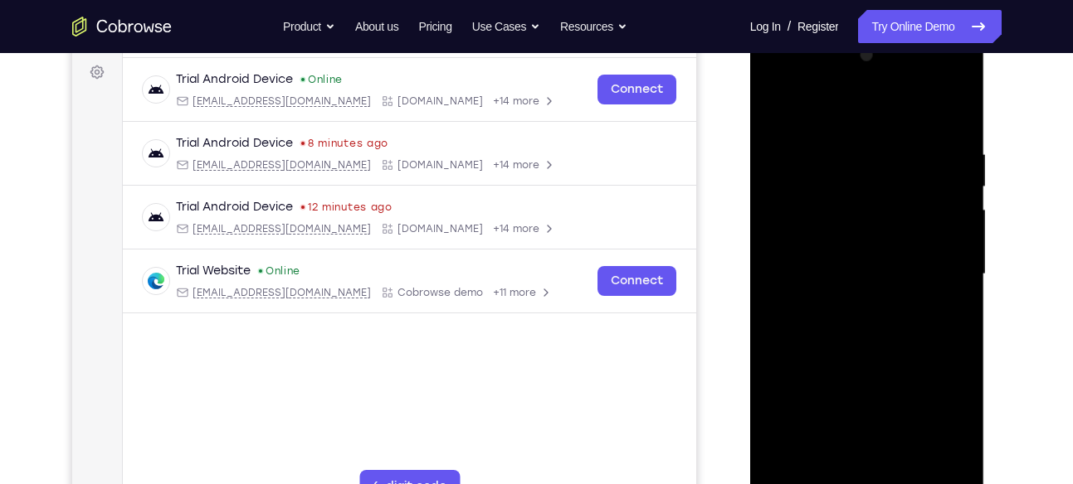
click at [951, 110] on div at bounding box center [866, 274] width 209 height 465
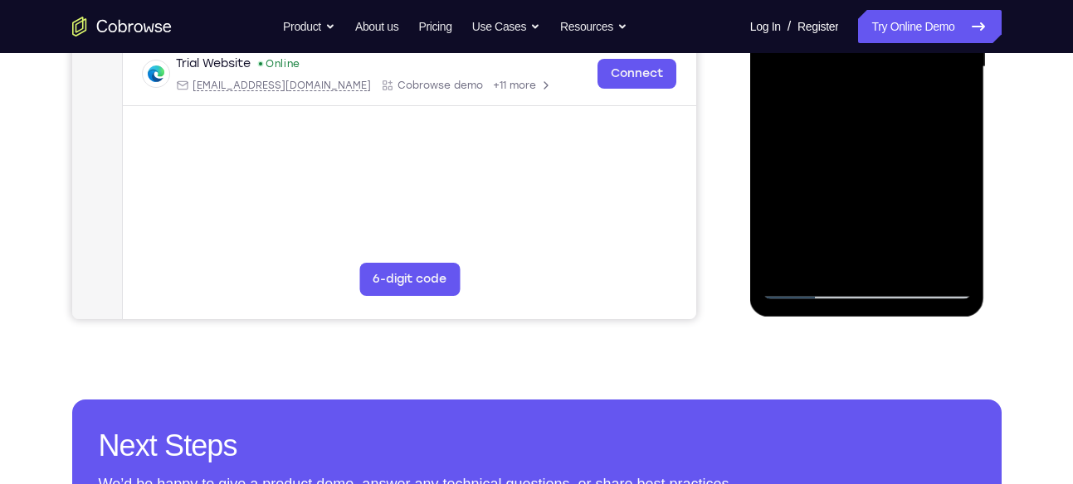
click at [810, 285] on div at bounding box center [866, 67] width 209 height 465
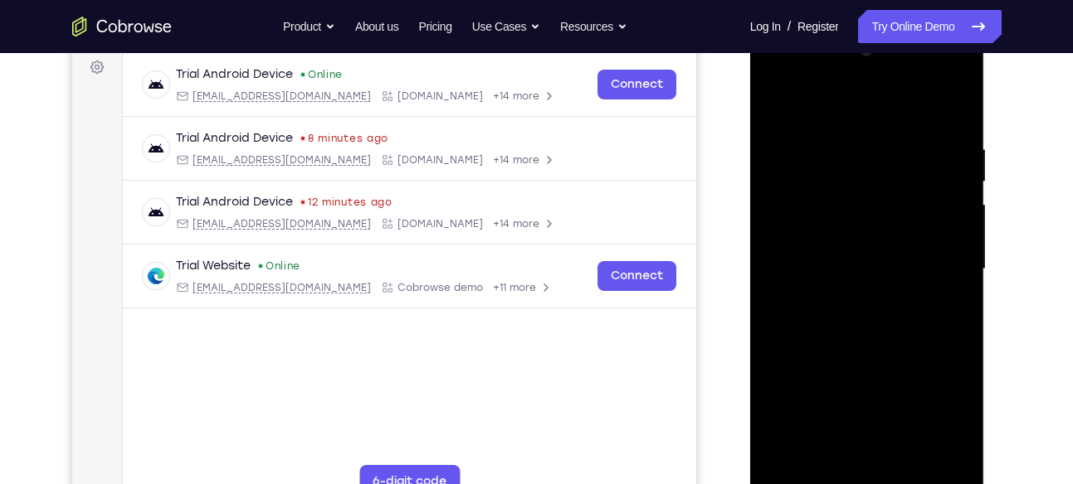
scroll to position [256, 0]
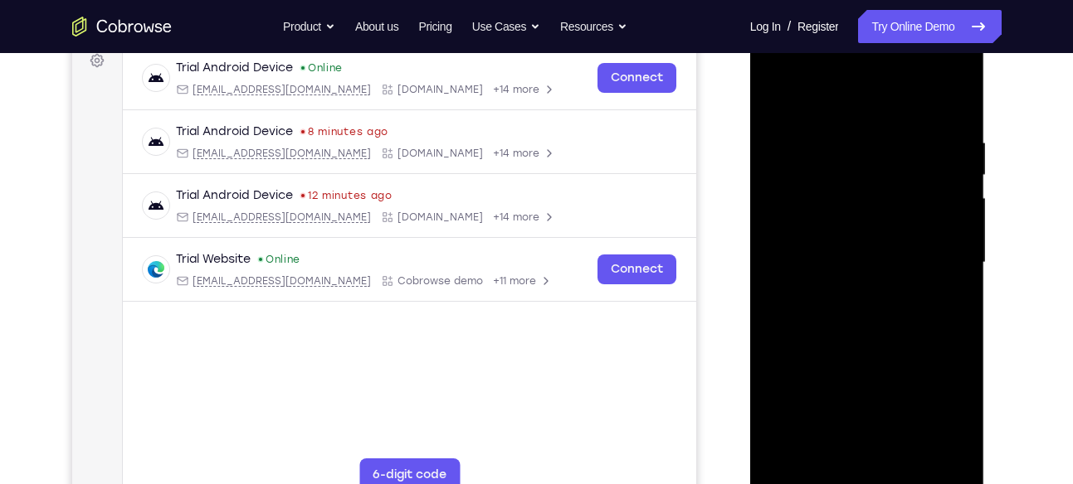
click at [943, 157] on div at bounding box center [866, 263] width 209 height 465
drag, startPoint x: 883, startPoint y: 189, endPoint x: 653, endPoint y: 206, distance: 231.2
click at [750, 206] on html "Online web based iOS Simulators and Android Emulators. Run iPhone, iPad, Mobile…" at bounding box center [868, 267] width 236 height 498
drag, startPoint x: 918, startPoint y: 197, endPoint x: 718, endPoint y: 198, distance: 199.9
click at [750, 198] on html "Online web based iOS Simulators and Android Emulators. Run iPhone, iPad, Mobile…" at bounding box center [868, 267] width 236 height 498
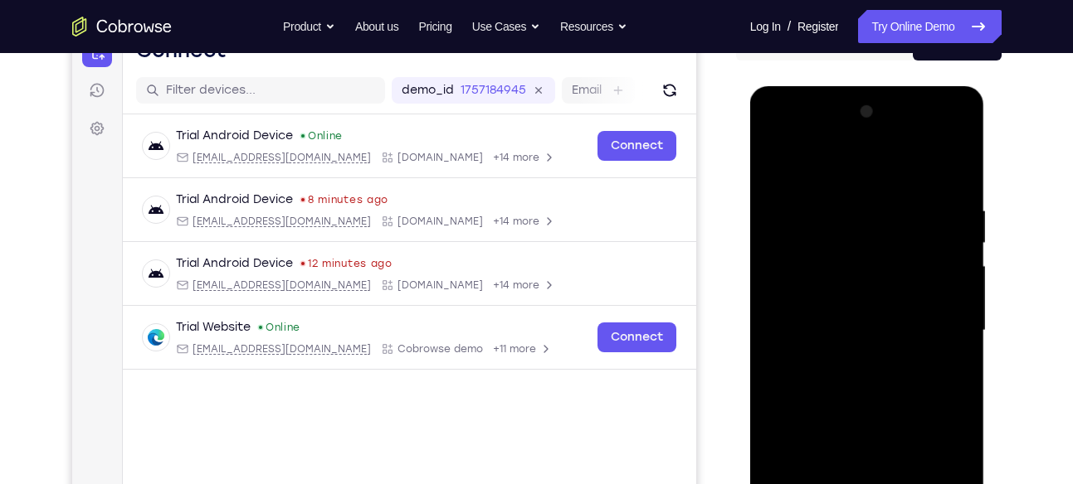
scroll to position [187, 0]
click at [958, 169] on div at bounding box center [866, 332] width 209 height 465
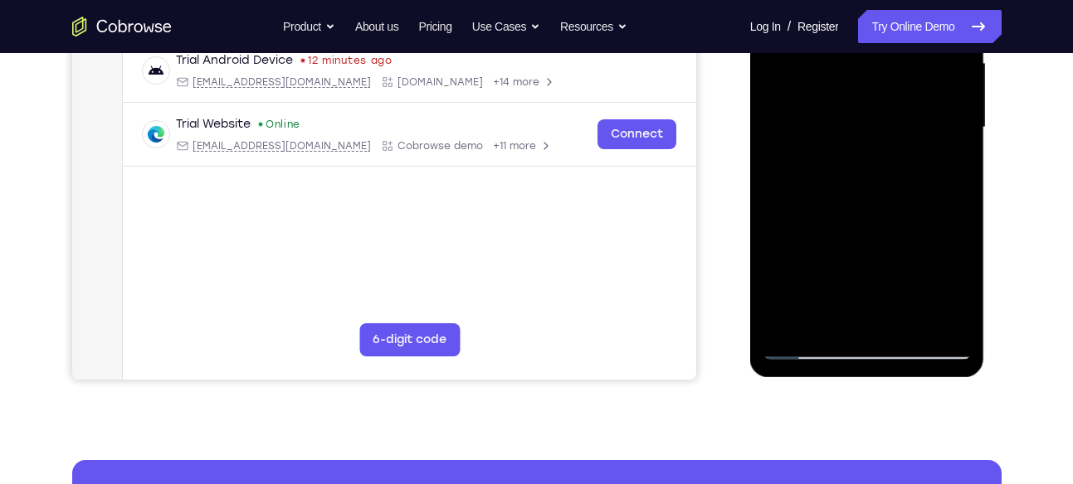
scroll to position [392, 0]
click at [930, 315] on div at bounding box center [866, 127] width 209 height 465
click at [929, 319] on div at bounding box center [866, 127] width 209 height 465
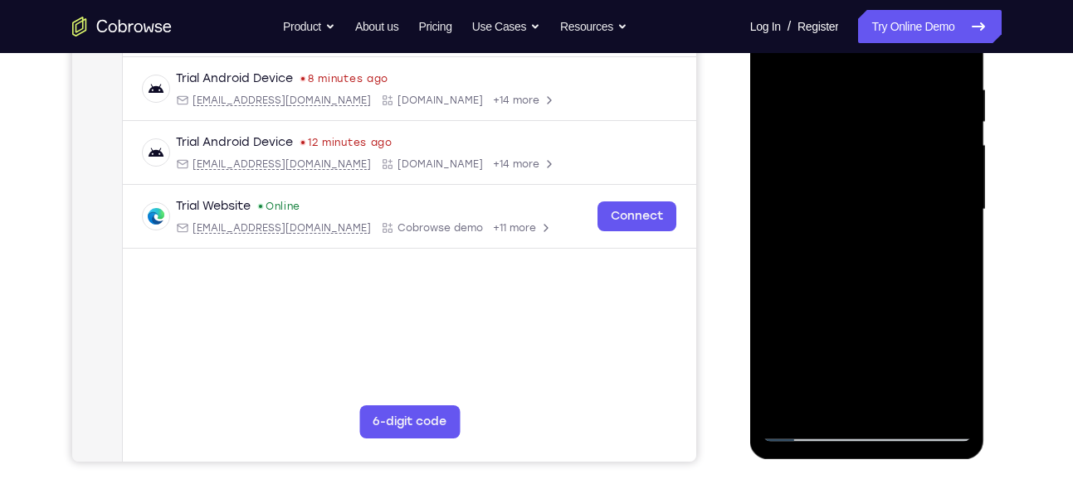
scroll to position [309, 0]
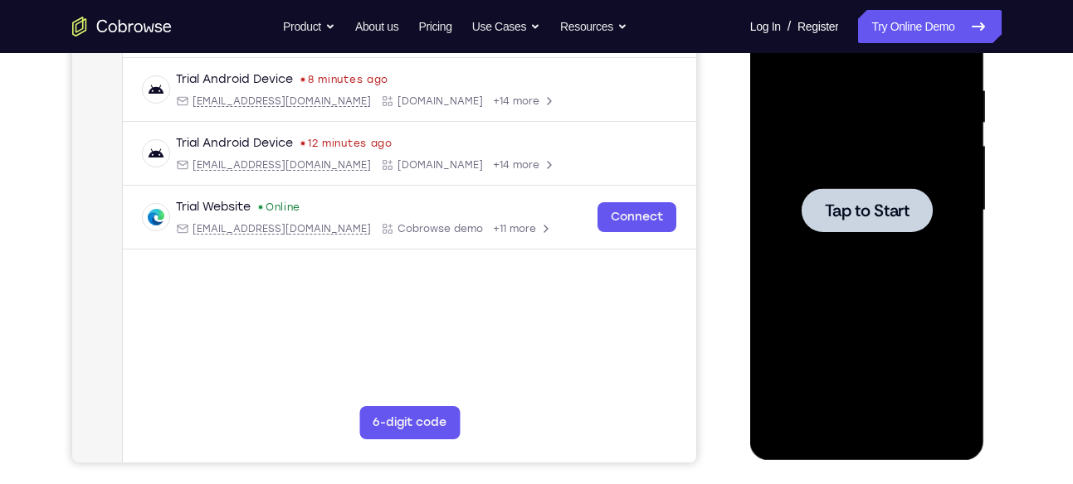
click at [854, 183] on div at bounding box center [866, 210] width 209 height 465
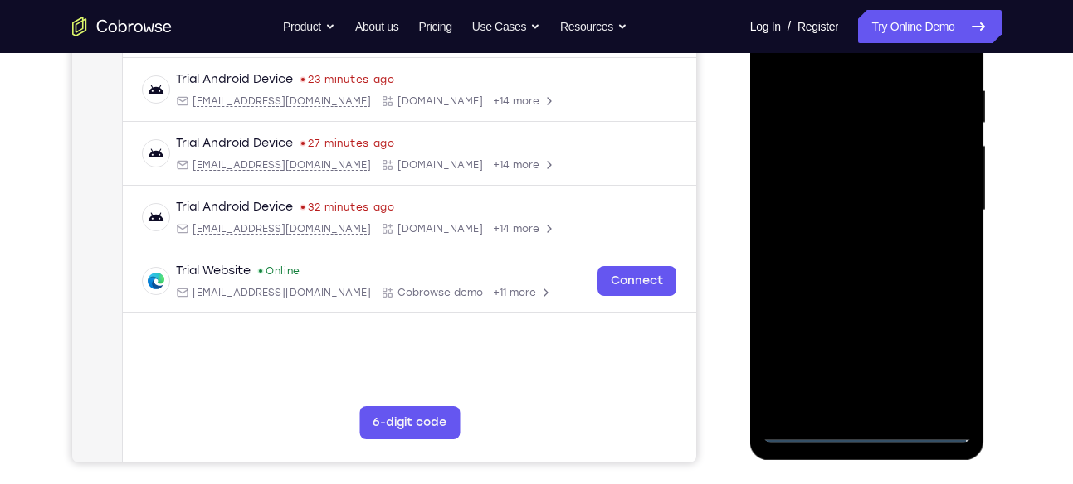
click at [863, 426] on div at bounding box center [866, 210] width 209 height 465
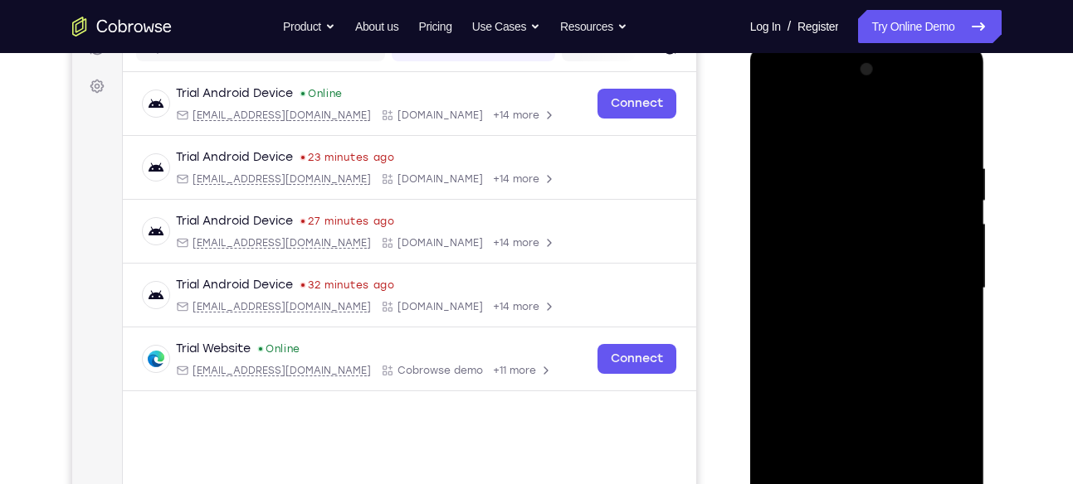
scroll to position [230, 0]
click at [937, 444] on div at bounding box center [866, 289] width 209 height 465
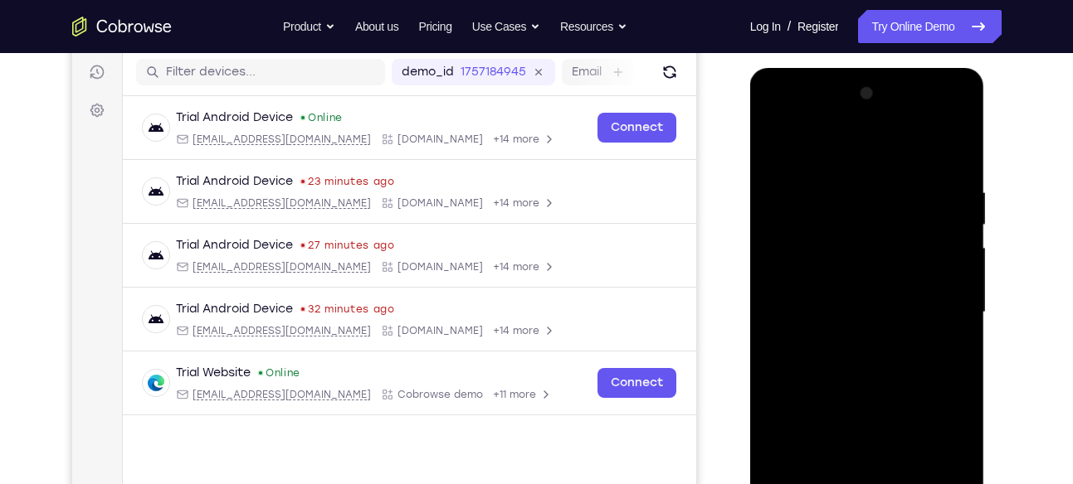
scroll to position [206, 0]
click at [777, 119] on div at bounding box center [866, 313] width 209 height 465
click at [940, 309] on div at bounding box center [866, 313] width 209 height 465
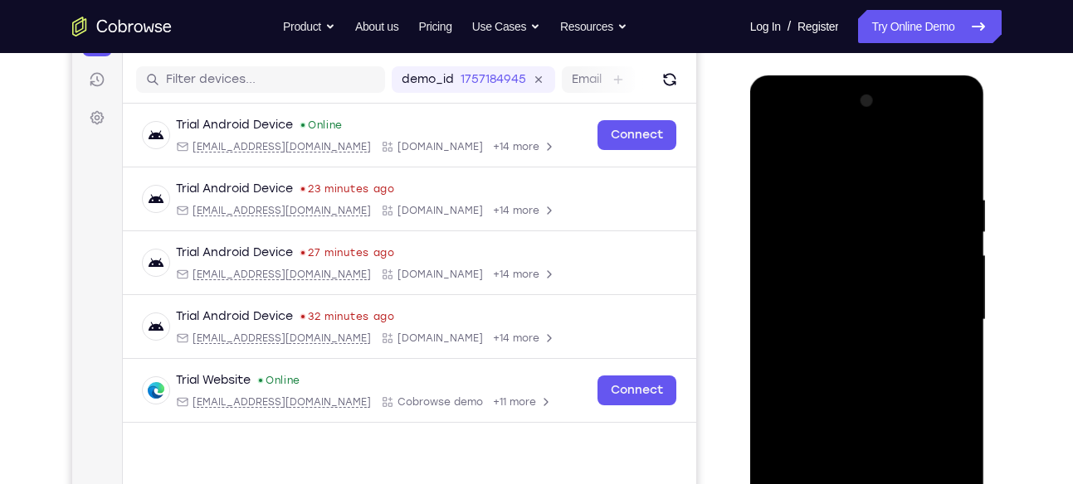
scroll to position [218, 0]
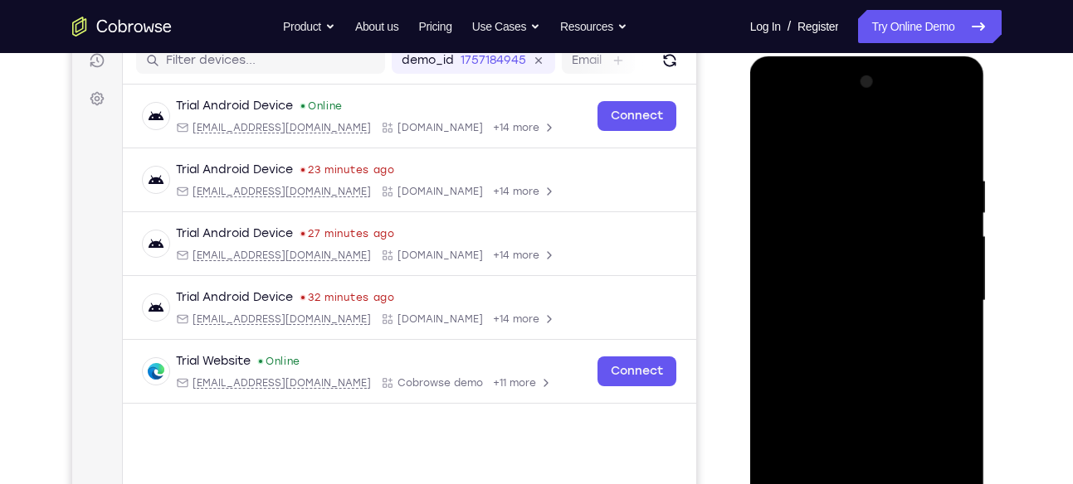
click at [851, 329] on div at bounding box center [866, 301] width 209 height 465
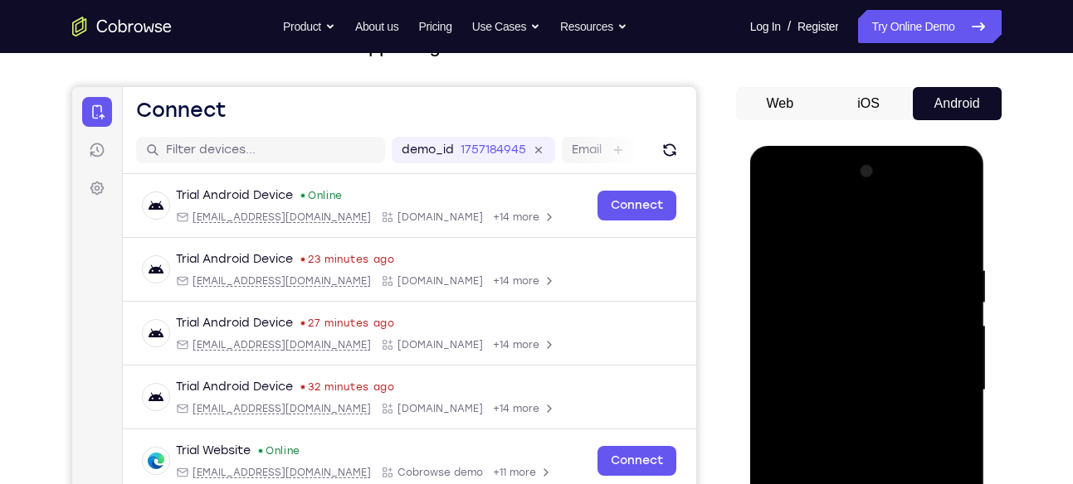
scroll to position [128, 0]
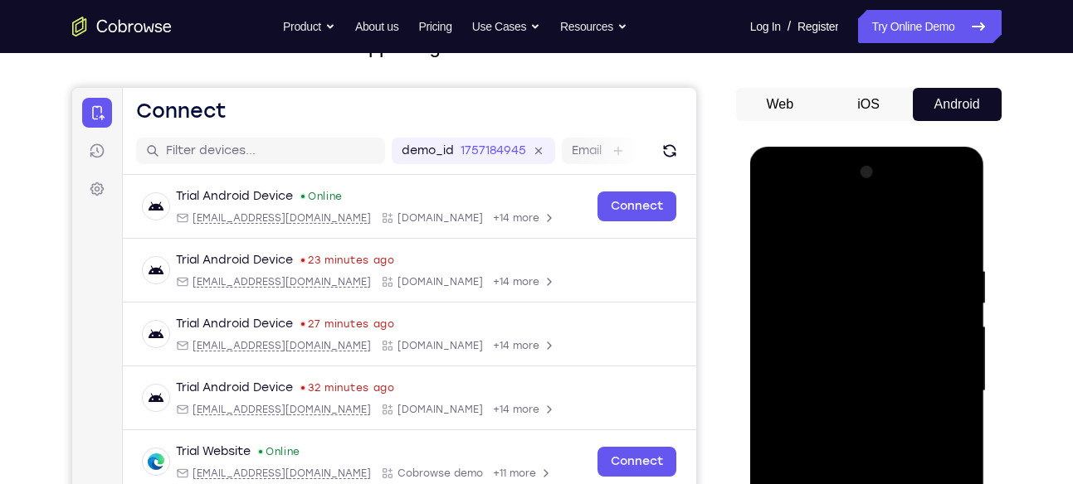
click at [869, 371] on div at bounding box center [866, 391] width 209 height 465
click at [843, 353] on div at bounding box center [866, 391] width 209 height 465
click at [834, 387] on div at bounding box center [866, 391] width 209 height 465
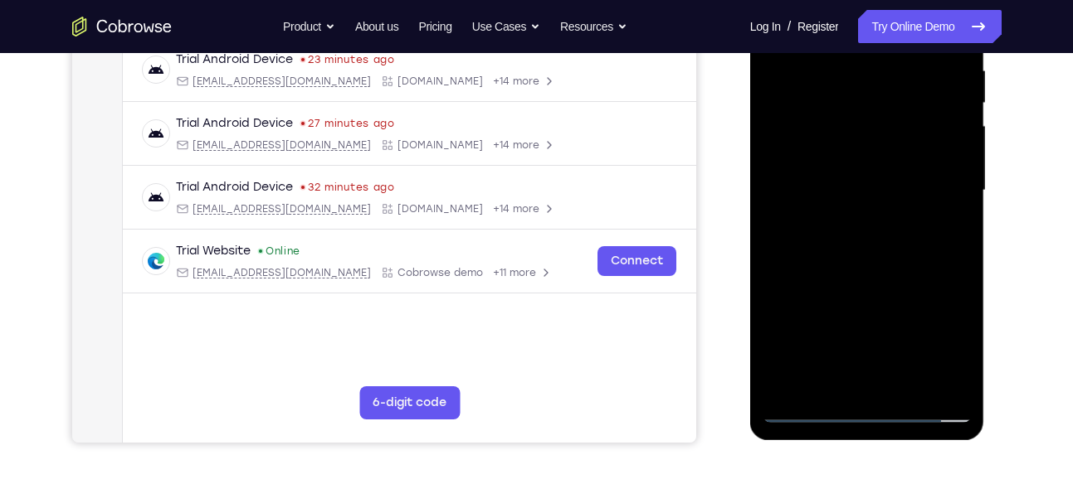
scroll to position [328, 0]
click at [905, 241] on div at bounding box center [866, 191] width 209 height 465
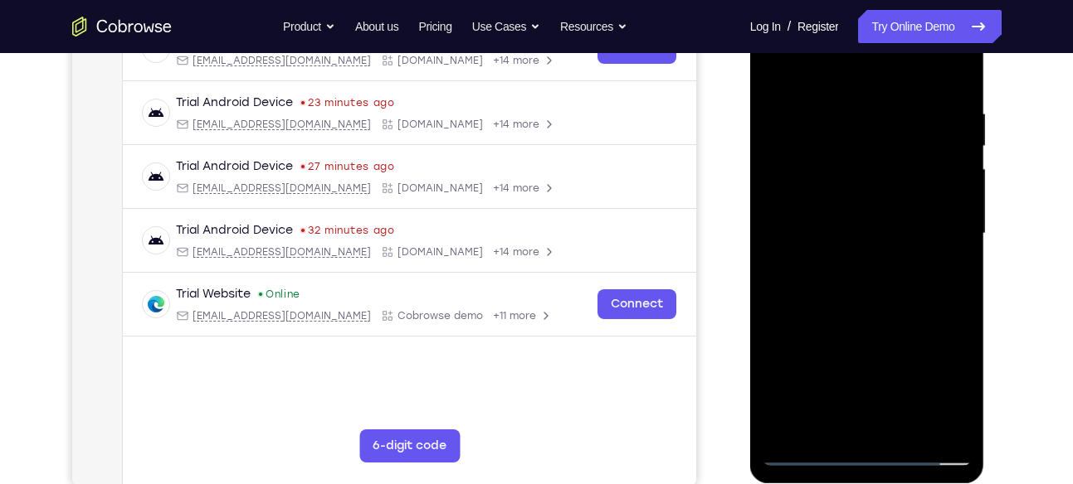
click at [866, 287] on div at bounding box center [866, 234] width 209 height 465
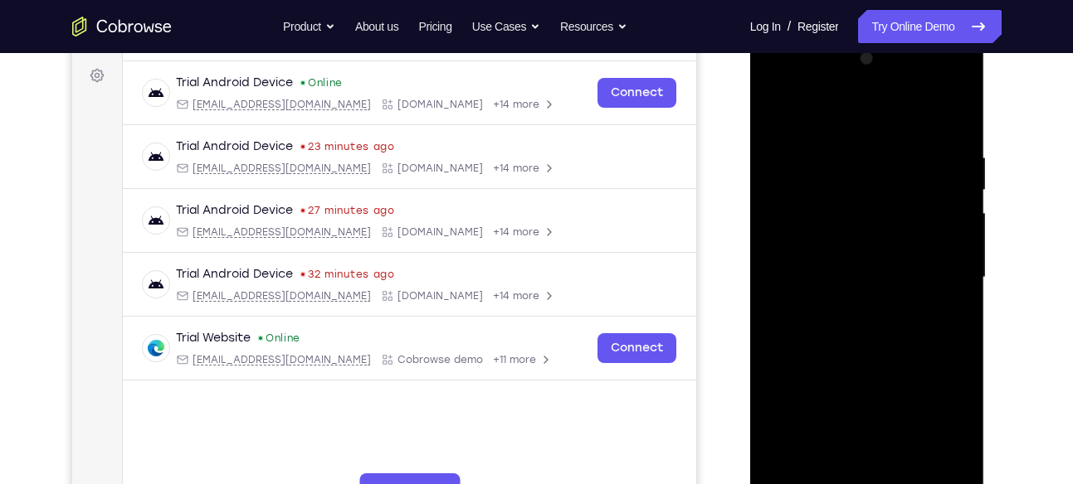
click at [947, 109] on div at bounding box center [866, 278] width 209 height 465
click at [875, 327] on div at bounding box center [866, 278] width 209 height 465
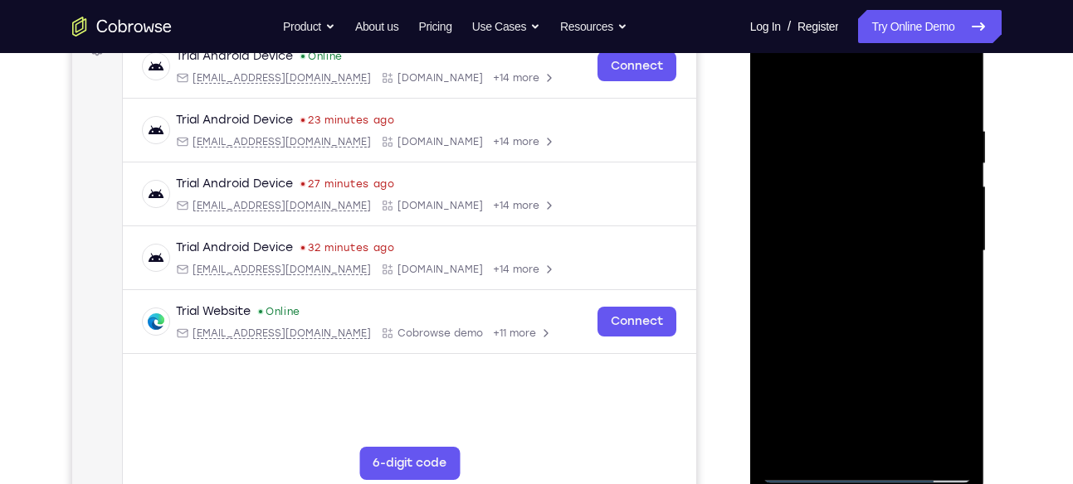
scroll to position [279, 0]
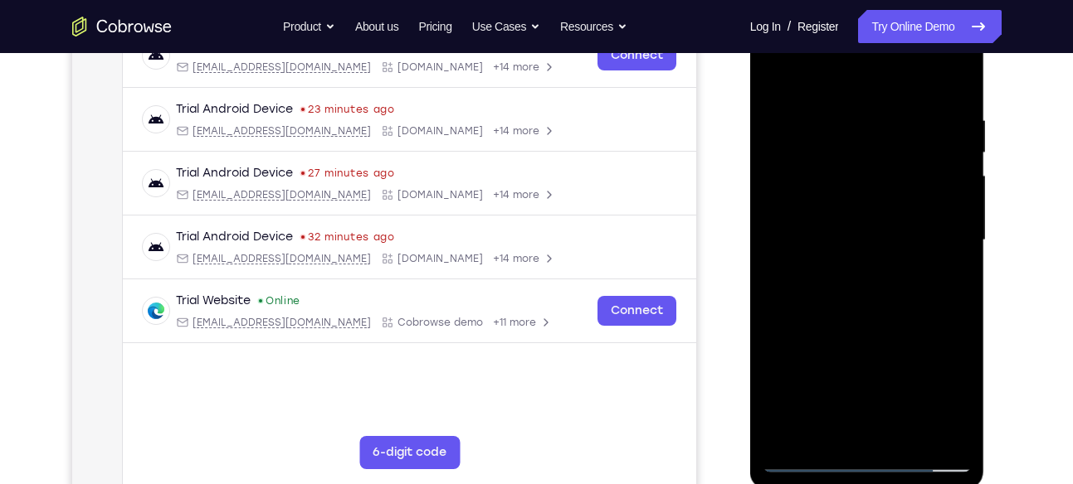
click at [952, 97] on div at bounding box center [866, 240] width 209 height 465
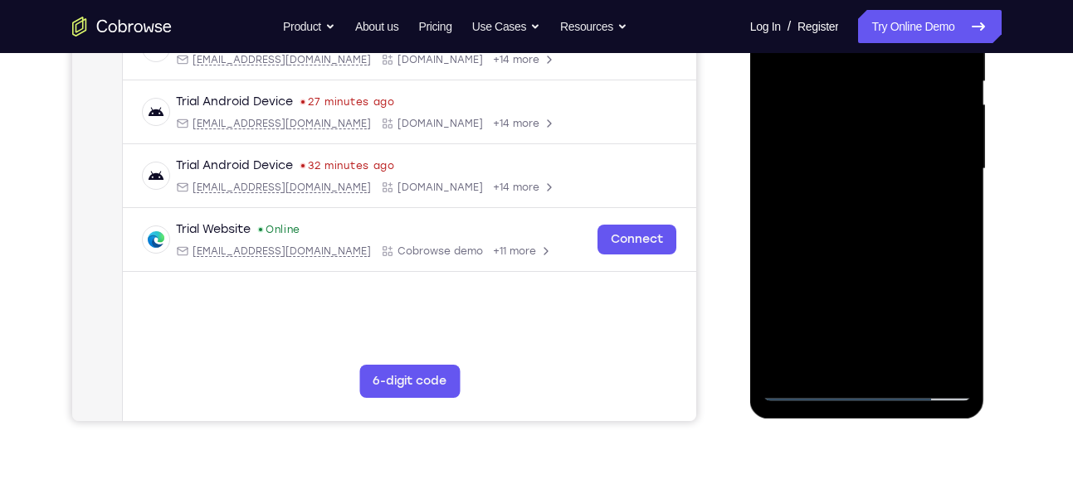
scroll to position [351, 0]
click at [956, 240] on div at bounding box center [866, 168] width 209 height 465
click at [956, 242] on div at bounding box center [866, 168] width 209 height 465
click at [772, 240] on div at bounding box center [866, 168] width 209 height 465
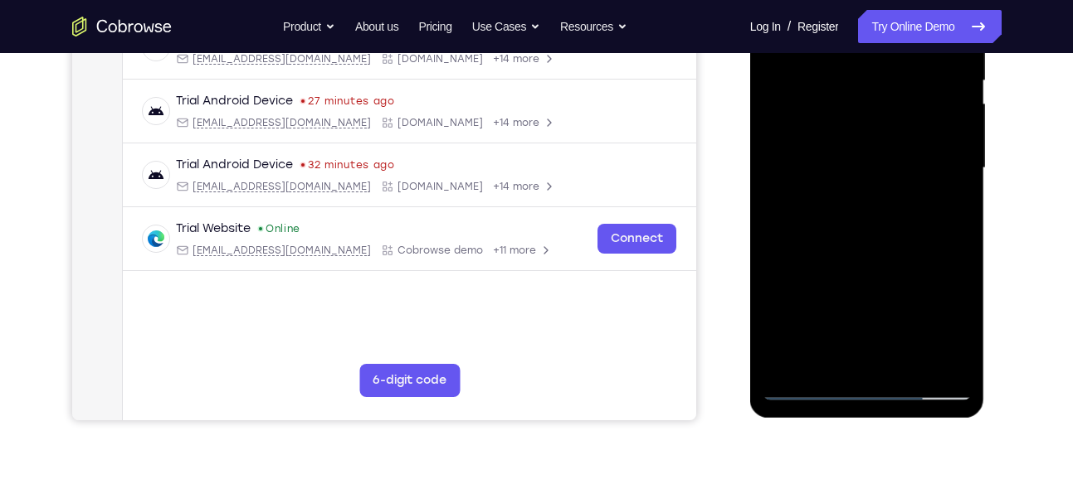
click at [959, 245] on div at bounding box center [866, 168] width 209 height 465
click at [774, 242] on div at bounding box center [866, 168] width 209 height 465
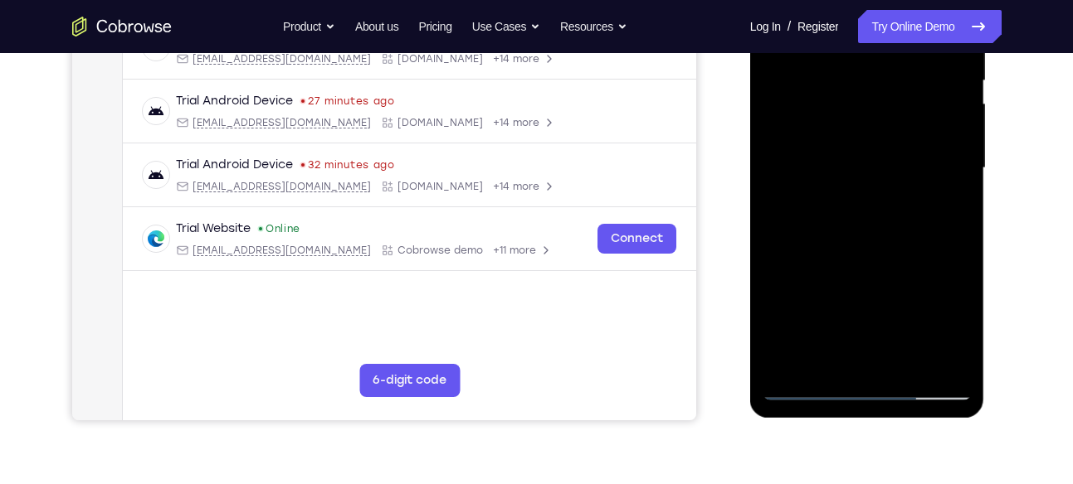
click at [966, 241] on div at bounding box center [866, 168] width 209 height 465
click at [960, 242] on div at bounding box center [866, 168] width 209 height 465
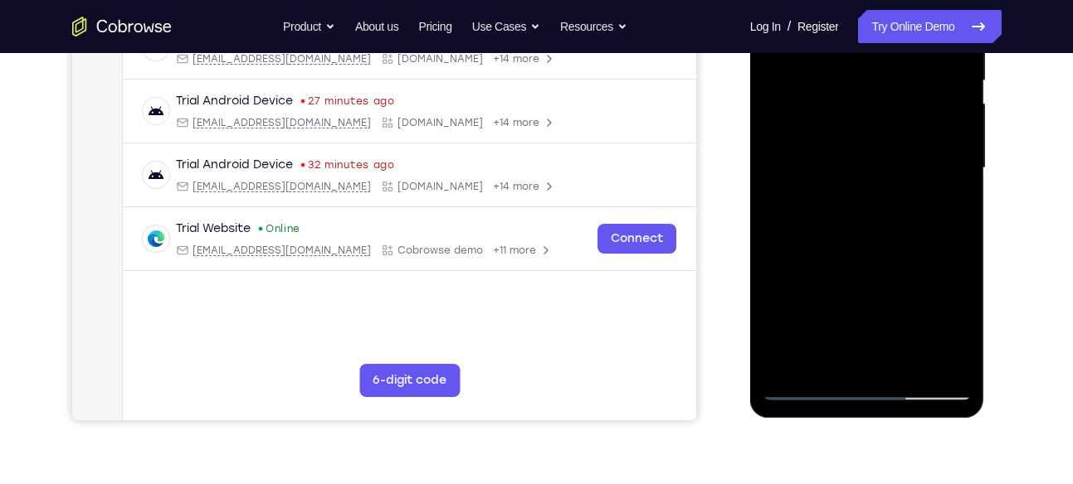
click at [960, 242] on div at bounding box center [866, 168] width 209 height 465
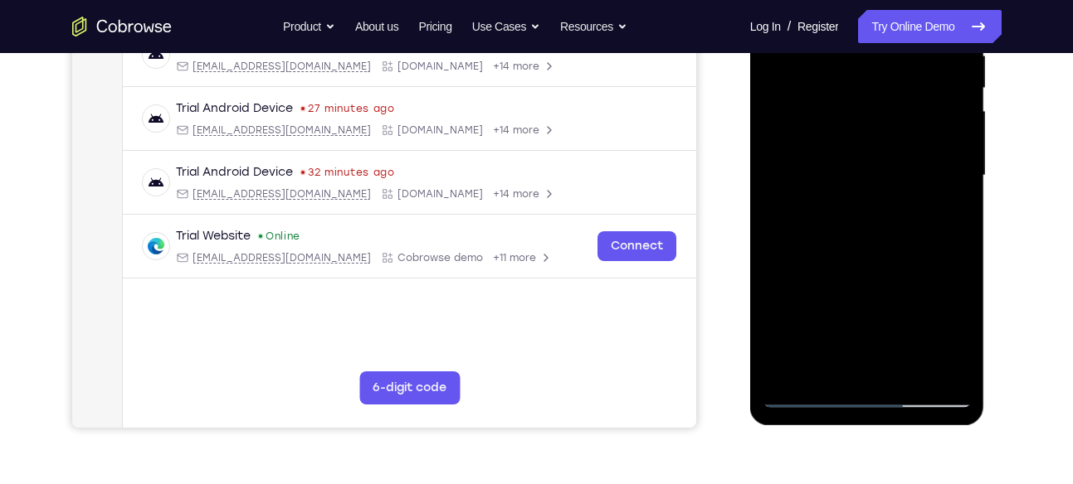
scroll to position [337, 0]
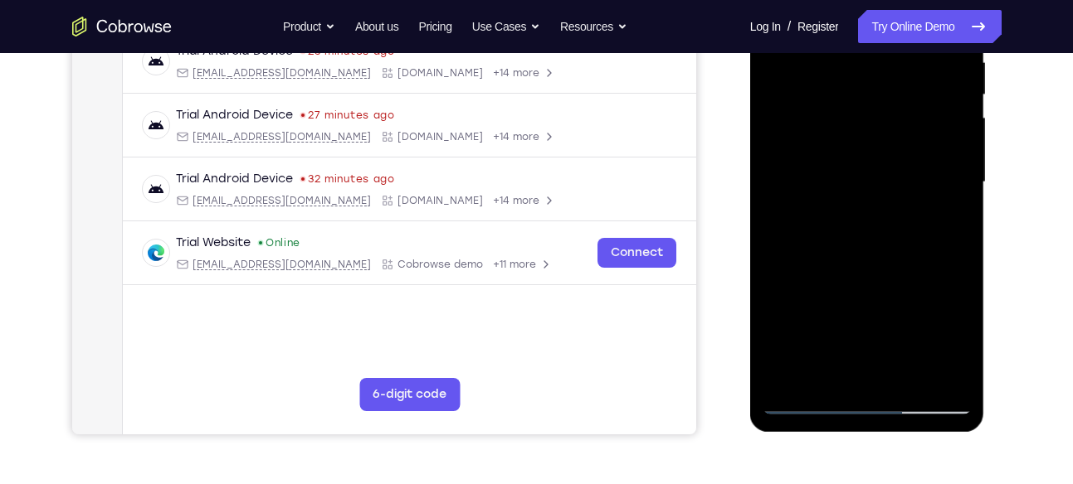
click at [958, 257] on div at bounding box center [866, 182] width 209 height 465
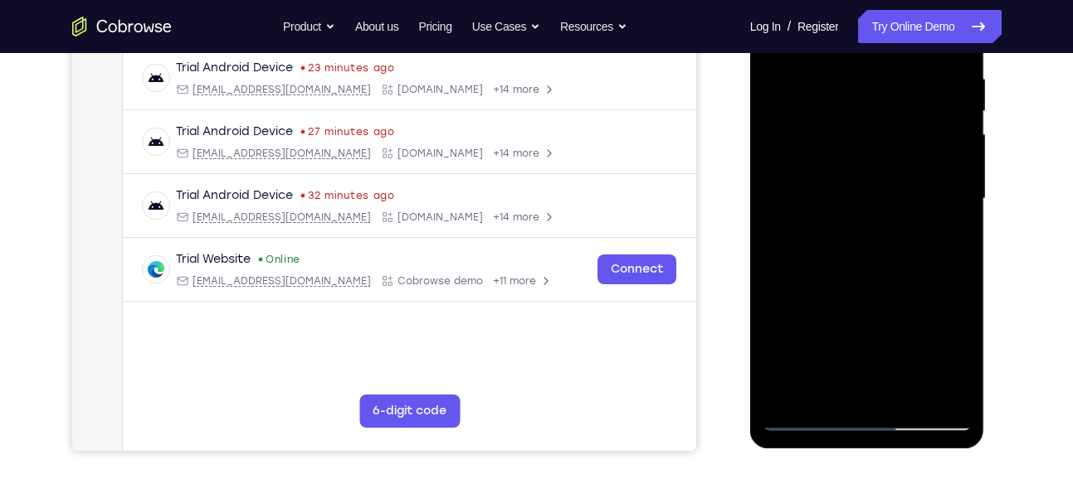
scroll to position [315, 0]
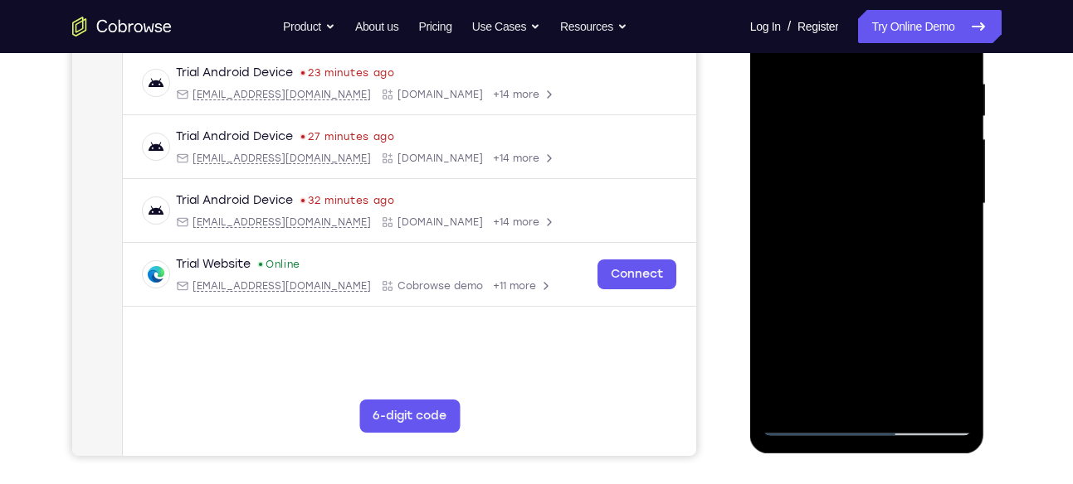
click at [958, 279] on div at bounding box center [866, 204] width 209 height 465
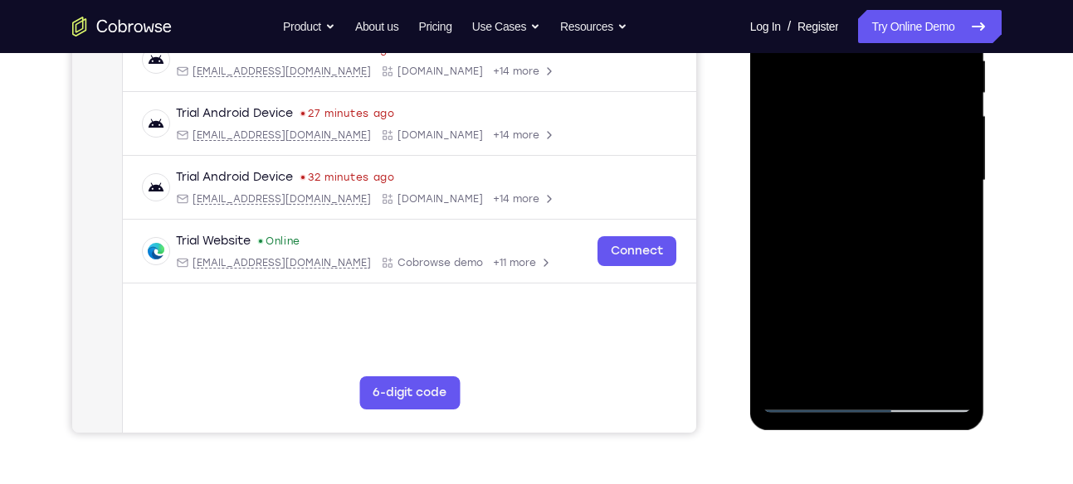
scroll to position [335, 0]
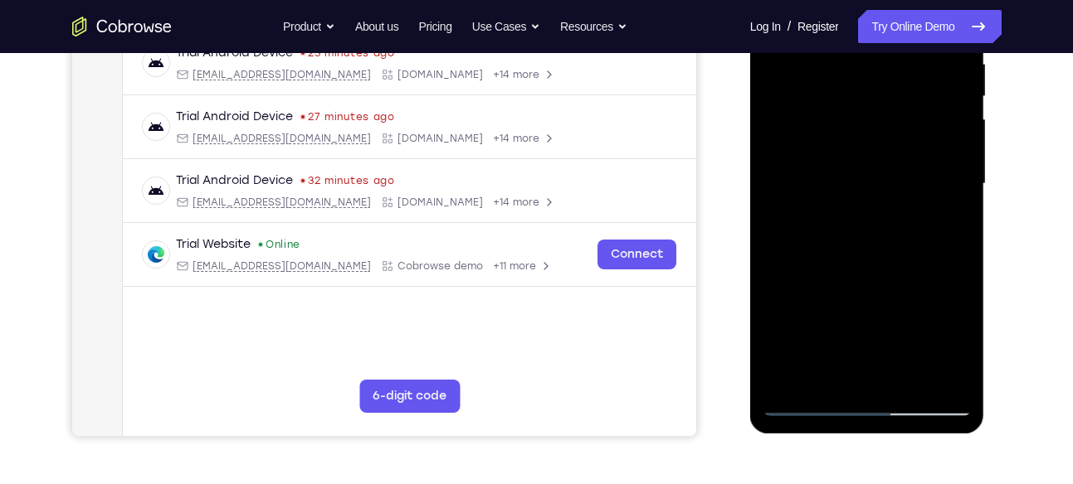
click at [777, 258] on div at bounding box center [866, 184] width 209 height 465
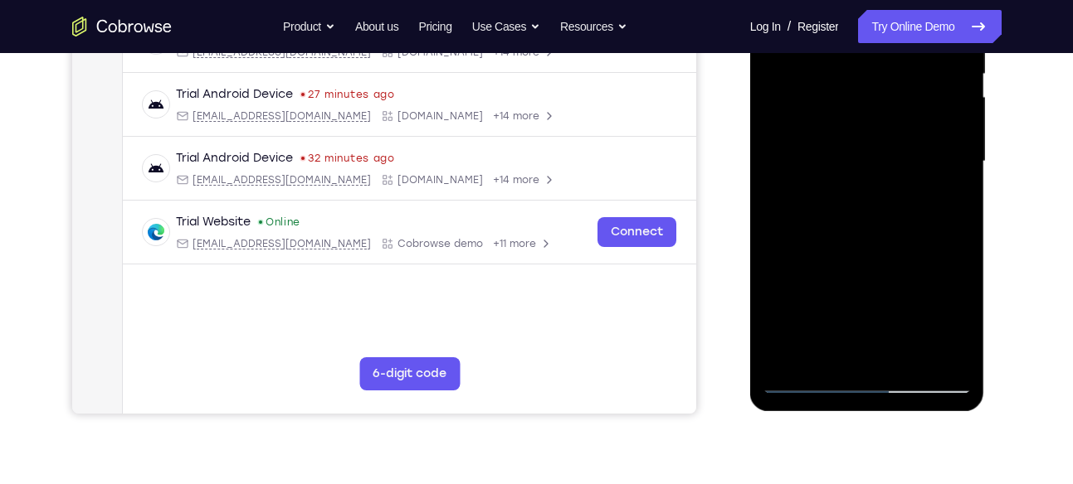
scroll to position [364, 0]
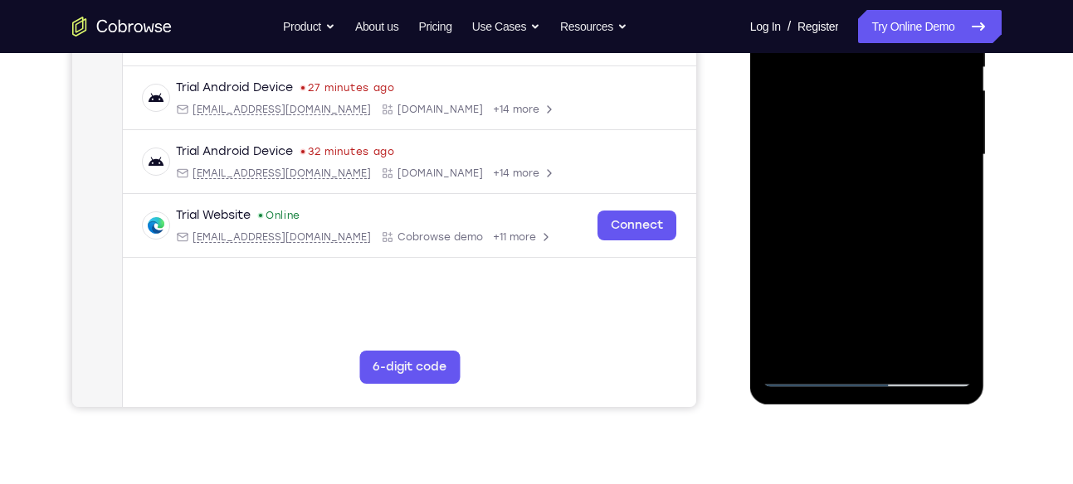
click at [960, 225] on div at bounding box center [866, 155] width 209 height 465
drag, startPoint x: 917, startPoint y: 236, endPoint x: 889, endPoint y: 372, distance: 138.8
click at [889, 372] on div at bounding box center [866, 155] width 209 height 465
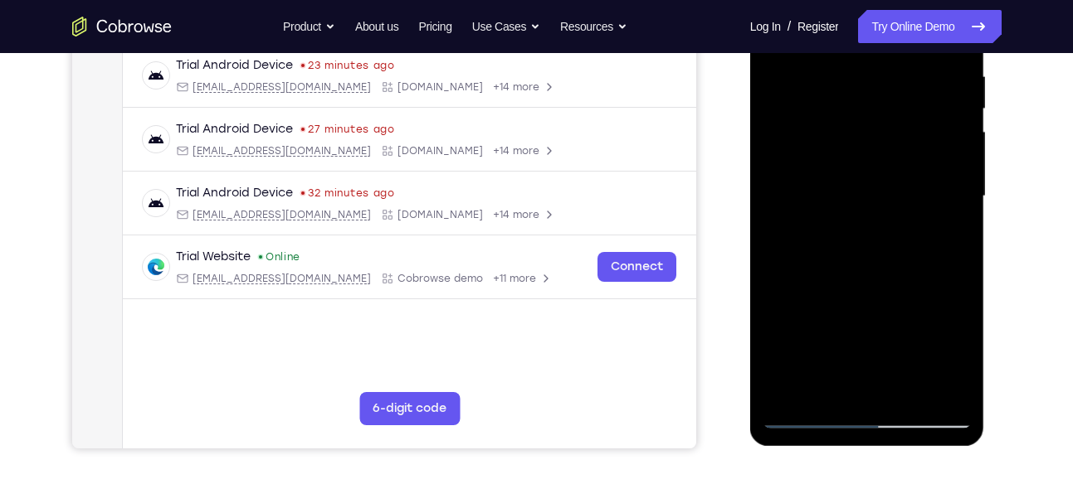
scroll to position [327, 0]
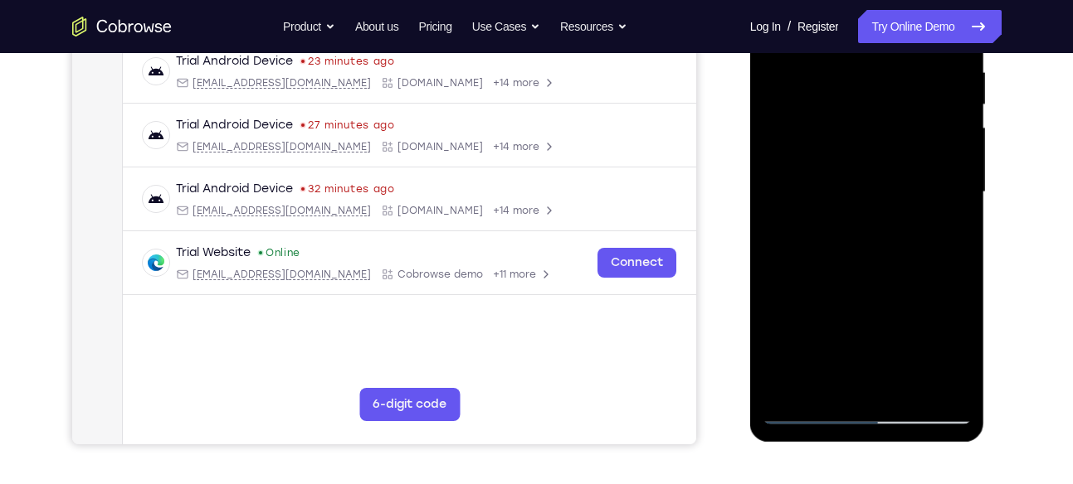
click at [960, 231] on div at bounding box center [866, 192] width 209 height 465
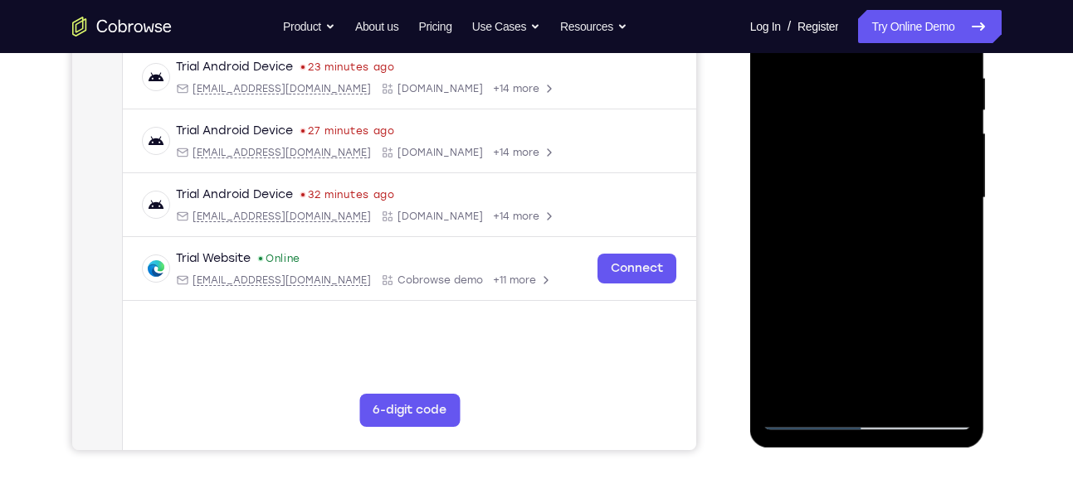
scroll to position [320, 0]
click at [956, 238] on div at bounding box center [866, 199] width 209 height 465
click at [956, 236] on div at bounding box center [866, 199] width 209 height 465
click at [774, 236] on div at bounding box center [866, 199] width 209 height 465
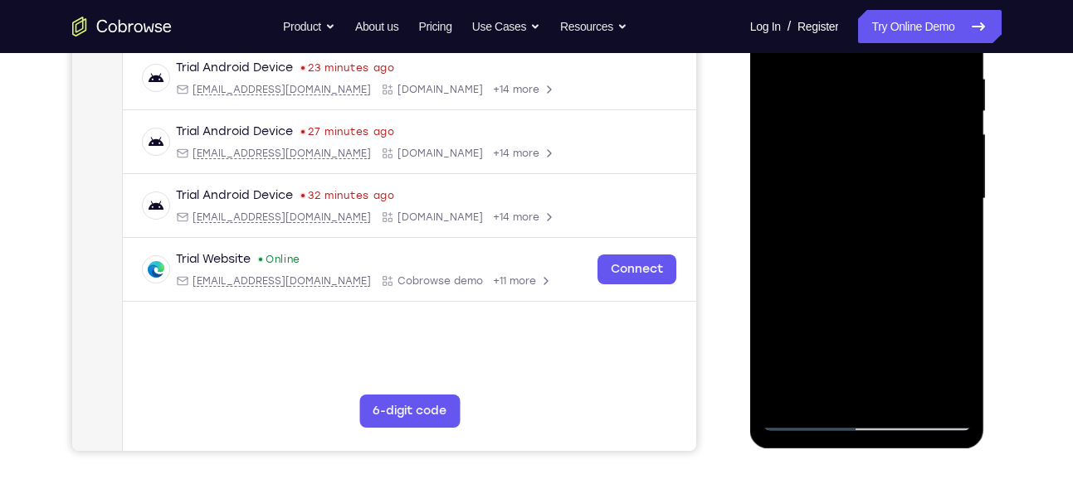
click at [774, 236] on div at bounding box center [866, 199] width 209 height 465
click at [956, 236] on div at bounding box center [866, 199] width 209 height 465
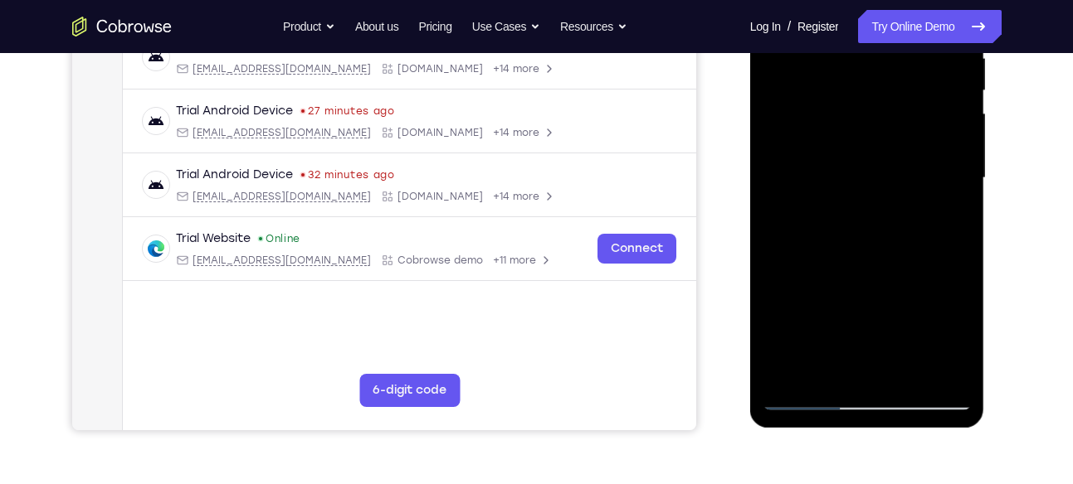
scroll to position [336, 0]
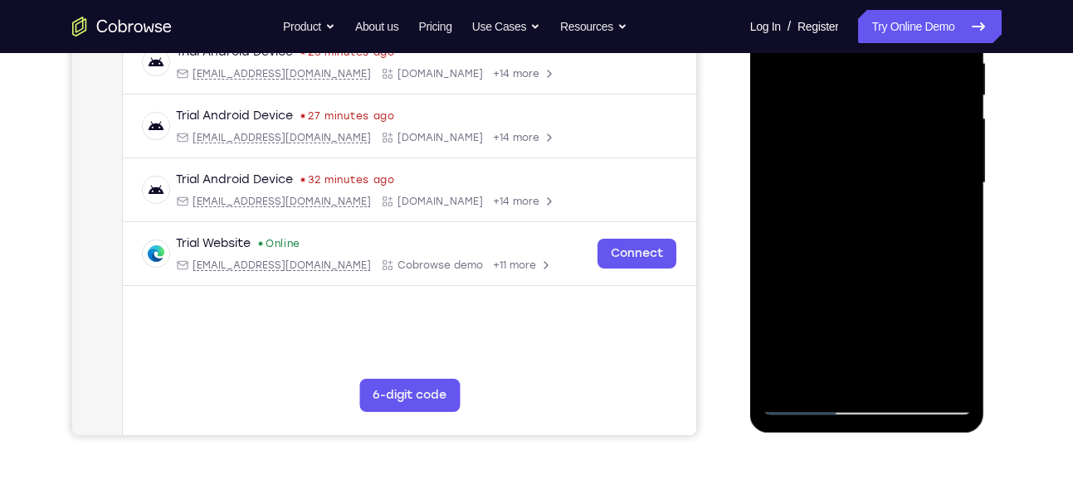
drag, startPoint x: 886, startPoint y: 310, endPoint x: 939, endPoint y: 125, distance: 192.5
click at [939, 125] on div at bounding box center [866, 183] width 209 height 465
drag, startPoint x: 905, startPoint y: 163, endPoint x: 924, endPoint y: 105, distance: 61.1
click at [924, 105] on div at bounding box center [866, 183] width 209 height 465
drag, startPoint x: 884, startPoint y: 302, endPoint x: 937, endPoint y: 131, distance: 178.7
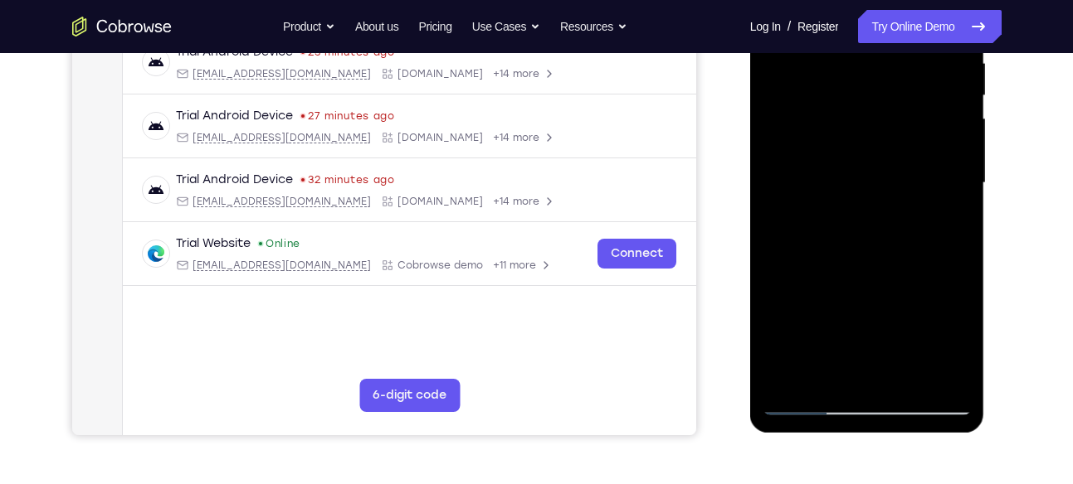
click at [937, 131] on div at bounding box center [866, 183] width 209 height 465
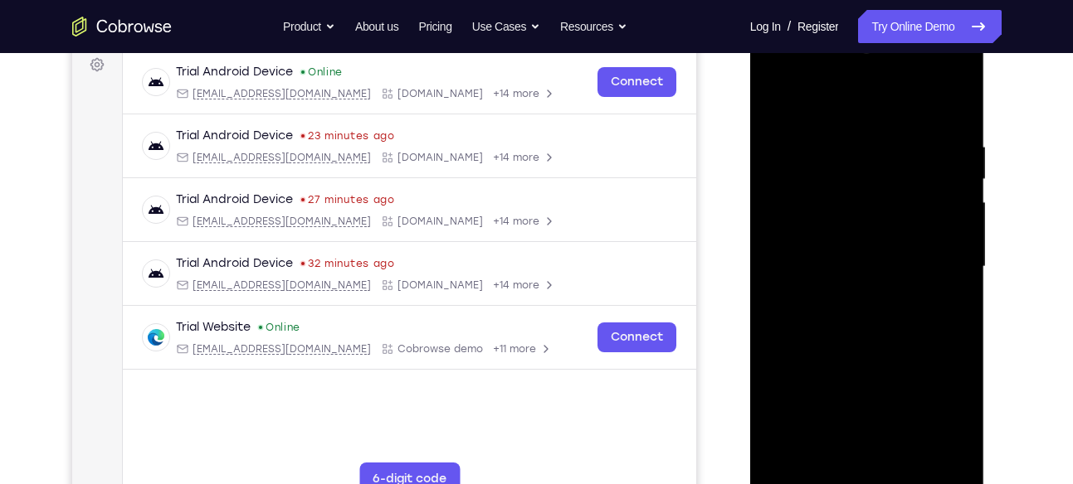
scroll to position [251, 0]
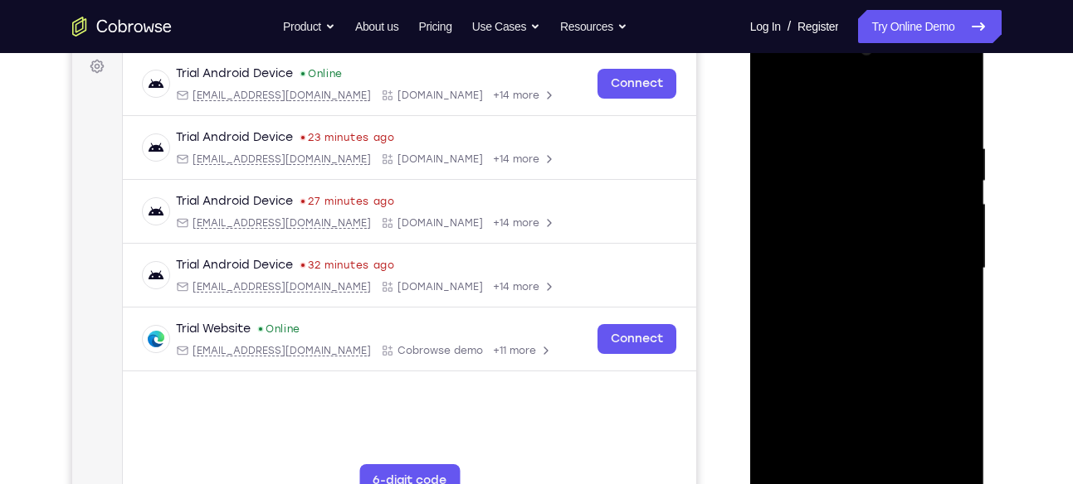
drag, startPoint x: 844, startPoint y: 306, endPoint x: 872, endPoint y: 217, distance: 93.7
click at [872, 217] on div at bounding box center [866, 269] width 209 height 465
drag, startPoint x: 866, startPoint y: 287, endPoint x: 898, endPoint y: 186, distance: 106.2
click at [898, 186] on div at bounding box center [866, 269] width 209 height 465
click at [948, 282] on div at bounding box center [866, 269] width 209 height 465
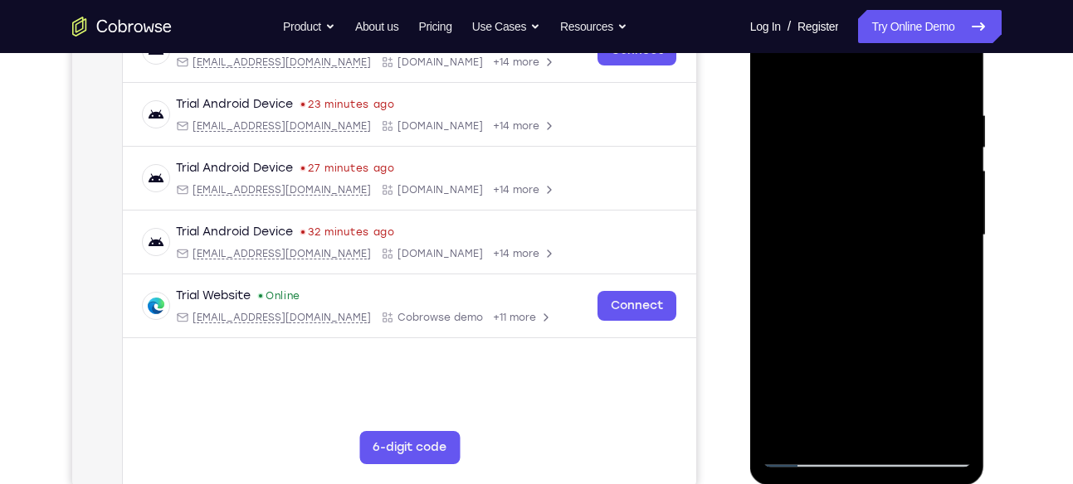
scroll to position [285, 0]
click at [779, 256] on div at bounding box center [866, 234] width 209 height 465
drag, startPoint x: 893, startPoint y: 341, endPoint x: 932, endPoint y: 124, distance: 219.8
click at [932, 125] on div at bounding box center [866, 234] width 209 height 465
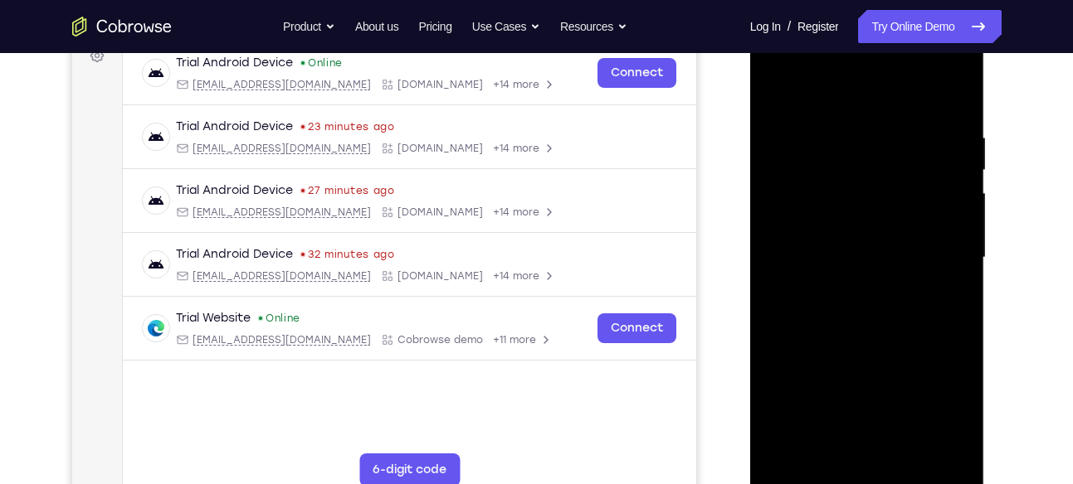
scroll to position [260, 0]
drag, startPoint x: 909, startPoint y: 202, endPoint x: 878, endPoint y: 307, distance: 110.0
click at [878, 307] on div at bounding box center [866, 259] width 209 height 465
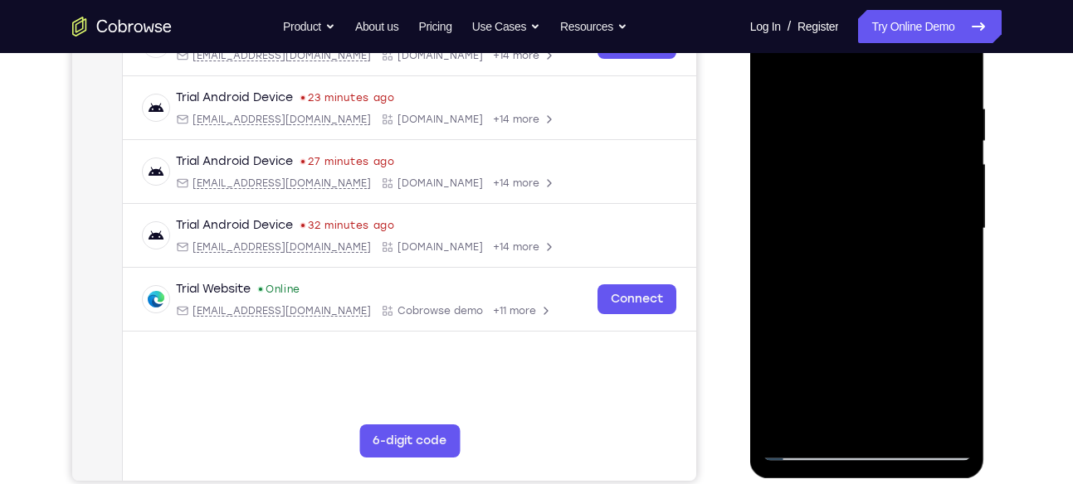
drag, startPoint x: 898, startPoint y: 347, endPoint x: 909, endPoint y: 108, distance: 239.2
click at [909, 108] on div at bounding box center [866, 229] width 209 height 465
drag, startPoint x: 901, startPoint y: 150, endPoint x: 869, endPoint y: 274, distance: 127.8
click at [869, 274] on div at bounding box center [866, 229] width 209 height 465
drag, startPoint x: 911, startPoint y: 165, endPoint x: 858, endPoint y: 351, distance: 193.3
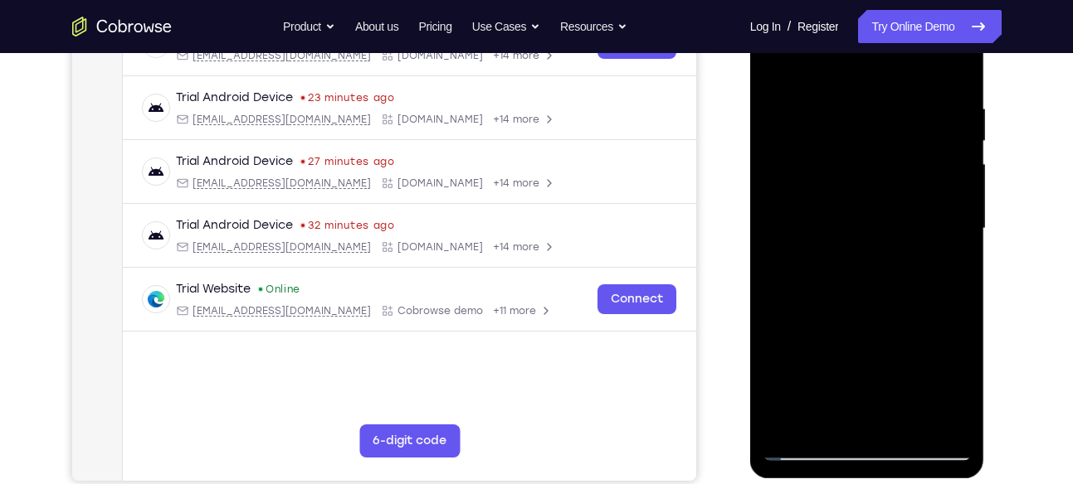
click at [858, 351] on div at bounding box center [866, 229] width 209 height 465
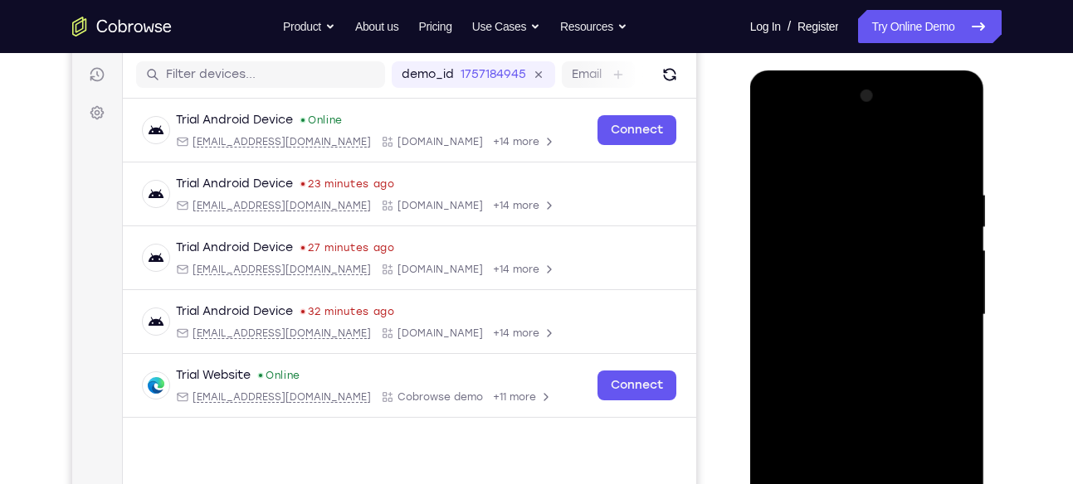
scroll to position [202, 0]
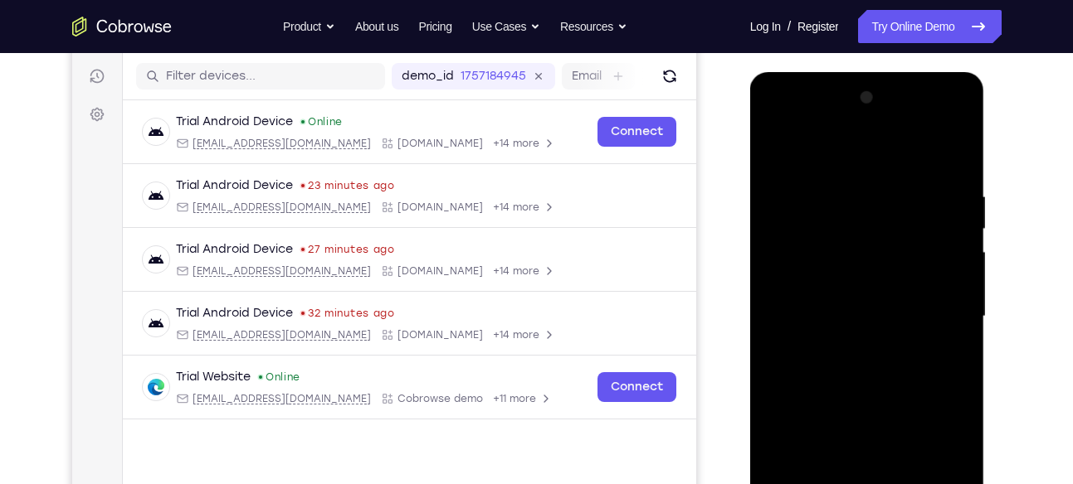
drag, startPoint x: 874, startPoint y: 182, endPoint x: 879, endPoint y: 312, distance: 130.3
click at [879, 312] on div at bounding box center [866, 317] width 209 height 465
drag, startPoint x: 907, startPoint y: 221, endPoint x: 882, endPoint y: 444, distance: 224.5
click at [882, 444] on div at bounding box center [866, 317] width 209 height 465
drag, startPoint x: 913, startPoint y: 158, endPoint x: 894, endPoint y: 398, distance: 240.4
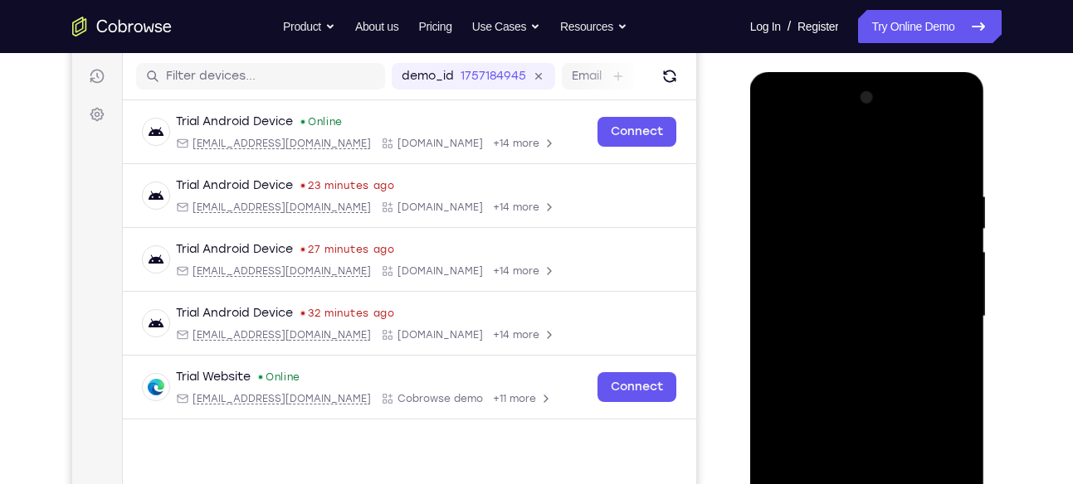
click at [894, 398] on div at bounding box center [866, 317] width 209 height 465
drag, startPoint x: 892, startPoint y: 362, endPoint x: 898, endPoint y: 273, distance: 89.0
click at [898, 273] on div at bounding box center [866, 317] width 209 height 465
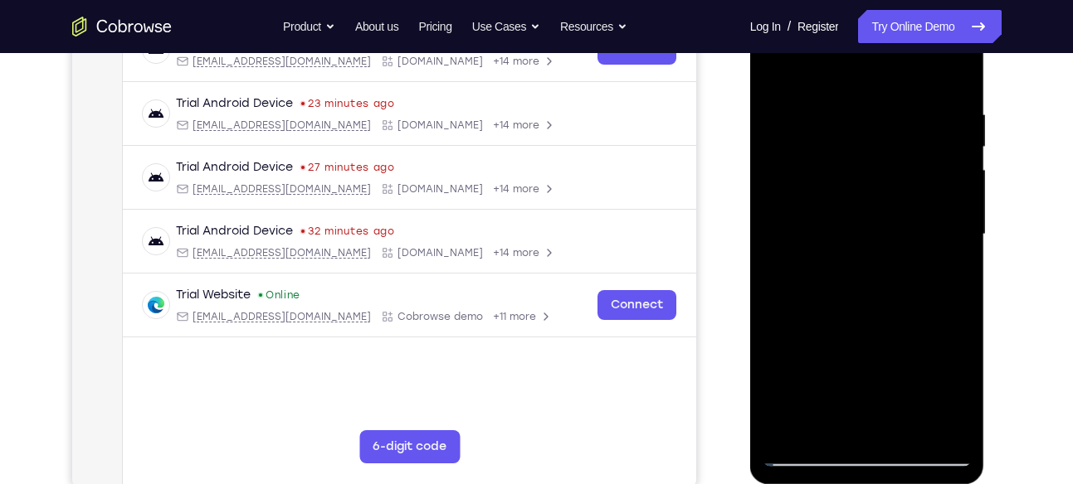
scroll to position [286, 0]
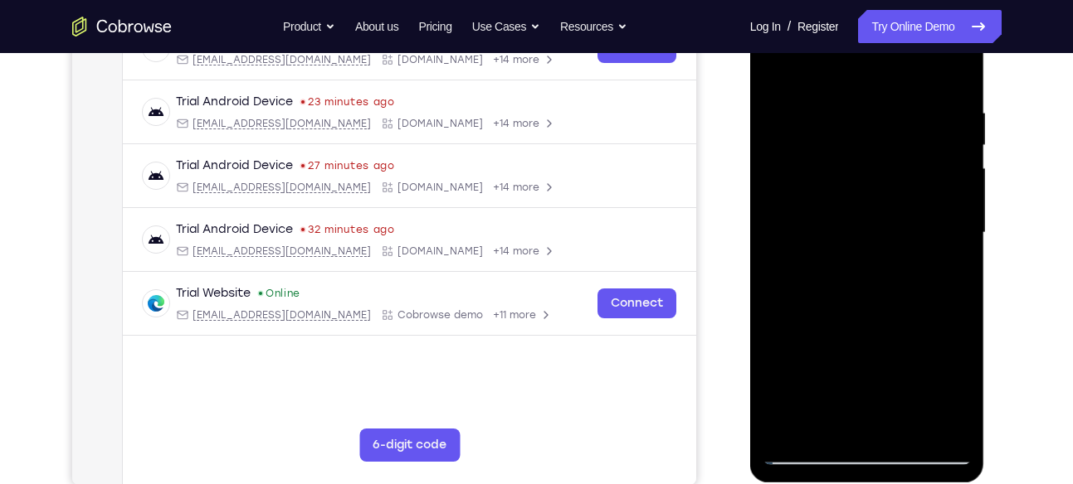
click at [958, 351] on div at bounding box center [866, 233] width 209 height 465
drag, startPoint x: 958, startPoint y: 351, endPoint x: 861, endPoint y: 286, distance: 116.6
click at [861, 286] on div at bounding box center [866, 233] width 209 height 465
click at [956, 298] on div at bounding box center [866, 233] width 209 height 465
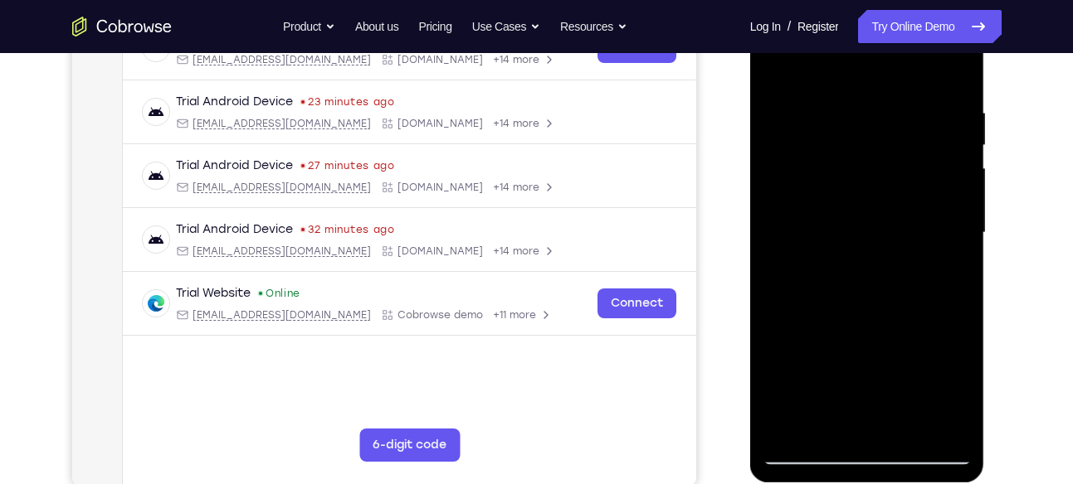
click at [956, 298] on div at bounding box center [866, 233] width 209 height 465
drag, startPoint x: 915, startPoint y: 260, endPoint x: 952, endPoint y: 92, distance: 171.7
click at [952, 92] on div at bounding box center [866, 233] width 209 height 465
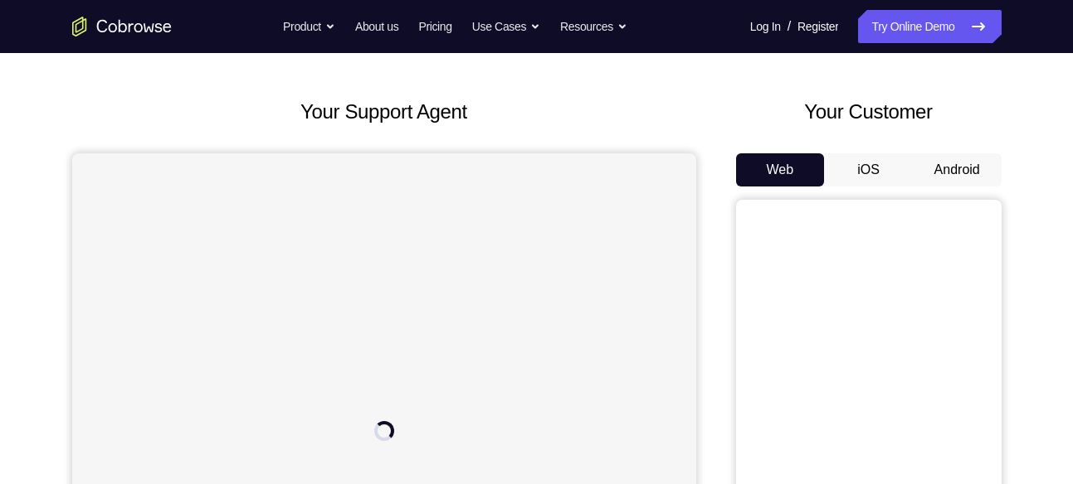
scroll to position [286, 0]
